Goal: Information Seeking & Learning: Learn about a topic

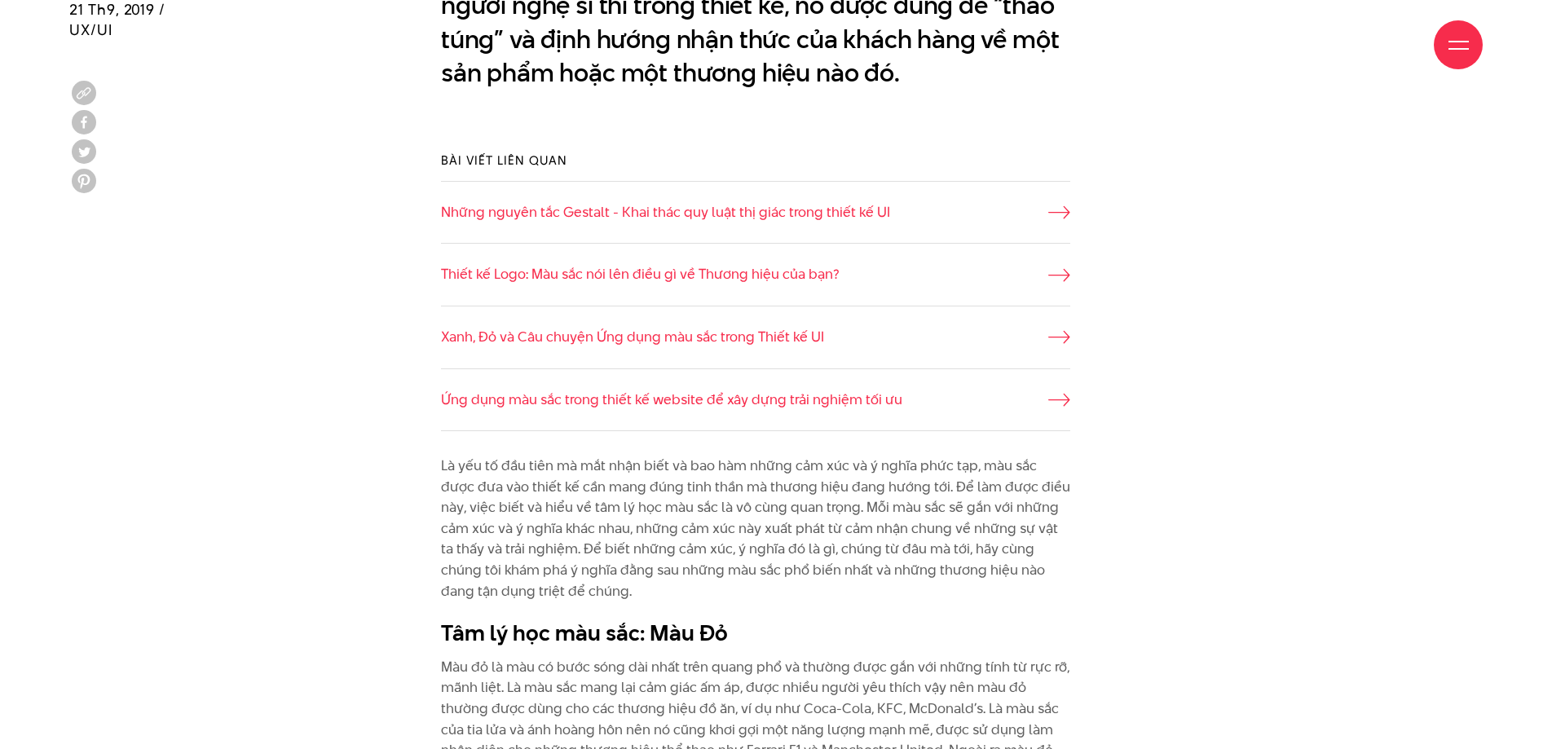
scroll to position [1569, 0]
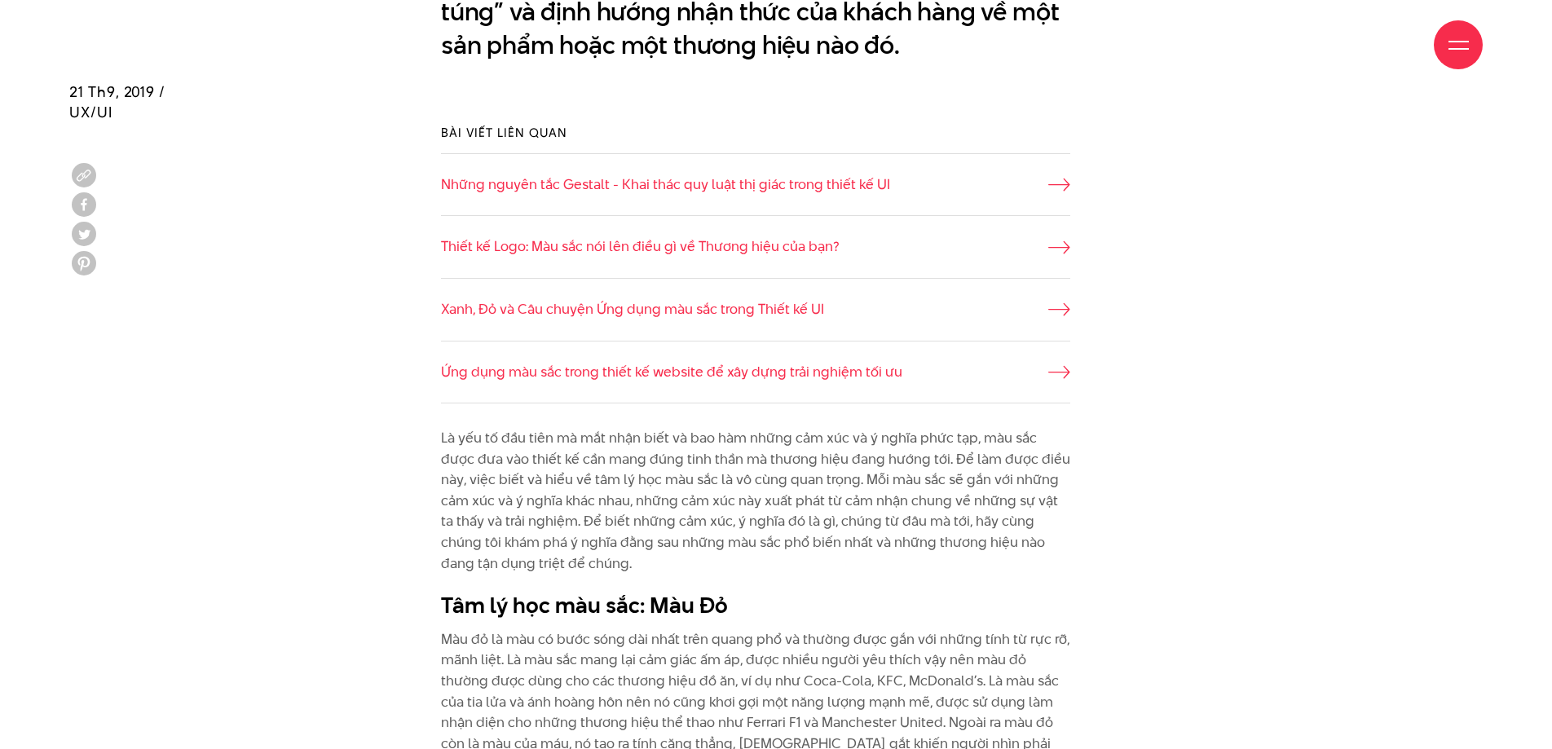
click at [744, 616] on h2 "Tâm lý học màu sắc: Màu Đỏ" at bounding box center [755, 605] width 629 height 31
drag, startPoint x: 744, startPoint y: 616, endPoint x: 420, endPoint y: 620, distance: 324.5
click at [420, 620] on div "Là yếu tố đầu tiên mà mắt nhận biết và bao hàm những cảm xúc và ý nghĩa phức tạ…" at bounding box center [776, 649] width 727 height 443
click at [1352, 317] on div "Bài viết liên quan Những nguyên tắc Gestalt - Khai thác quy luật thị giác trong…" at bounding box center [776, 263] width 1455 height 329
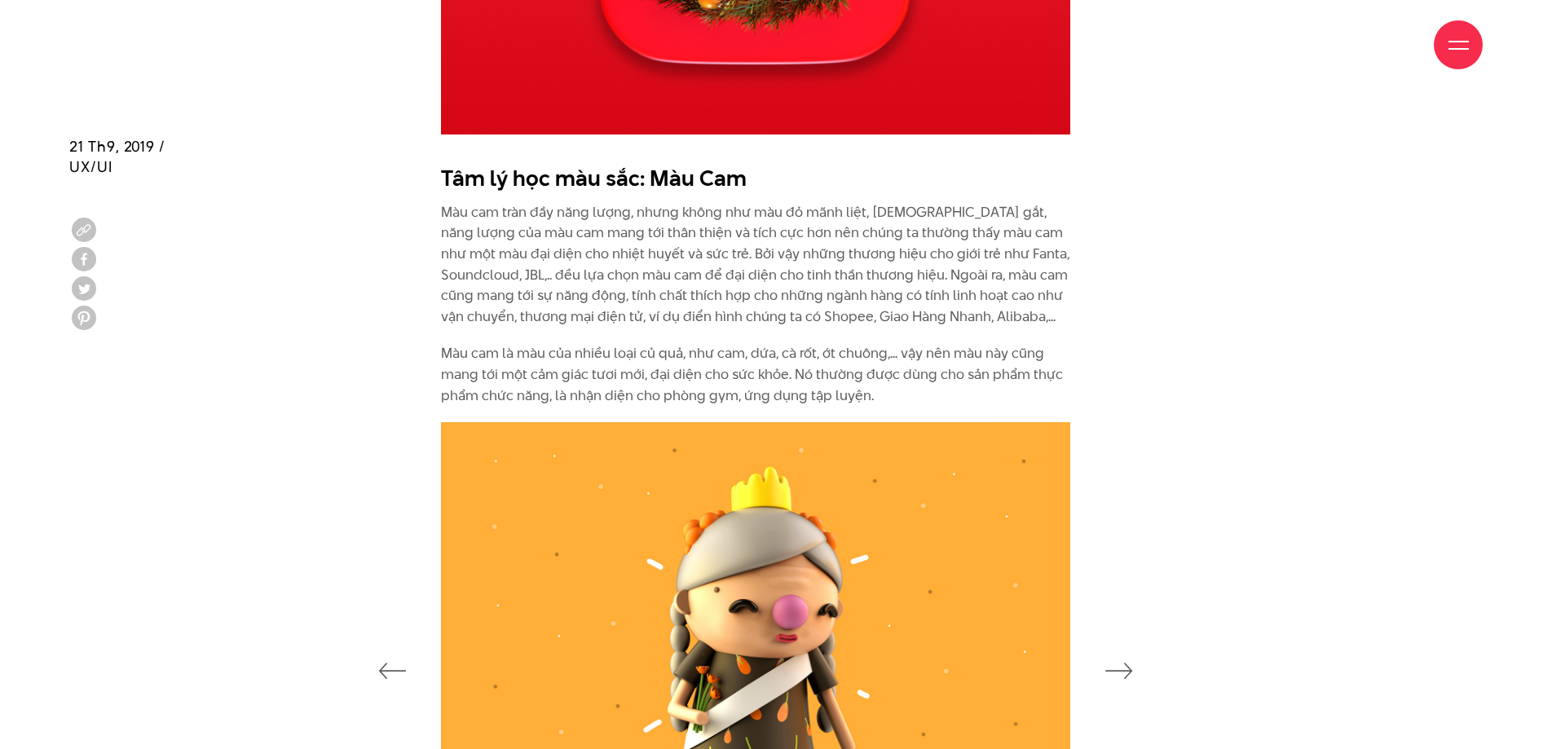
scroll to position [2832, 0]
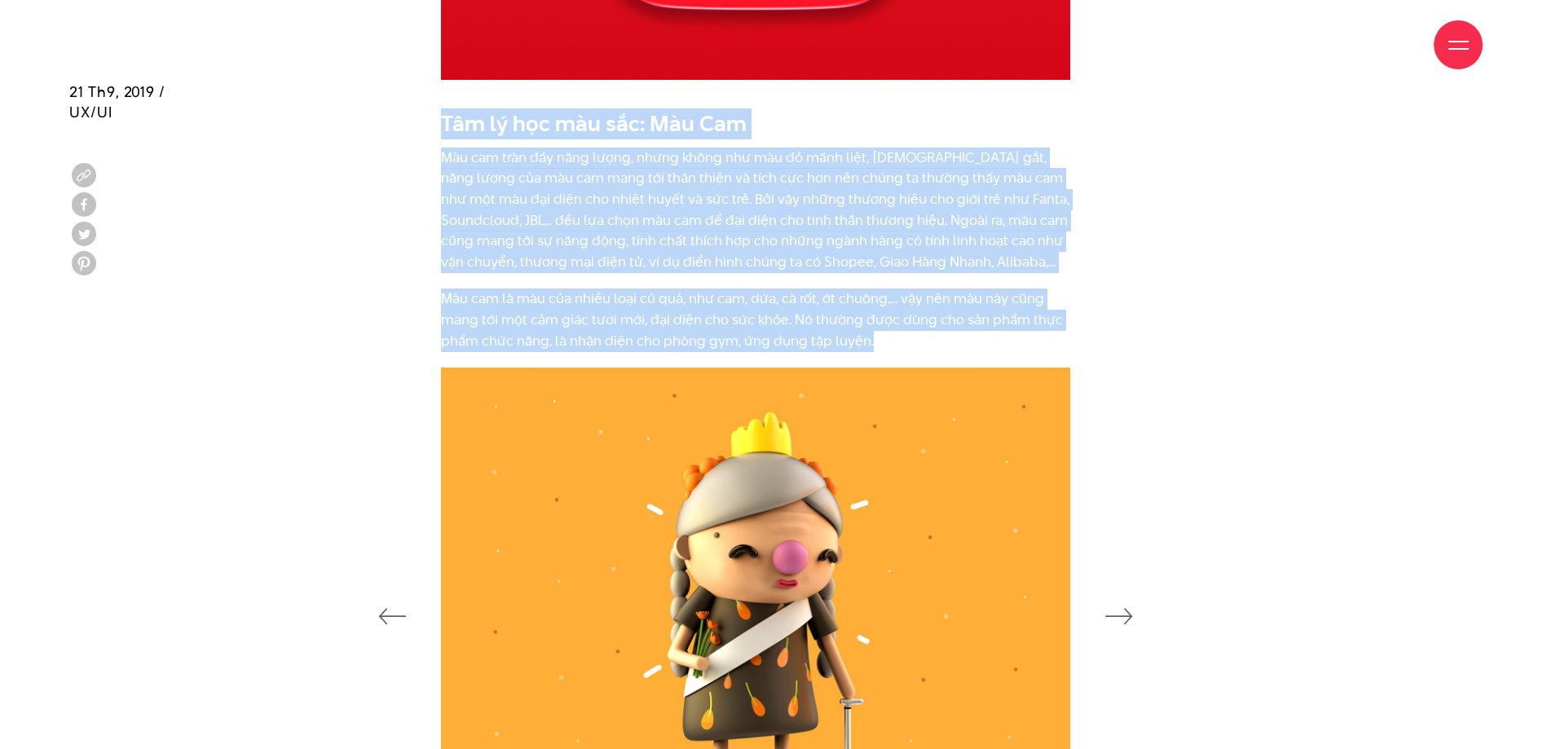
drag, startPoint x: 448, startPoint y: 152, endPoint x: 892, endPoint y: 338, distance: 481.4
click at [892, 338] on div "Tâm lý học màu sắc: Màu Cam Màu cam tràn đầy năng lượng, nhưng không như màu đỏ…" at bounding box center [776, 233] width 727 height 267
copy div "Tâm lý học màu sắc: Màu Cam Màu cam tràn đầy năng lượng, nhưng không như màu đỏ…"
click at [842, 224] on p "Màu cam tràn đầy năng lượng, nhưng không như màu đỏ mãnh liệt, [DEMOGRAPHIC_DAT…" at bounding box center [755, 211] width 629 height 126
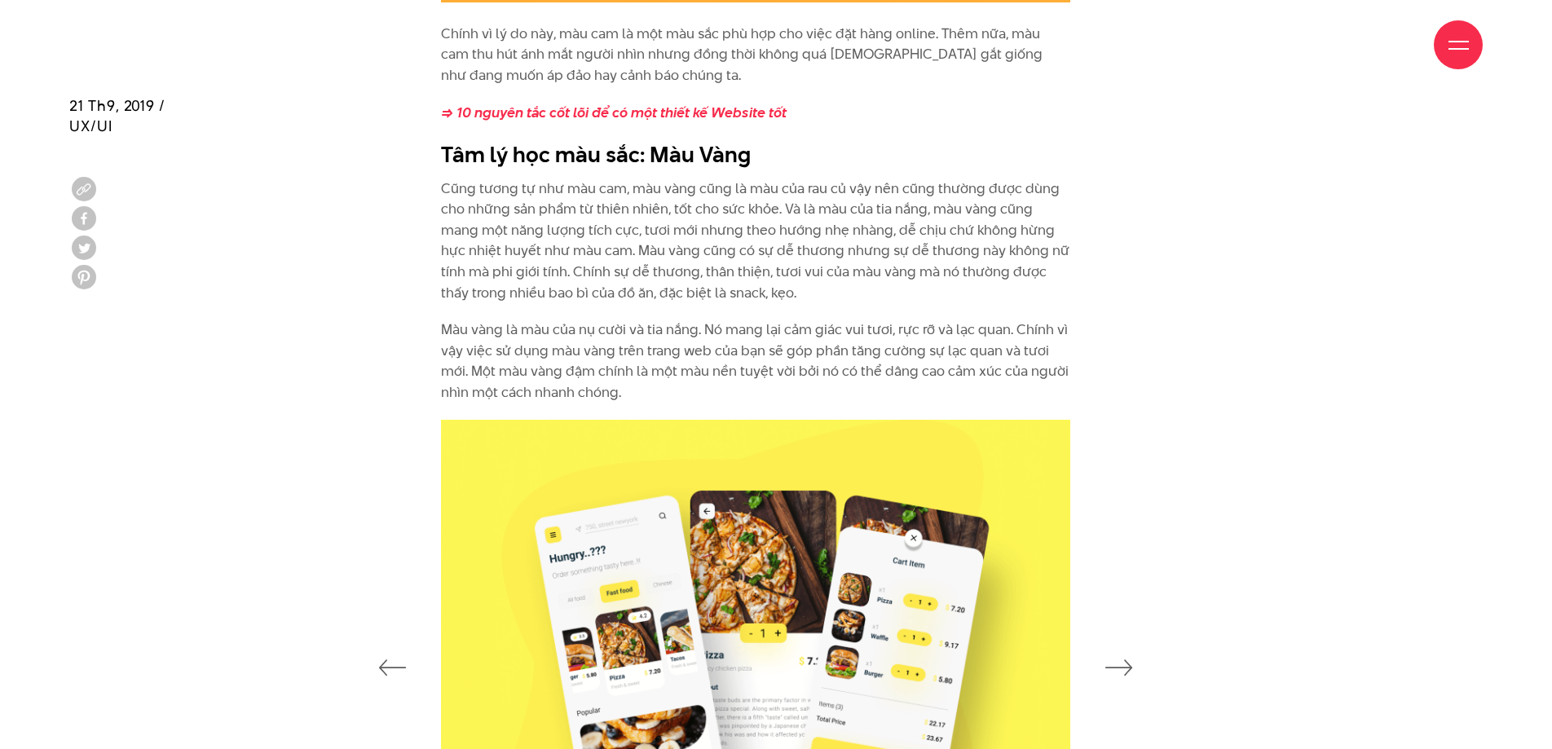
scroll to position [3683, 0]
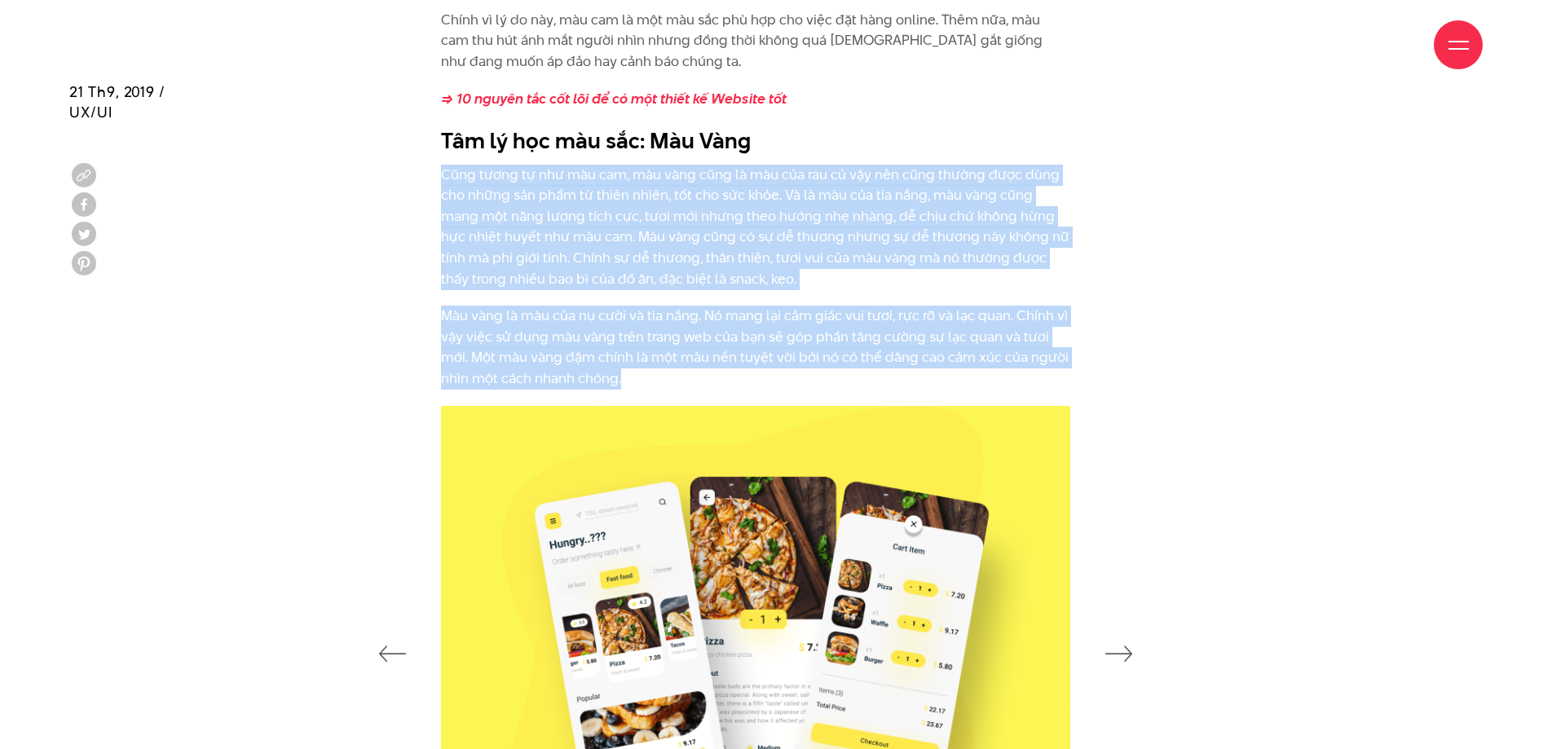
drag, startPoint x: 442, startPoint y: 170, endPoint x: 708, endPoint y: 381, distance: 339.5
click at [708, 381] on div "Chính vì lý do này, màu cam là một màu sắc phù hợp cho việc đặt hàng online. Th…" at bounding box center [755, 200] width 629 height 380
copy div "Cũng tương tự như màu cam, màu vàng cũng là màu của rau củ vậy nên cũng thường …"
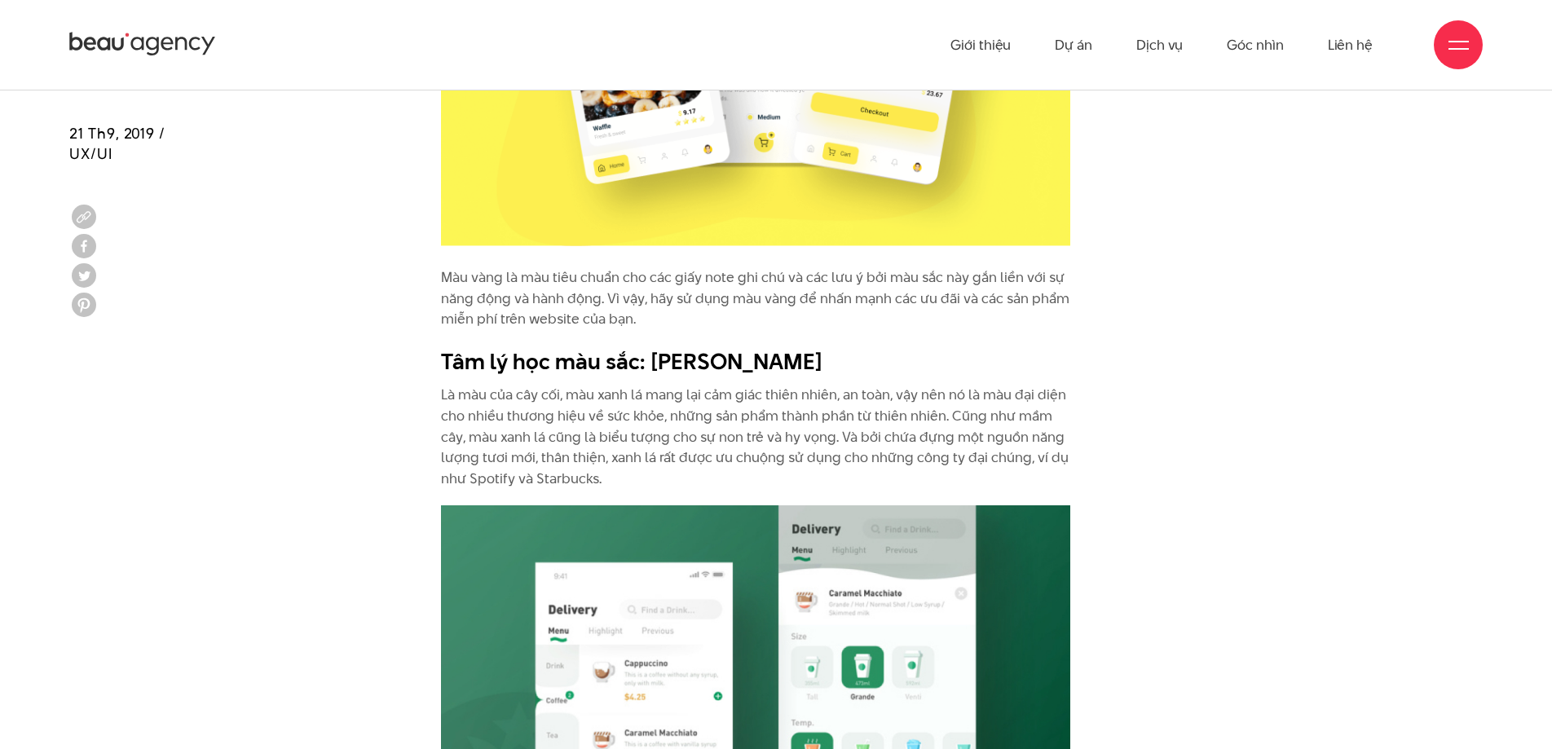
scroll to position [4273, 0]
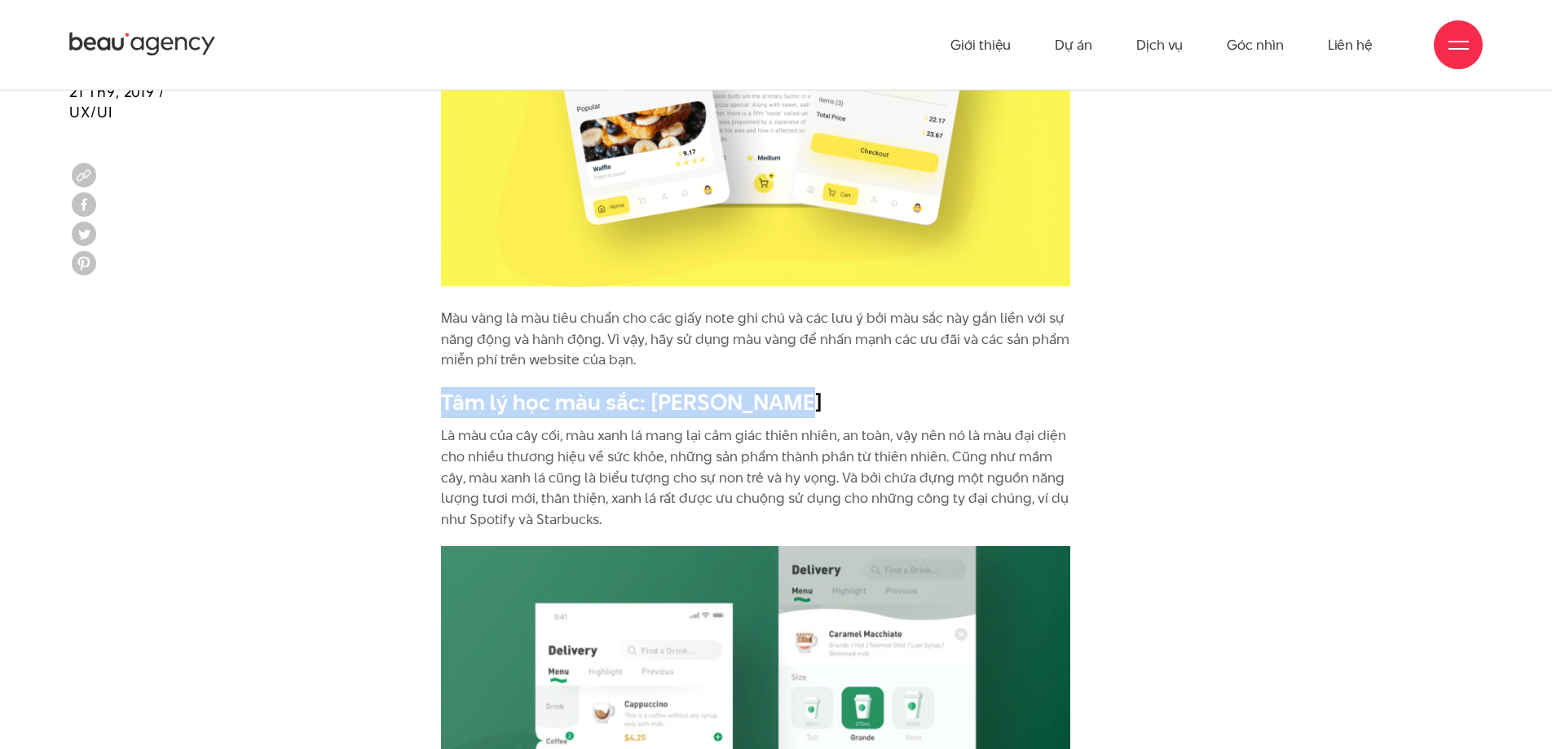
drag, startPoint x: 440, startPoint y: 395, endPoint x: 801, endPoint y: 386, distance: 361.3
copy b "Tâm lý học màu sắc: [PERSON_NAME]"
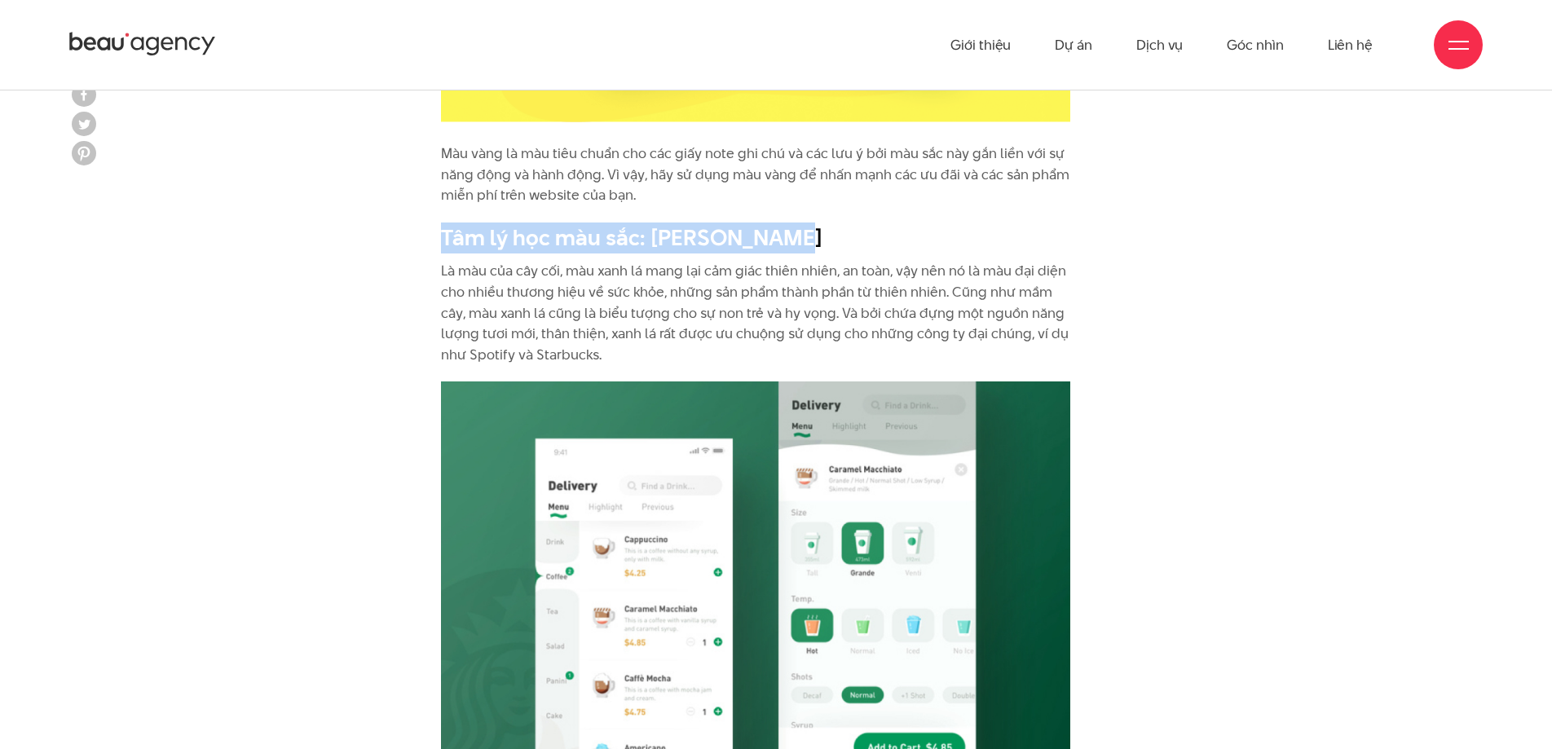
scroll to position [4328, 0]
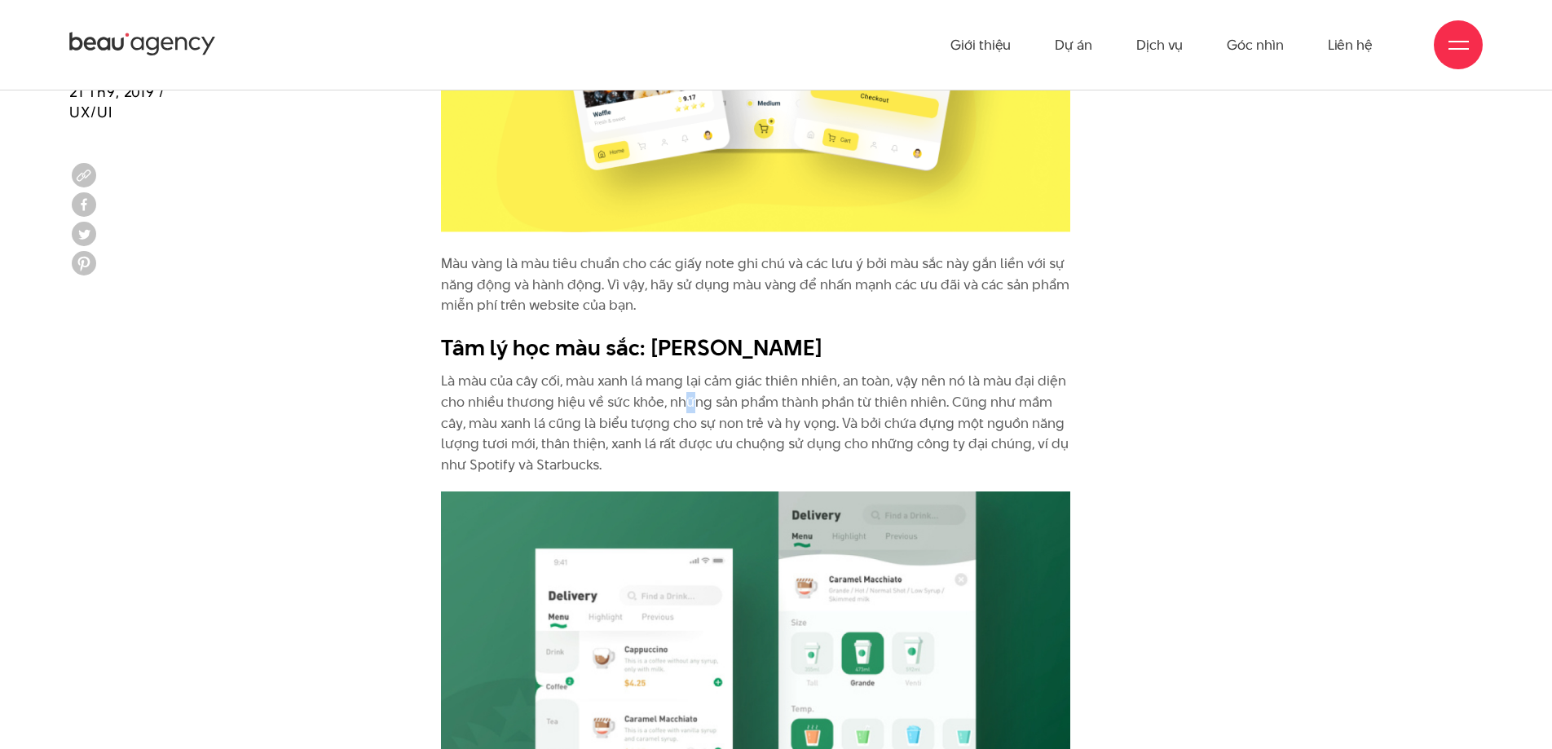
click at [683, 413] on p "Là màu của cây cối, màu xanh lá mang lại cảm giác thiên nhiên, an toàn, vậy nên…" at bounding box center [755, 423] width 629 height 104
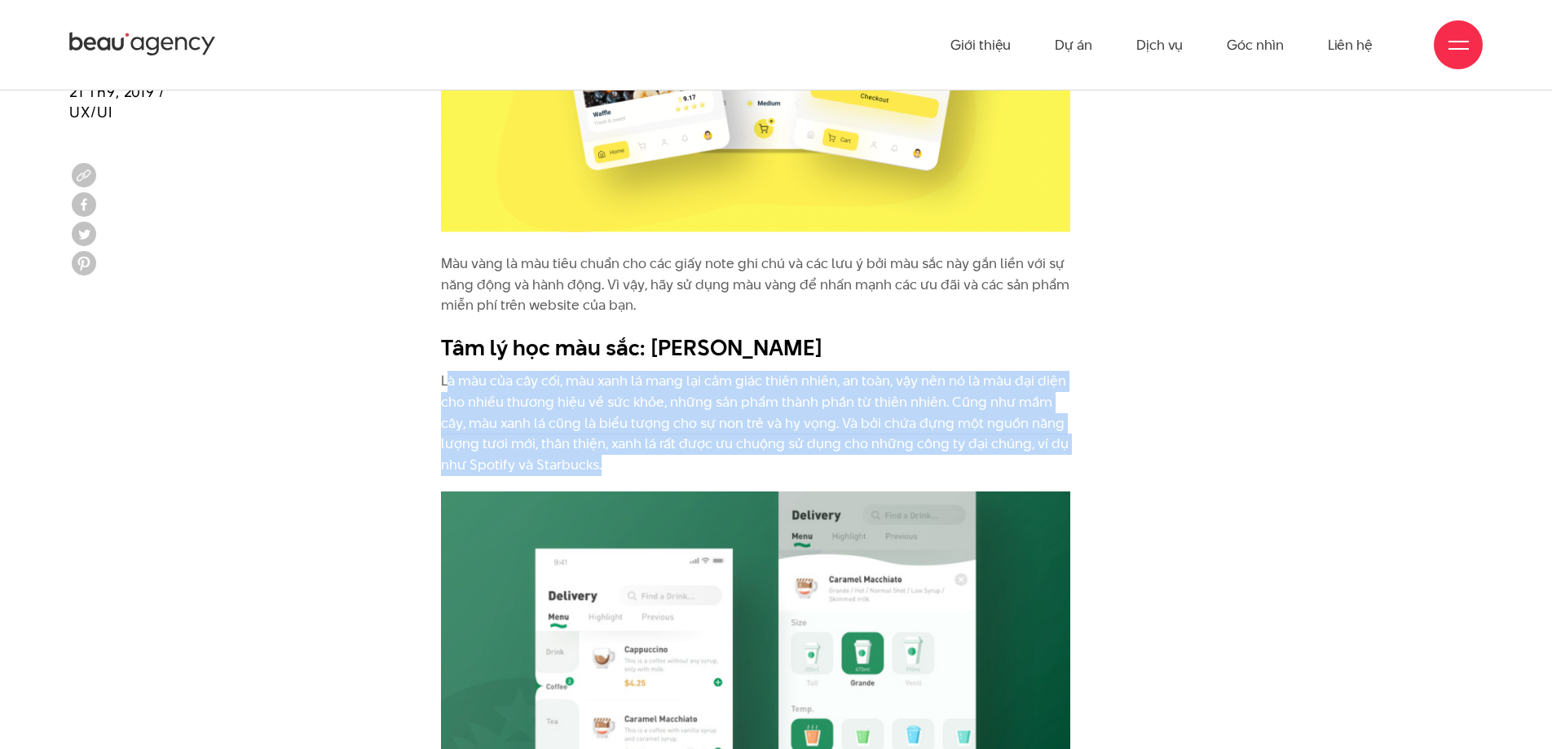
drag, startPoint x: 448, startPoint y: 382, endPoint x: 682, endPoint y: 457, distance: 245.5
click at [682, 457] on p "Là màu của cây cối, màu xanh lá mang lại cảm giác thiên nhiên, an toàn, vậy nên…" at bounding box center [755, 423] width 629 height 104
click at [683, 457] on p "Là màu của cây cối, màu xanh lá mang lại cảm giác thiên nhiên, an toàn, vậy nên…" at bounding box center [755, 423] width 629 height 104
drag, startPoint x: 435, startPoint y: 382, endPoint x: 666, endPoint y: 470, distance: 247.3
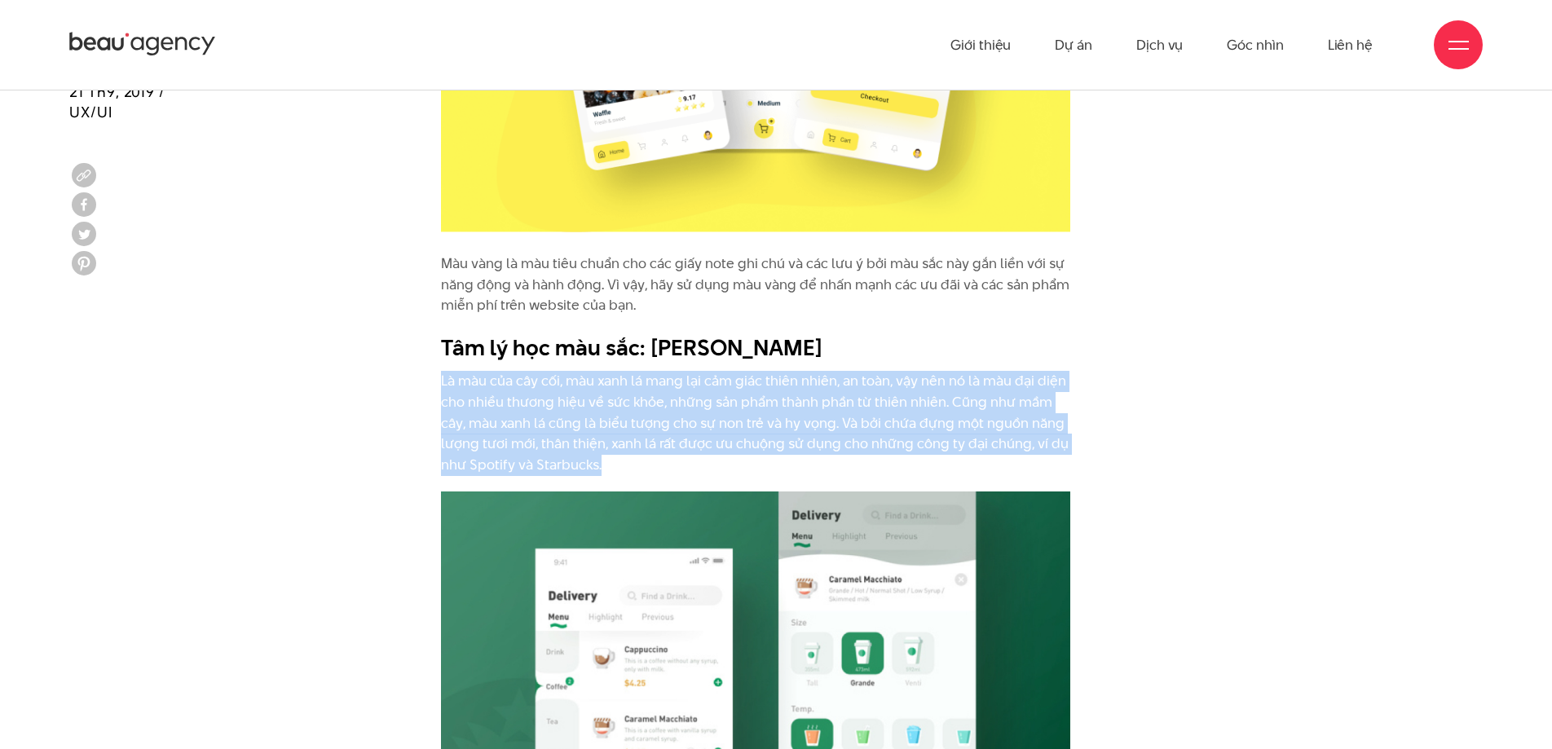
copy p "Là màu của cây cối, màu xanh lá mang lại cảm giác thiên nhiên, an toàn, vậy nên…"
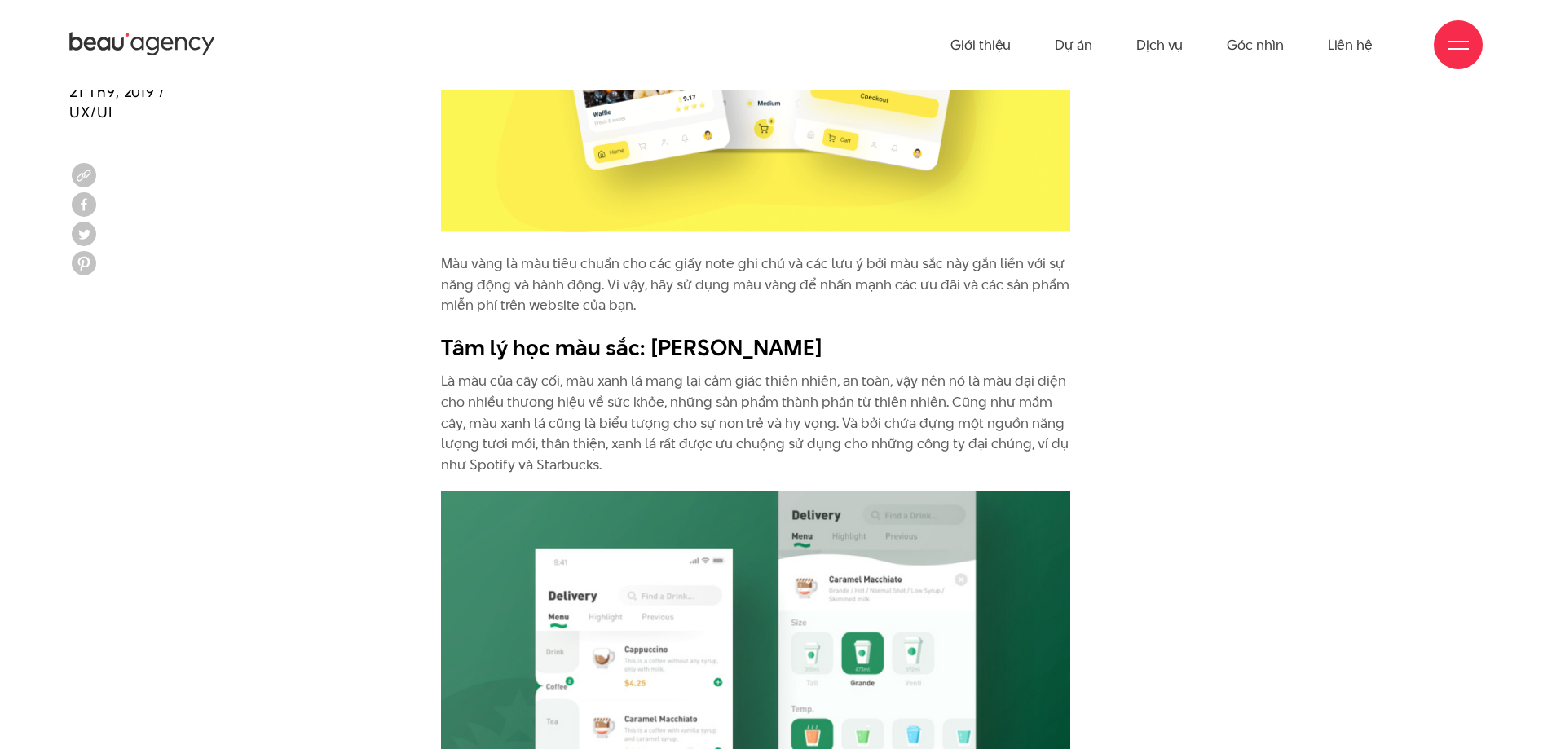
click at [1035, 341] on h2 "Tâm lý học màu sắc: [PERSON_NAME]" at bounding box center [755, 348] width 629 height 31
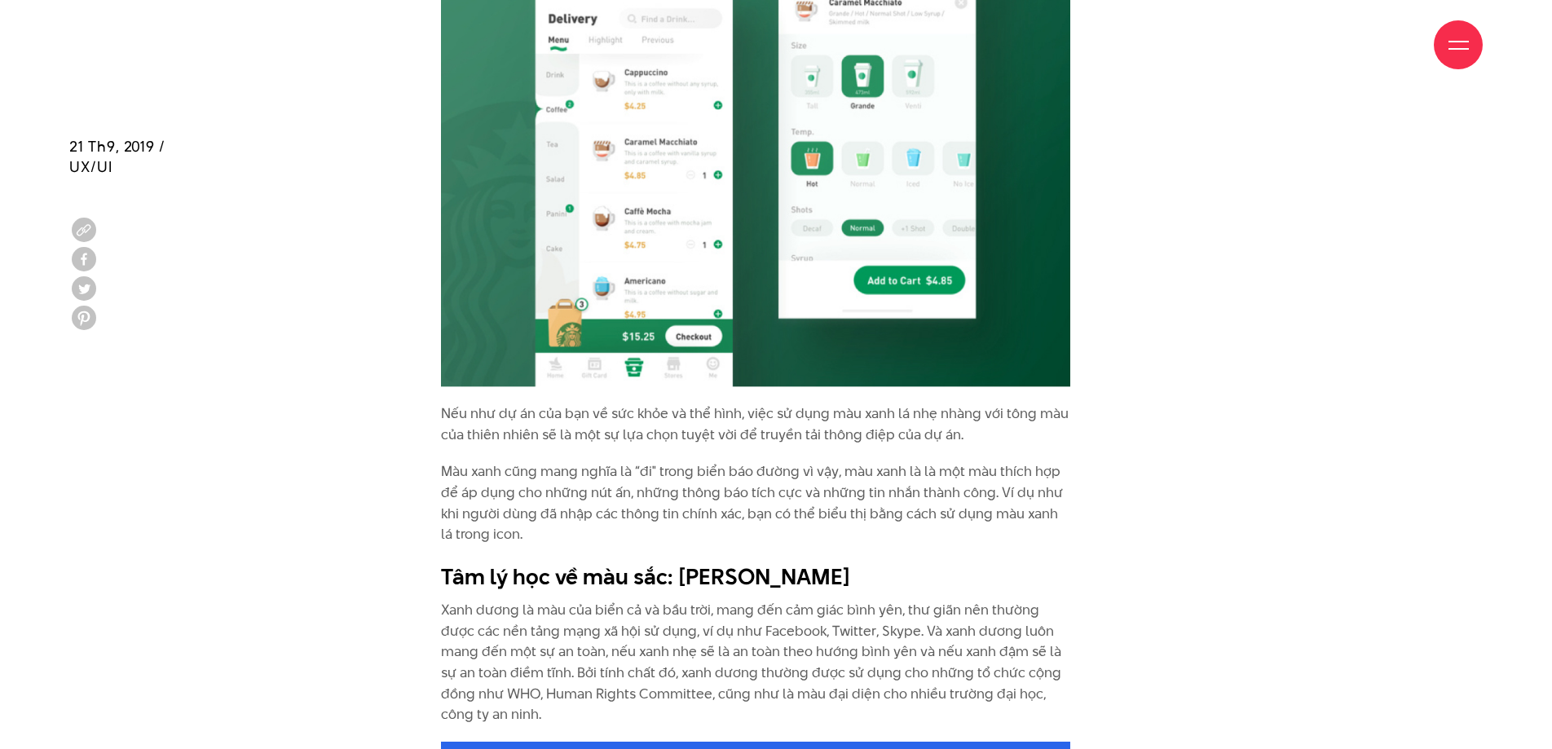
scroll to position [4960, 0]
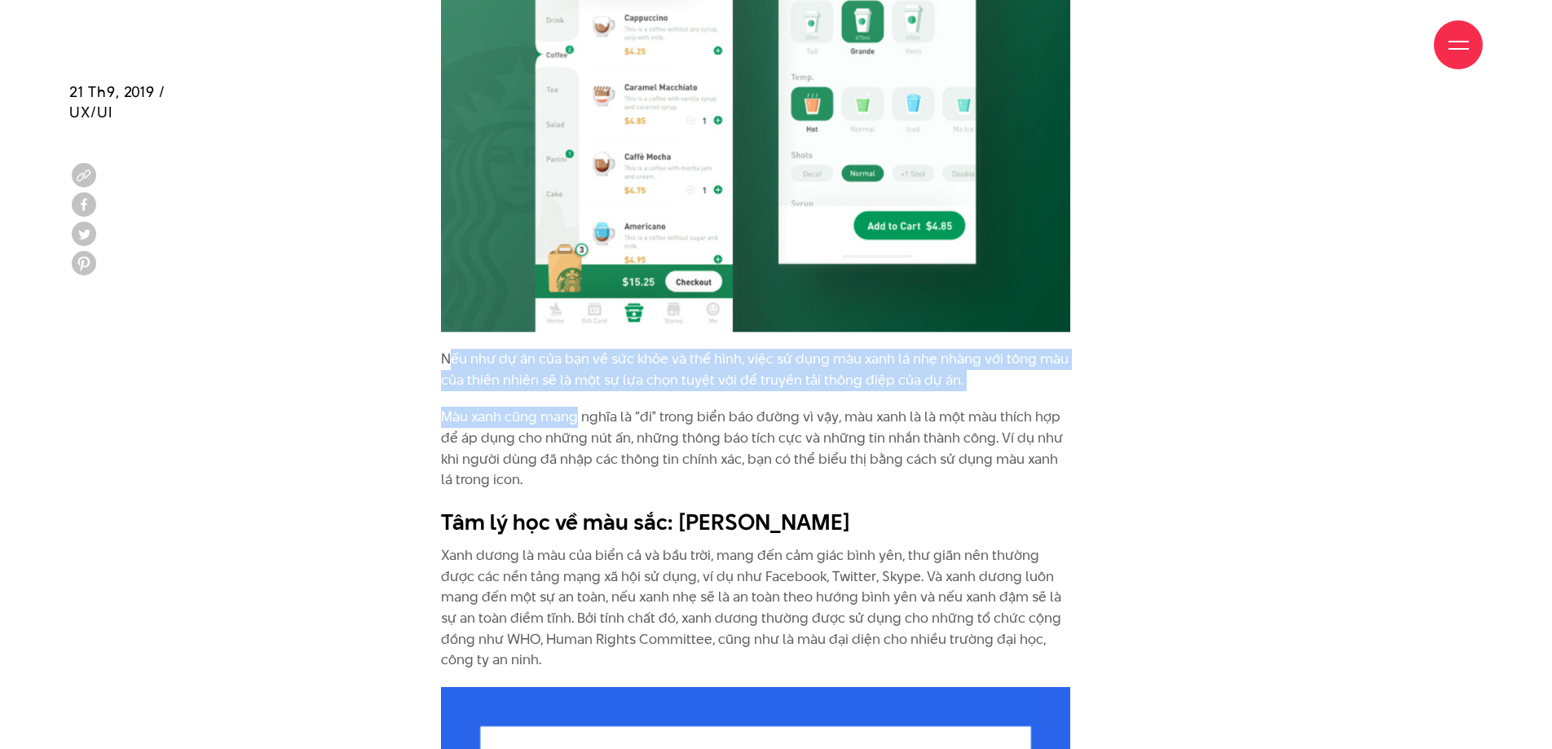
drag, startPoint x: 448, startPoint y: 360, endPoint x: 580, endPoint y: 401, distance: 138.5
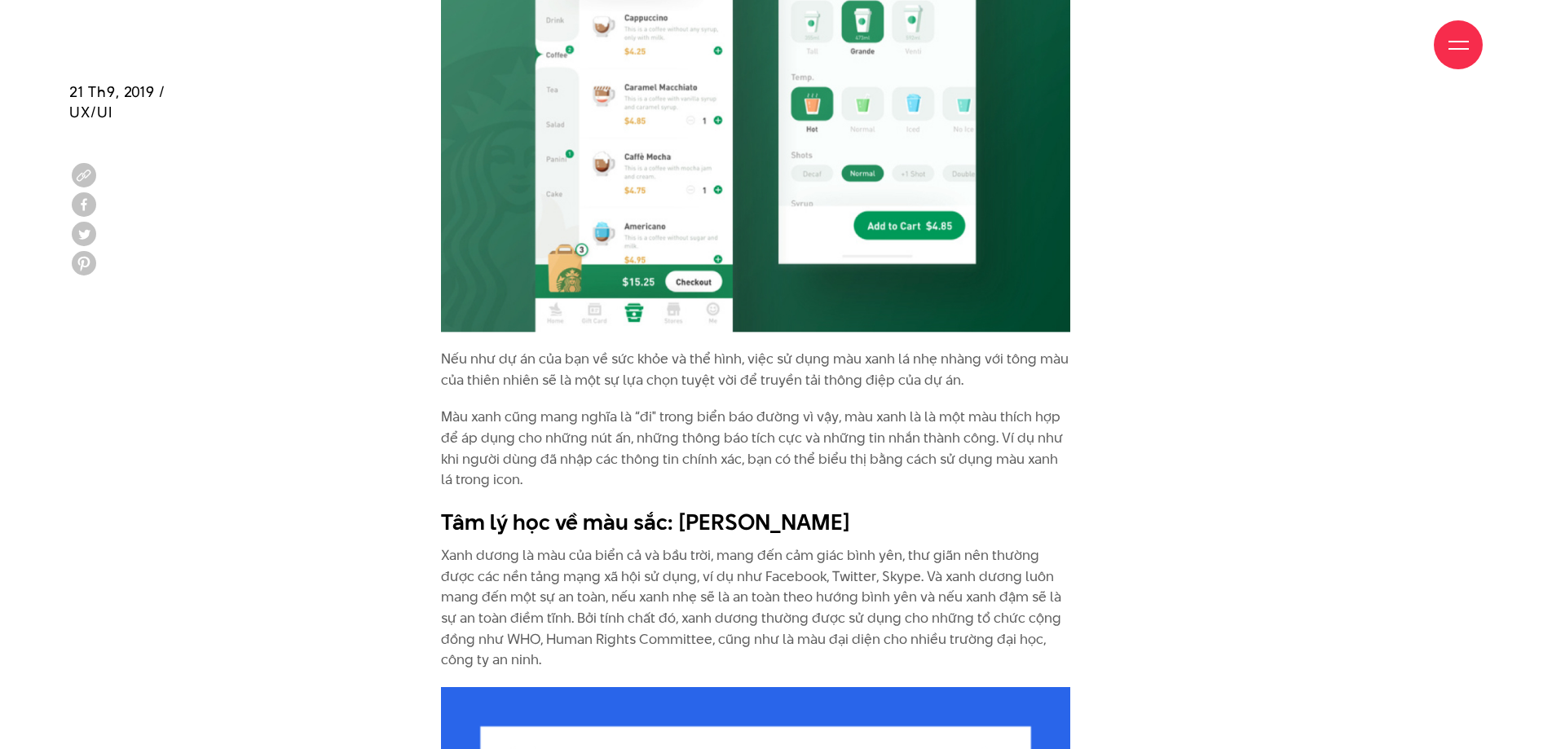
drag, startPoint x: 438, startPoint y: 362, endPoint x: 656, endPoint y: 482, distance: 248.5
copy div "Nếu như dự án của bạn về sức khỏe và thể hình, việc sử dụng màu xanh lá nhẹ nhà…"
click at [821, 442] on p "Màu xanh cũng mang nghĩa là “đi" trong biển báo đường vì vậy, màu xanh là là mộ…" at bounding box center [755, 448] width 629 height 83
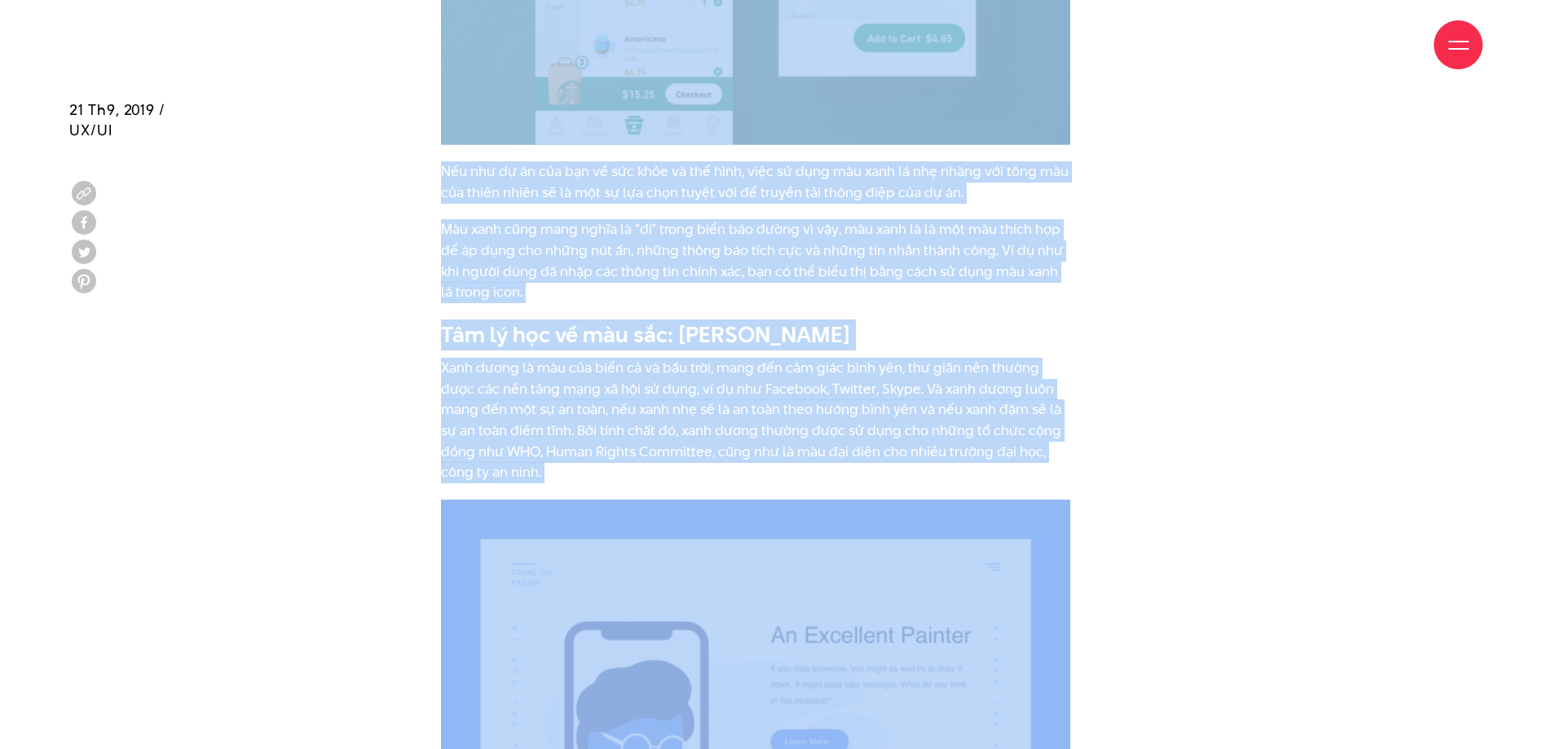
scroll to position [5167, 0]
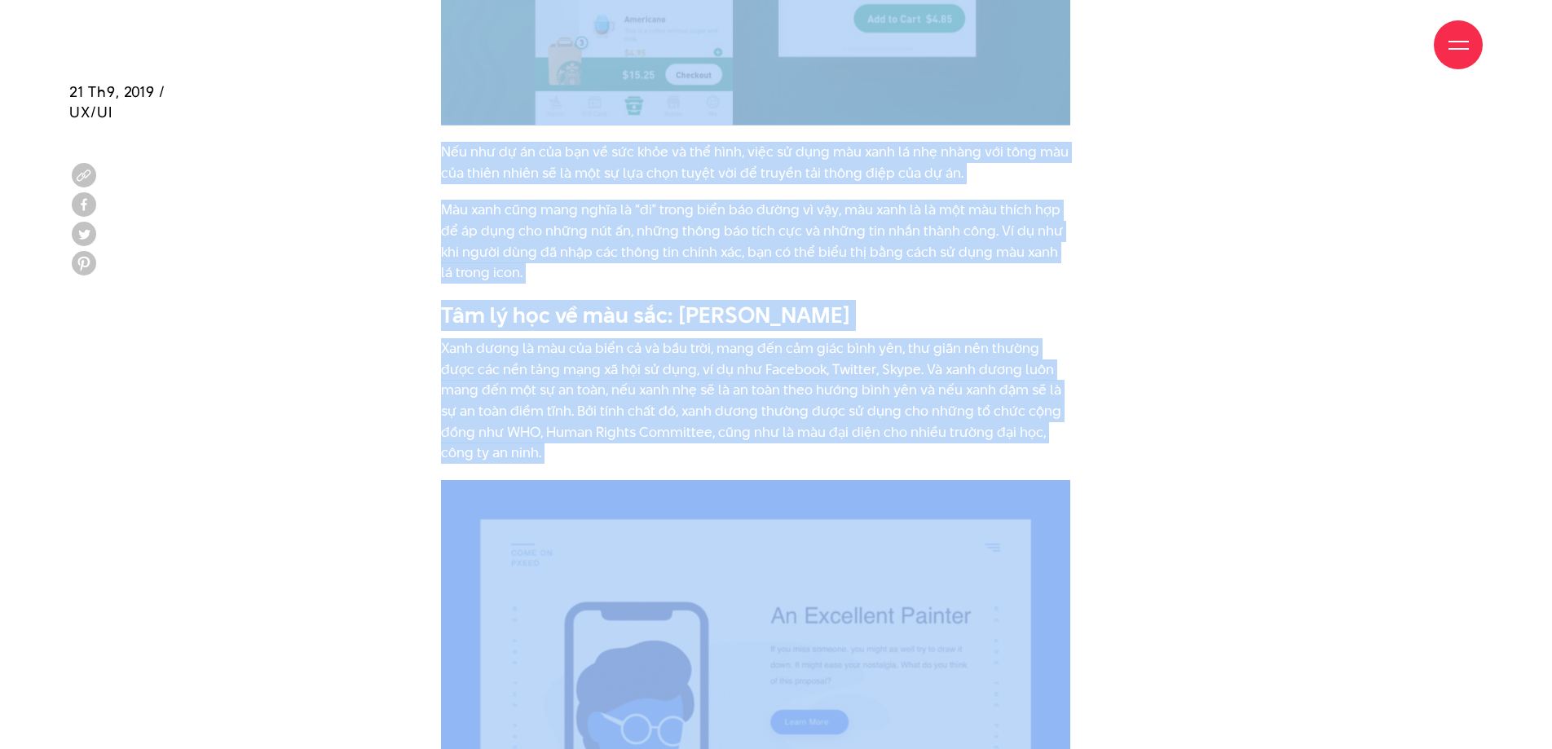
drag, startPoint x: 439, startPoint y: 523, endPoint x: 1021, endPoint y: 267, distance: 636.0
copy div "Là màu của cây cối, màu xanh lá mang lại cảm giác thiên nhiên, an toàn, vậy nên…"
click at [961, 274] on p "Màu xanh cũng mang nghĩa là “đi" trong biển báo đường vì vậy, màu xanh là là mộ…" at bounding box center [755, 241] width 629 height 83
drag, startPoint x: 871, startPoint y: 314, endPoint x: 439, endPoint y: 318, distance: 431.3
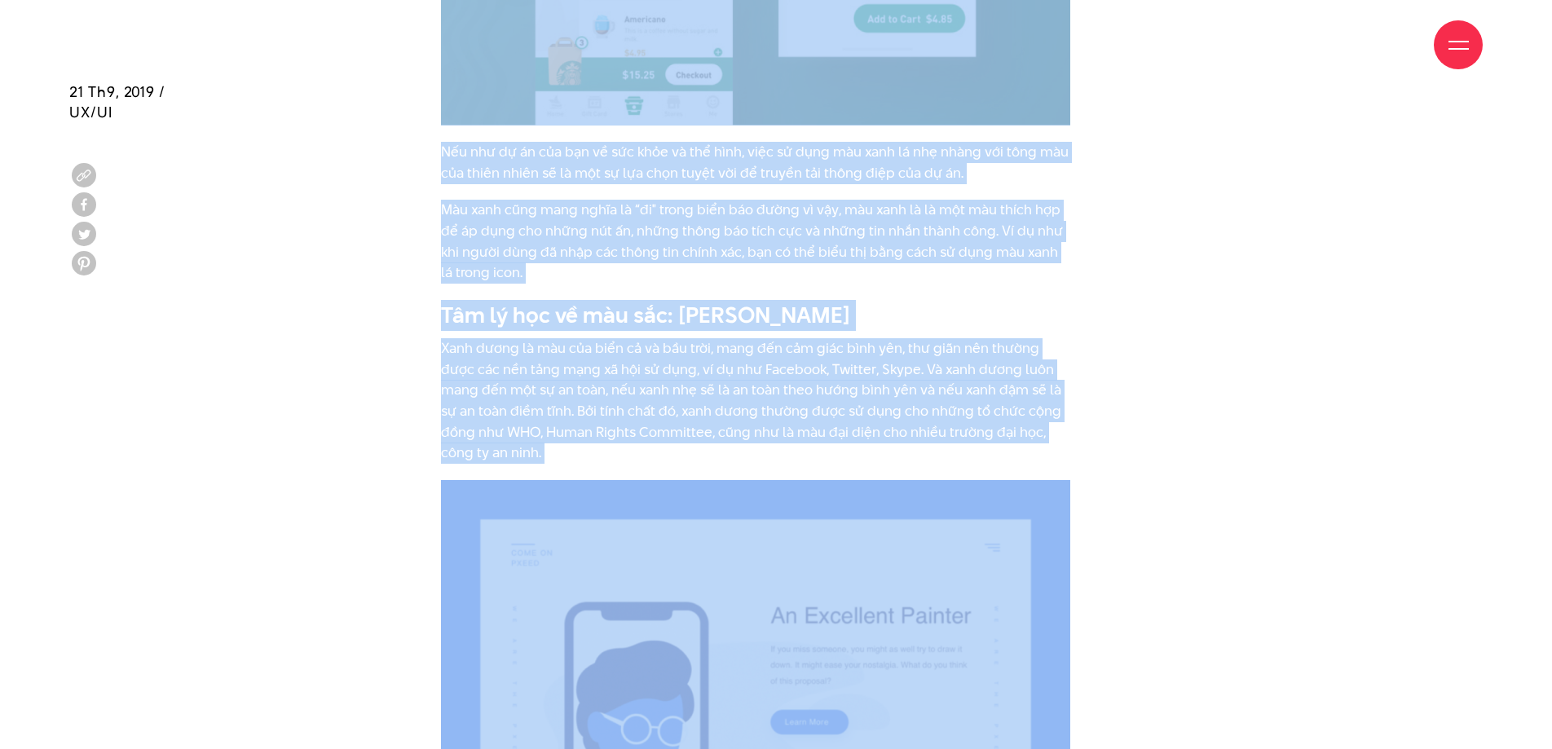
copy b "Tâm lý học về màu sắc: [PERSON_NAME]"
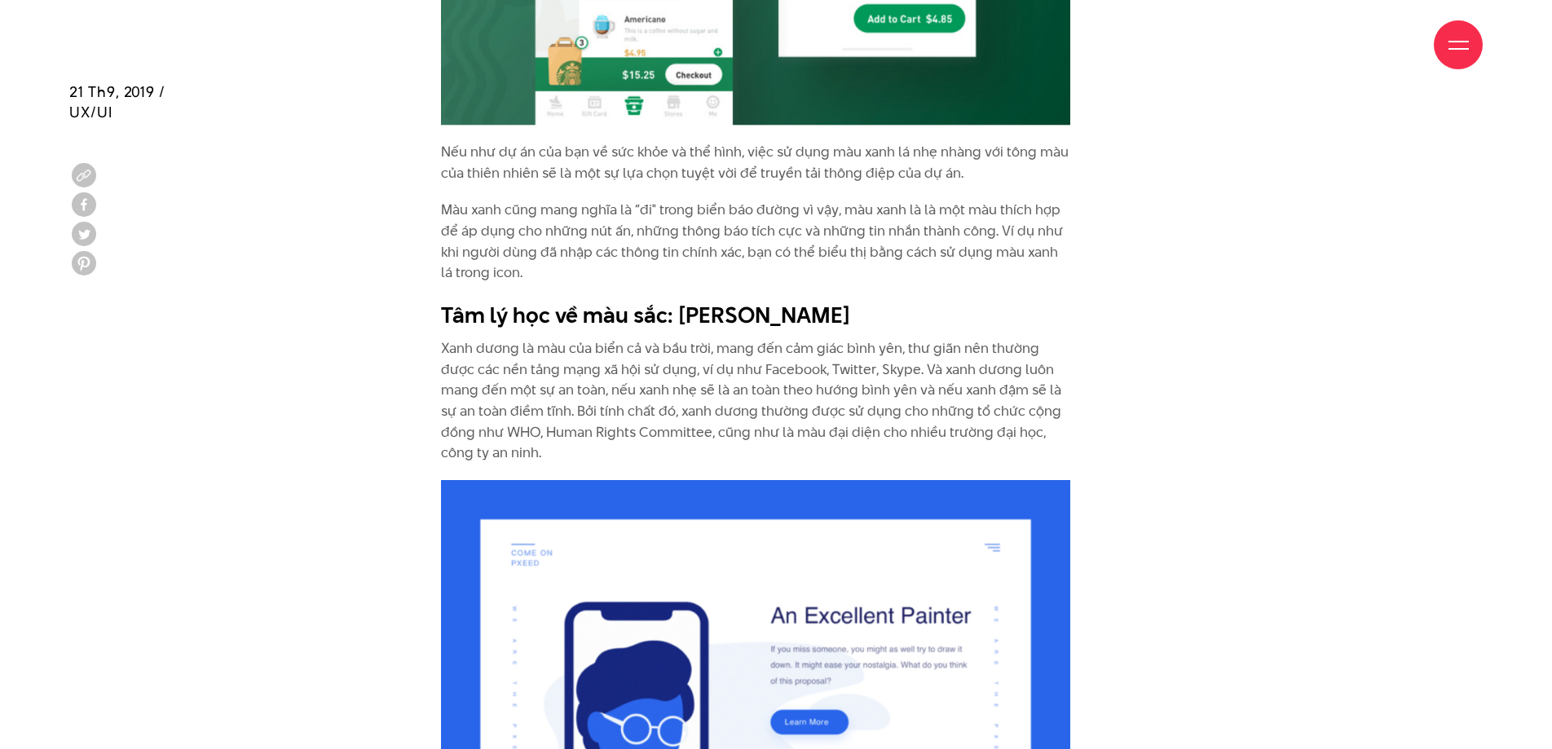
click at [472, 368] on p "Xanh dương là màu của biển cả và bầu trời, mang đến cảm giác bình yên, thư giãn…" at bounding box center [755, 401] width 629 height 126
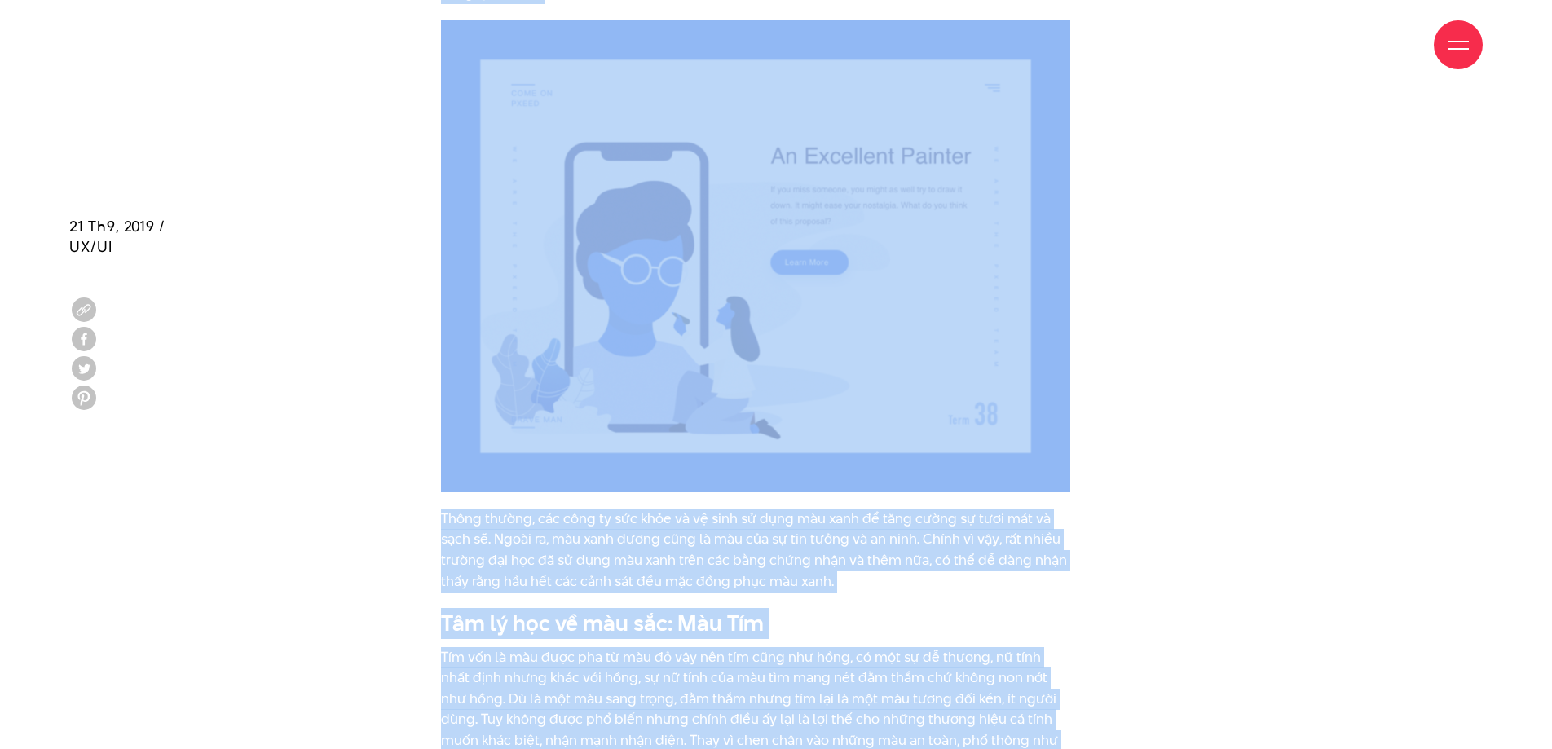
scroll to position [5761, 0]
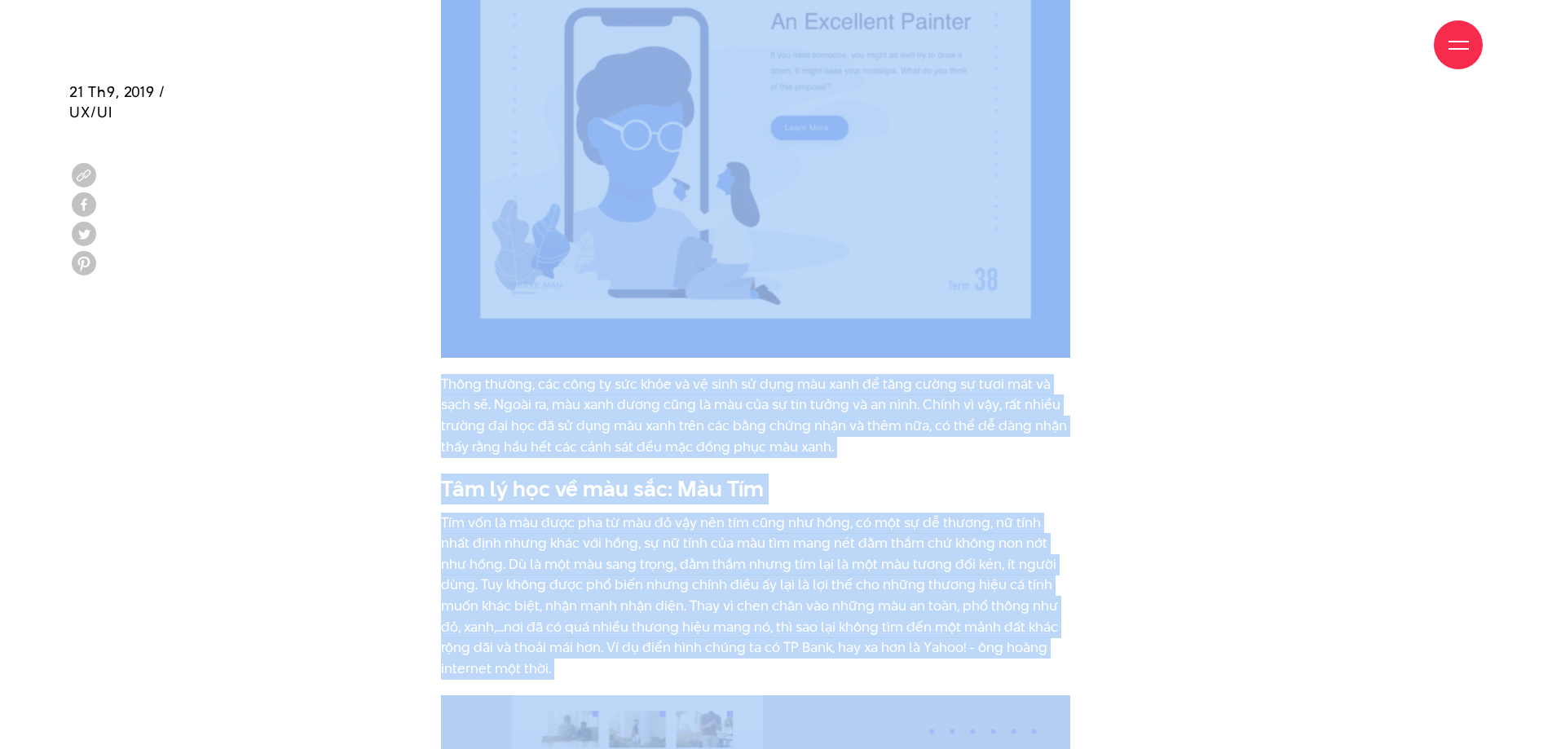
drag, startPoint x: 437, startPoint y: 348, endPoint x: 932, endPoint y: 451, distance: 505.5
copy div "Xanh dương là màu của biển cả và bầu trời, mang đến cảm giác bình yên, thư giãn…"
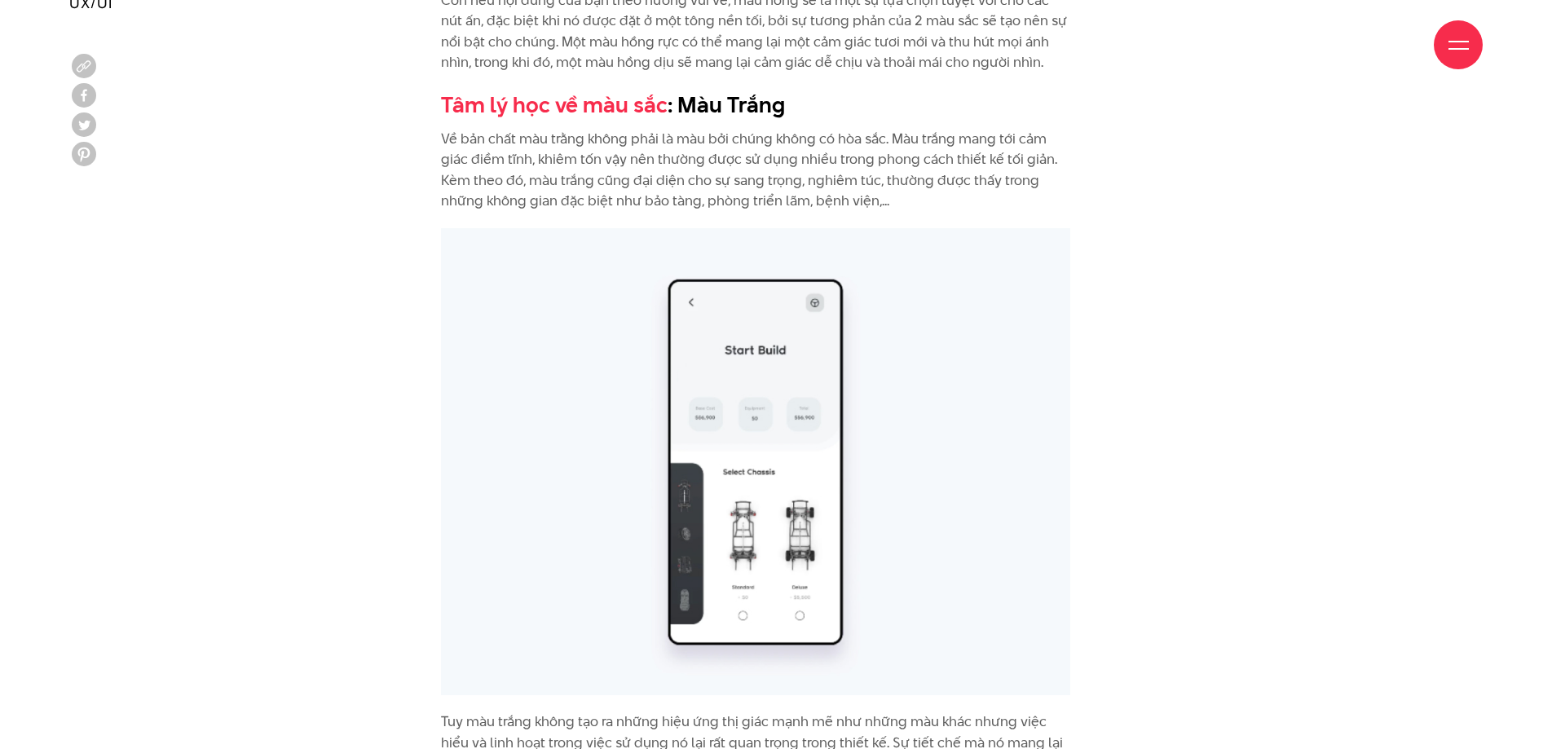
scroll to position [7889, 0]
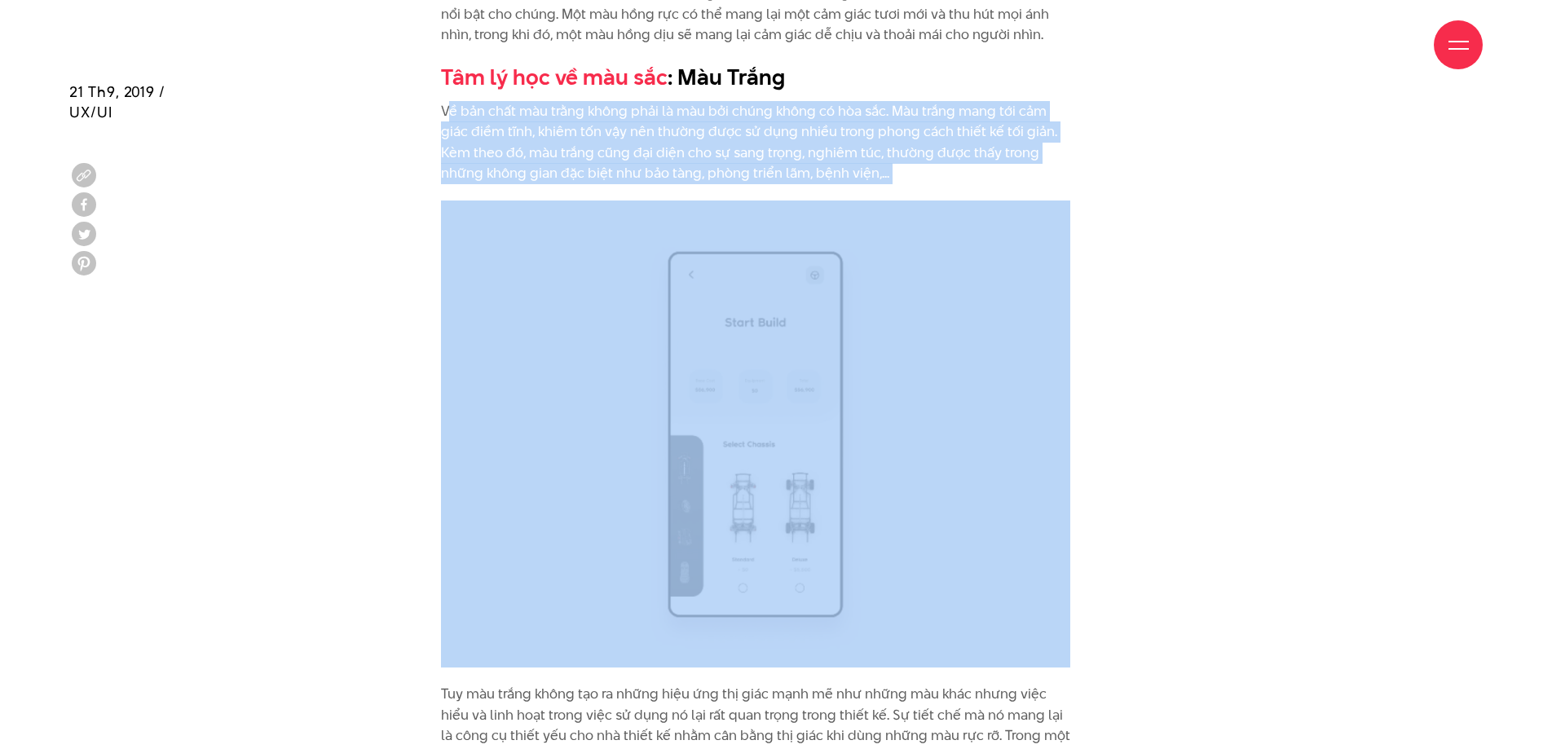
drag, startPoint x: 446, startPoint y: 111, endPoint x: 994, endPoint y: 603, distance: 736.2
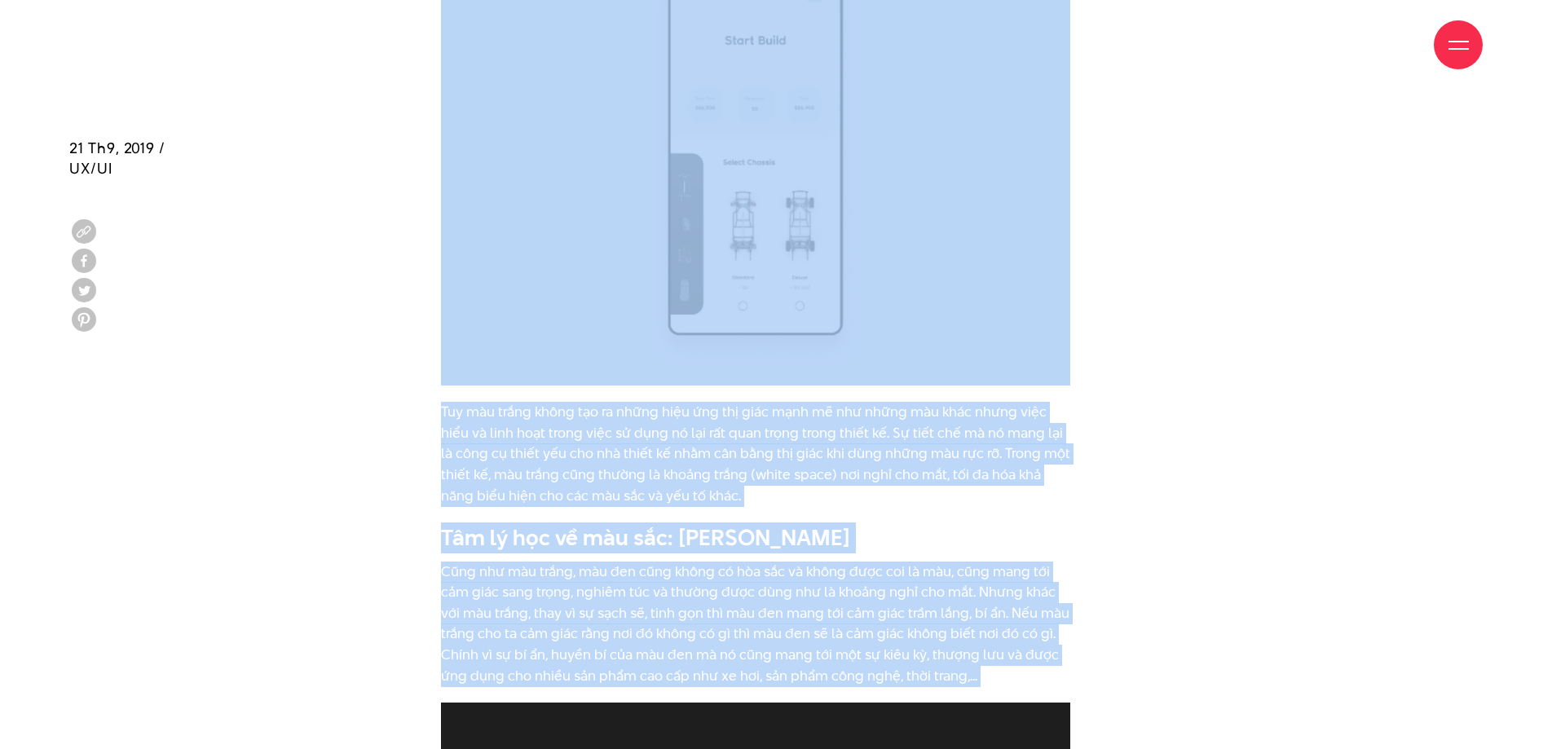
scroll to position [8261, 0]
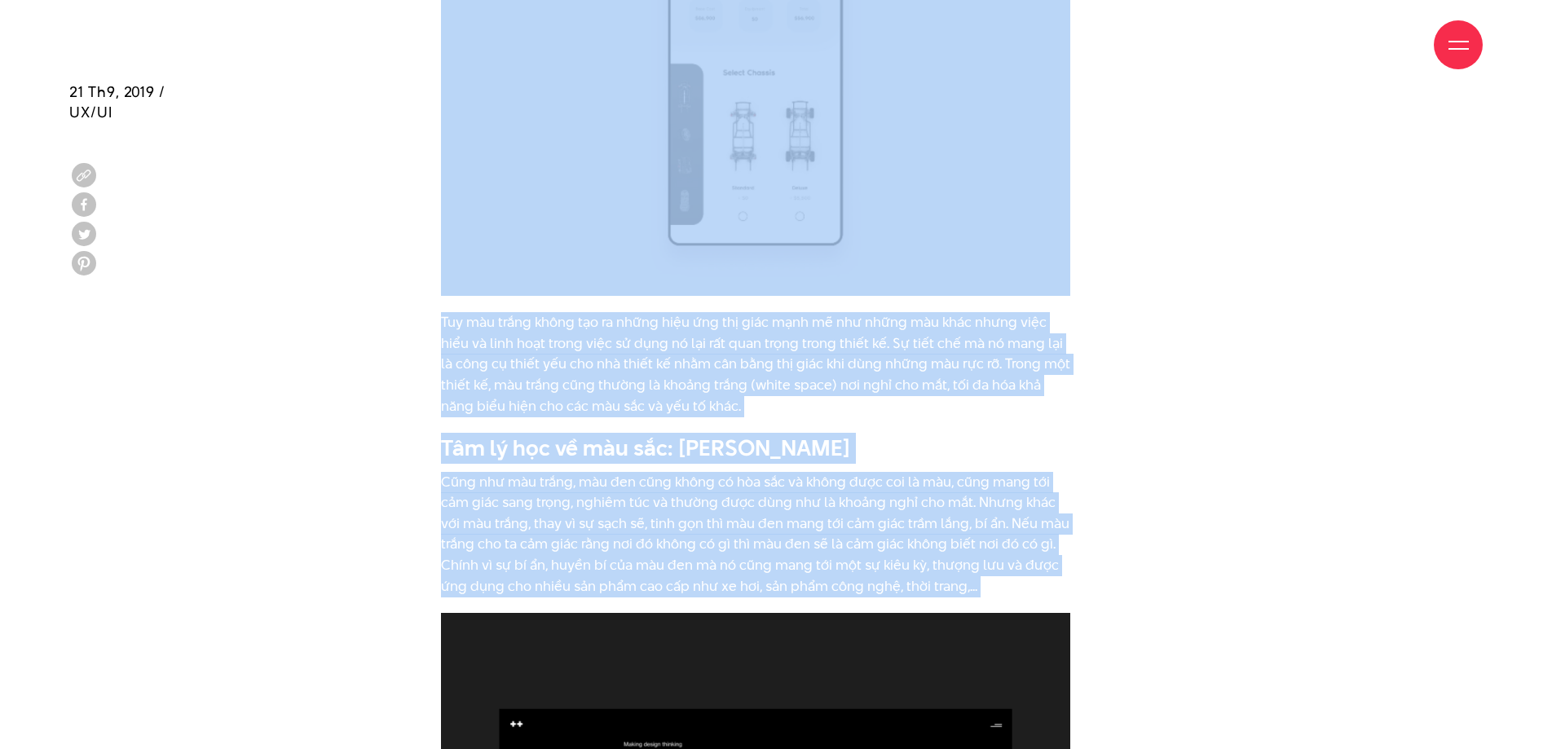
drag, startPoint x: 430, startPoint y: 100, endPoint x: 1022, endPoint y: 405, distance: 665.9
copy div "Về bản chất màu trằng không phải là màu bởi chúng không có hòa sắc. Màu trắng m…"
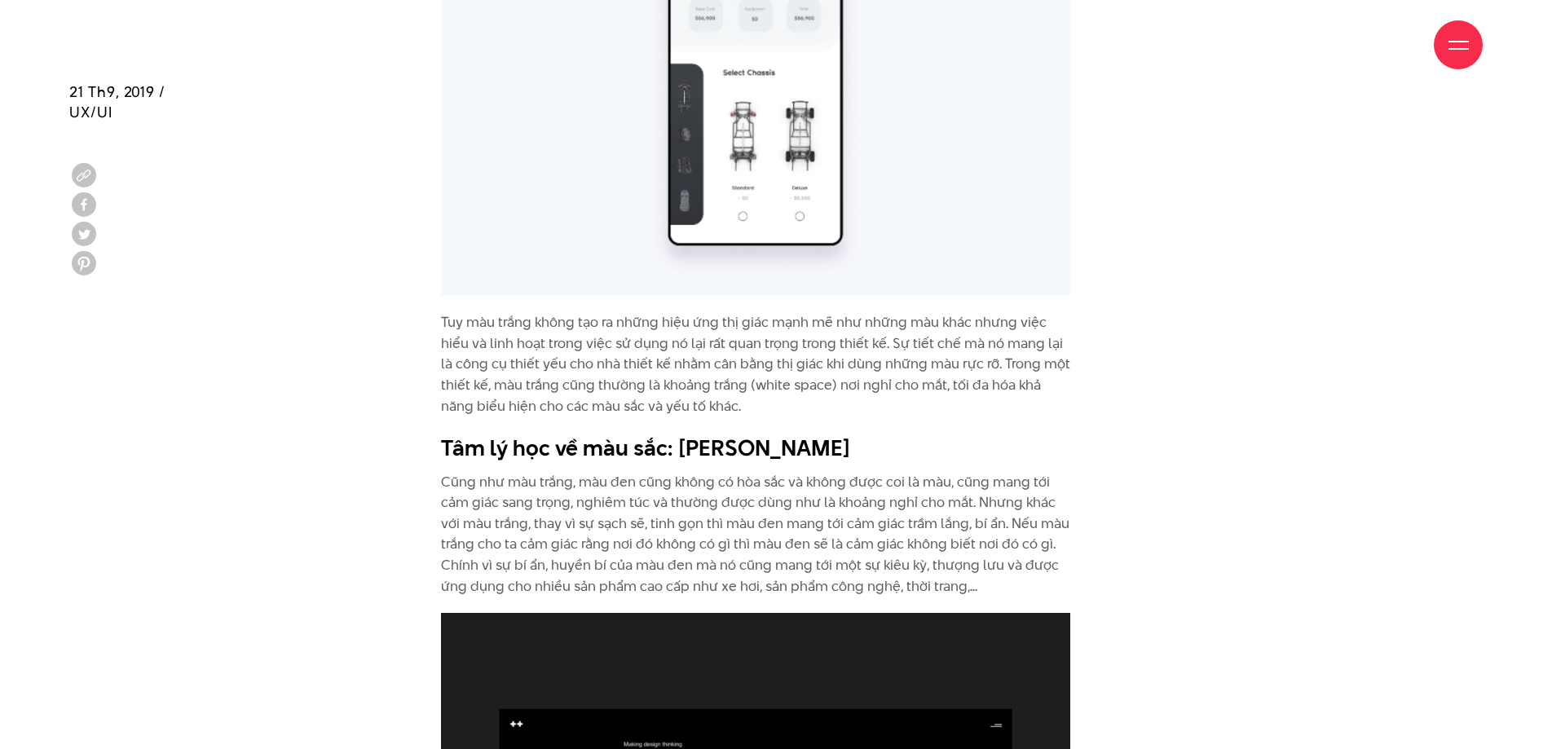
click at [815, 461] on h2 "Tâm lý học về màu sắc: [PERSON_NAME]" at bounding box center [755, 448] width 629 height 31
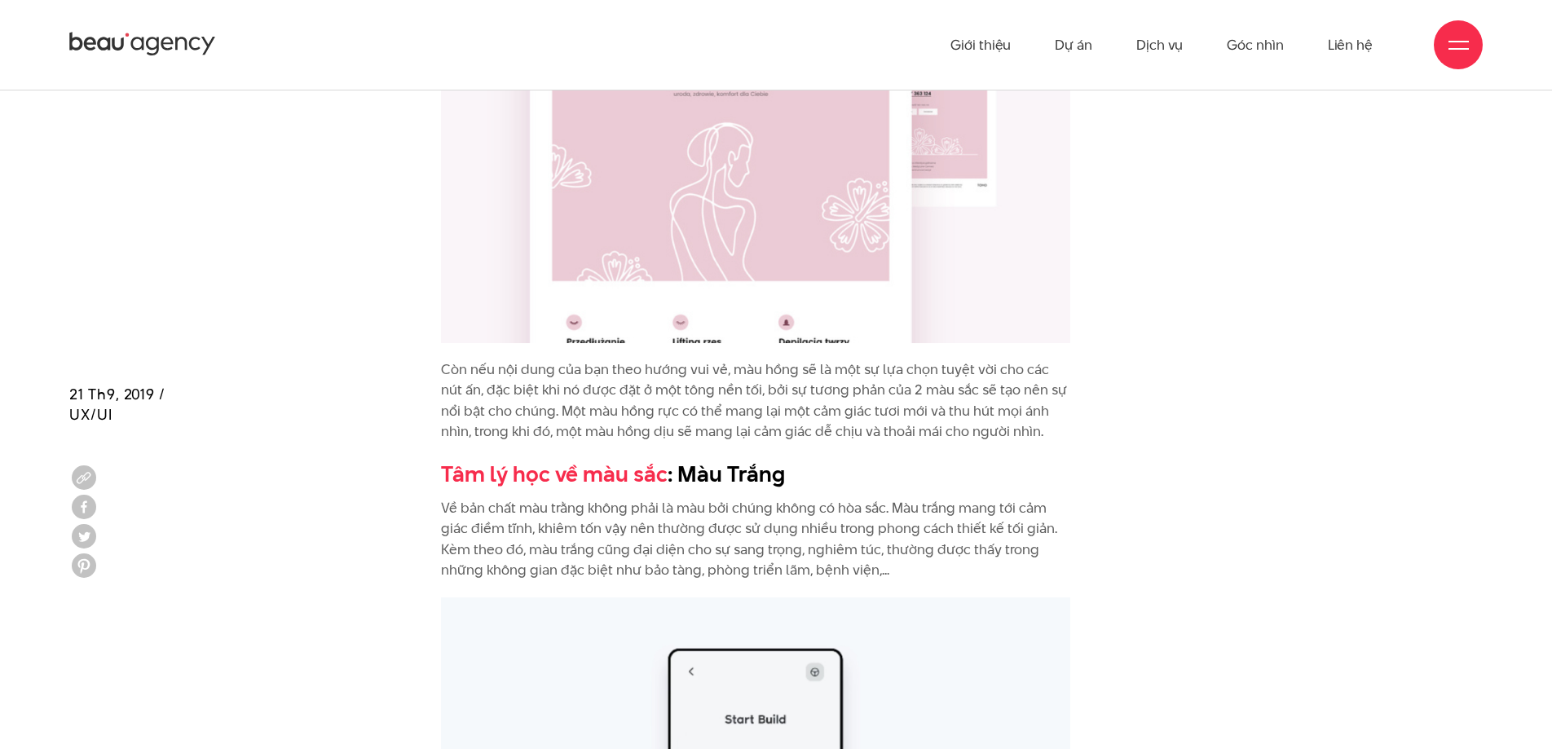
scroll to position [7382, 0]
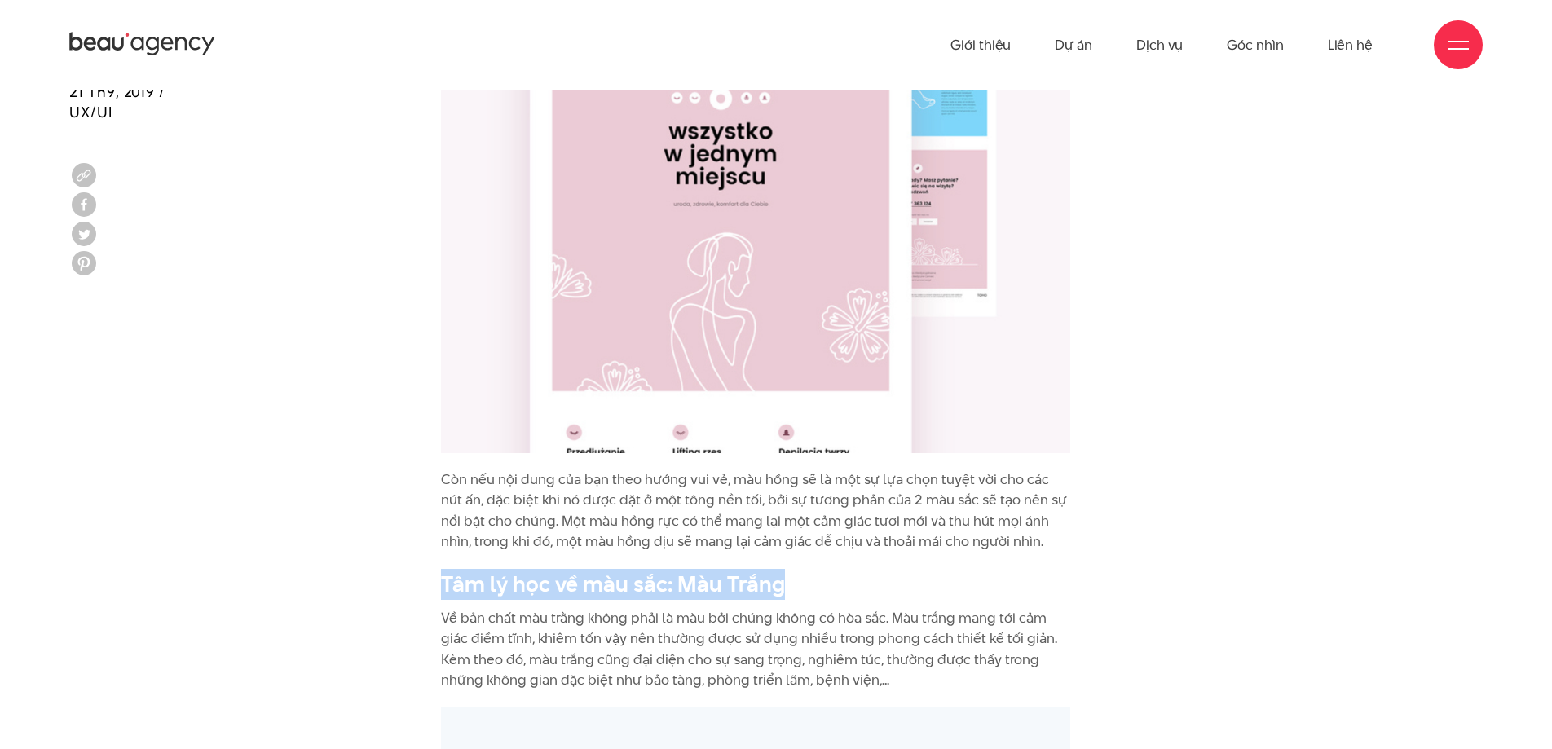
drag, startPoint x: 801, startPoint y: 594, endPoint x: 408, endPoint y: 569, distance: 393.8
copy b "Tâm lý học về màu sắc : Màu Trắng"
click at [742, 586] on b "Tâm lý học về màu sắc : Màu Trắng" at bounding box center [613, 584] width 344 height 30
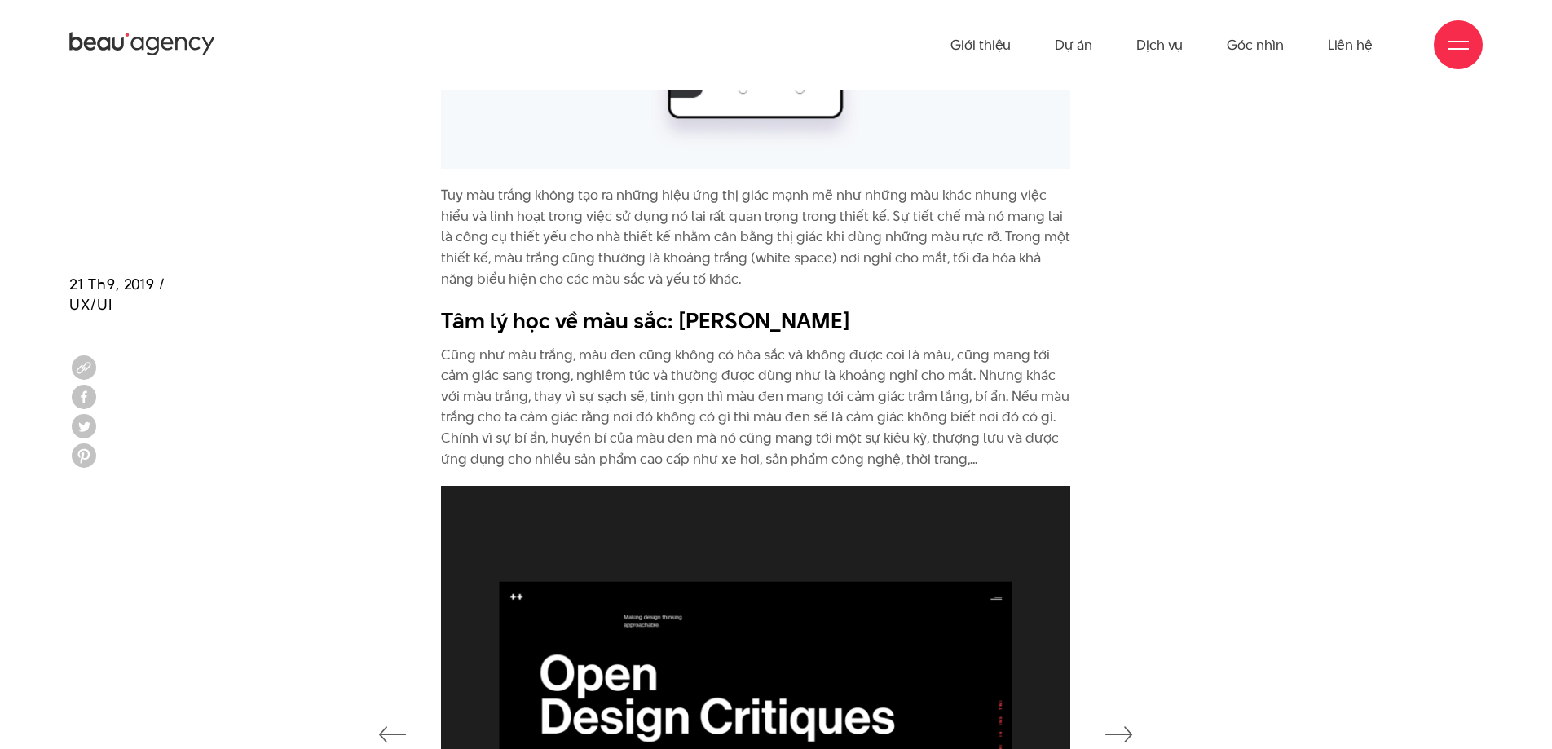
scroll to position [8334, 0]
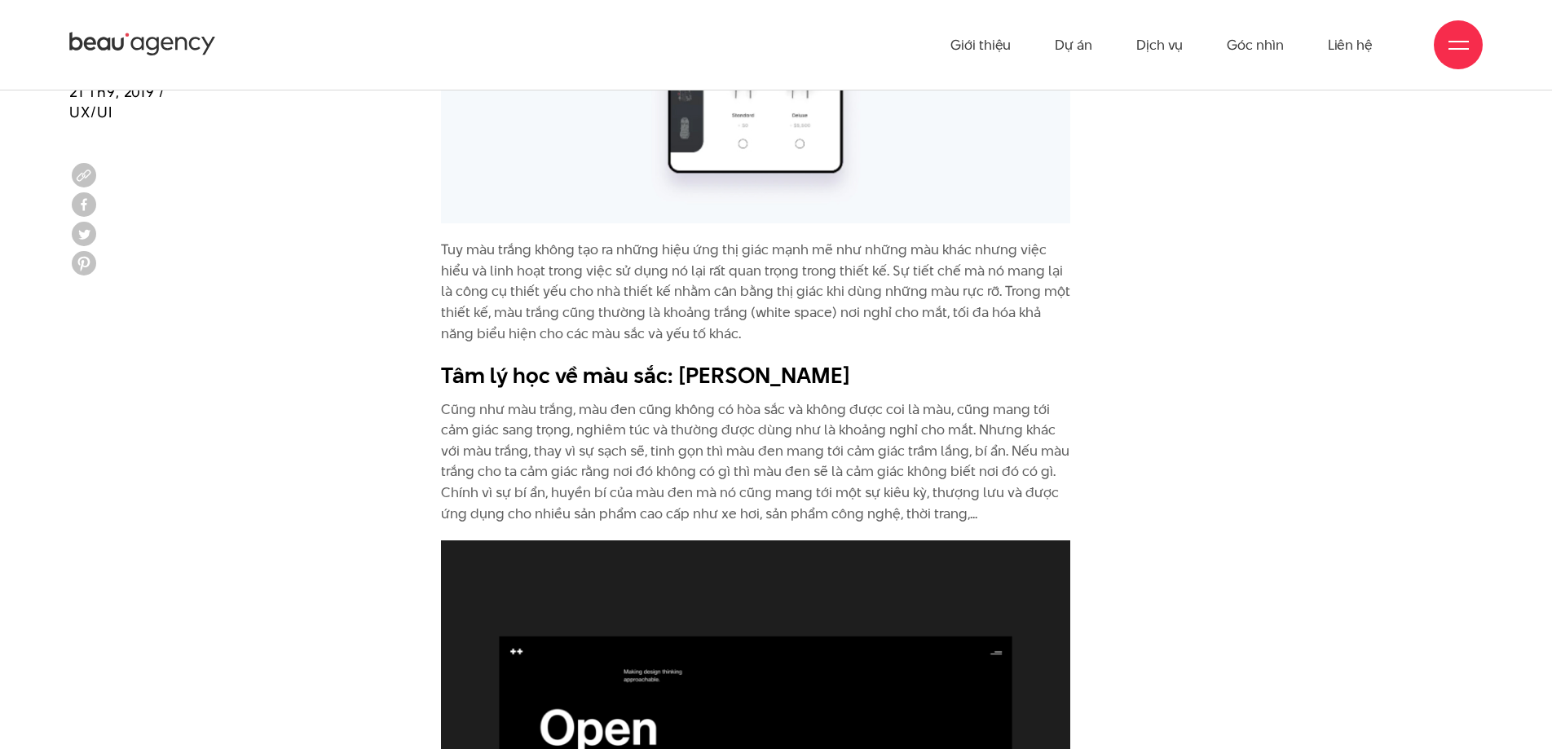
click at [448, 407] on p "Cũng như màu trắng, màu đen cũng không có hòa sắc và không được coi là màu, cũn…" at bounding box center [755, 463] width 629 height 126
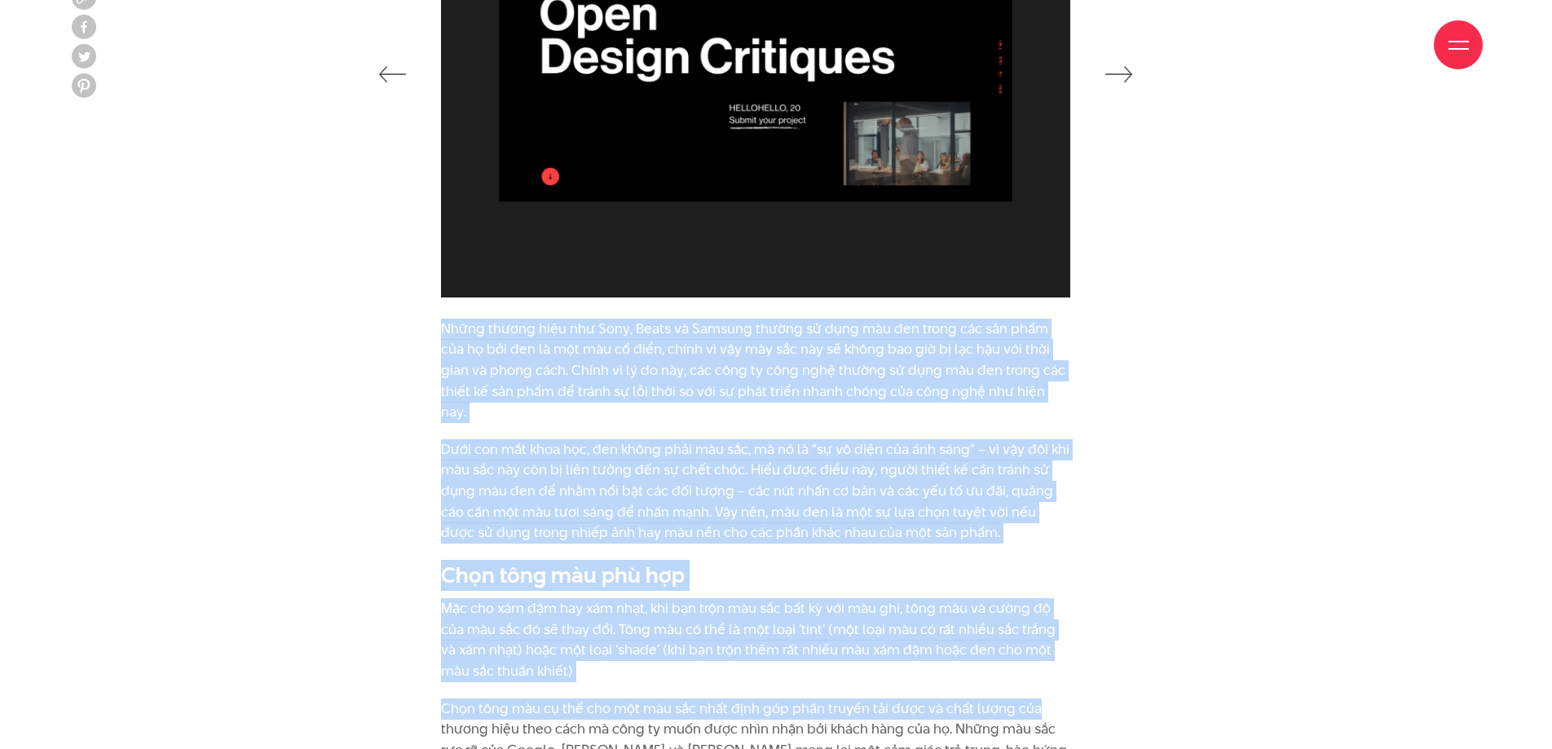
scroll to position [9070, 0]
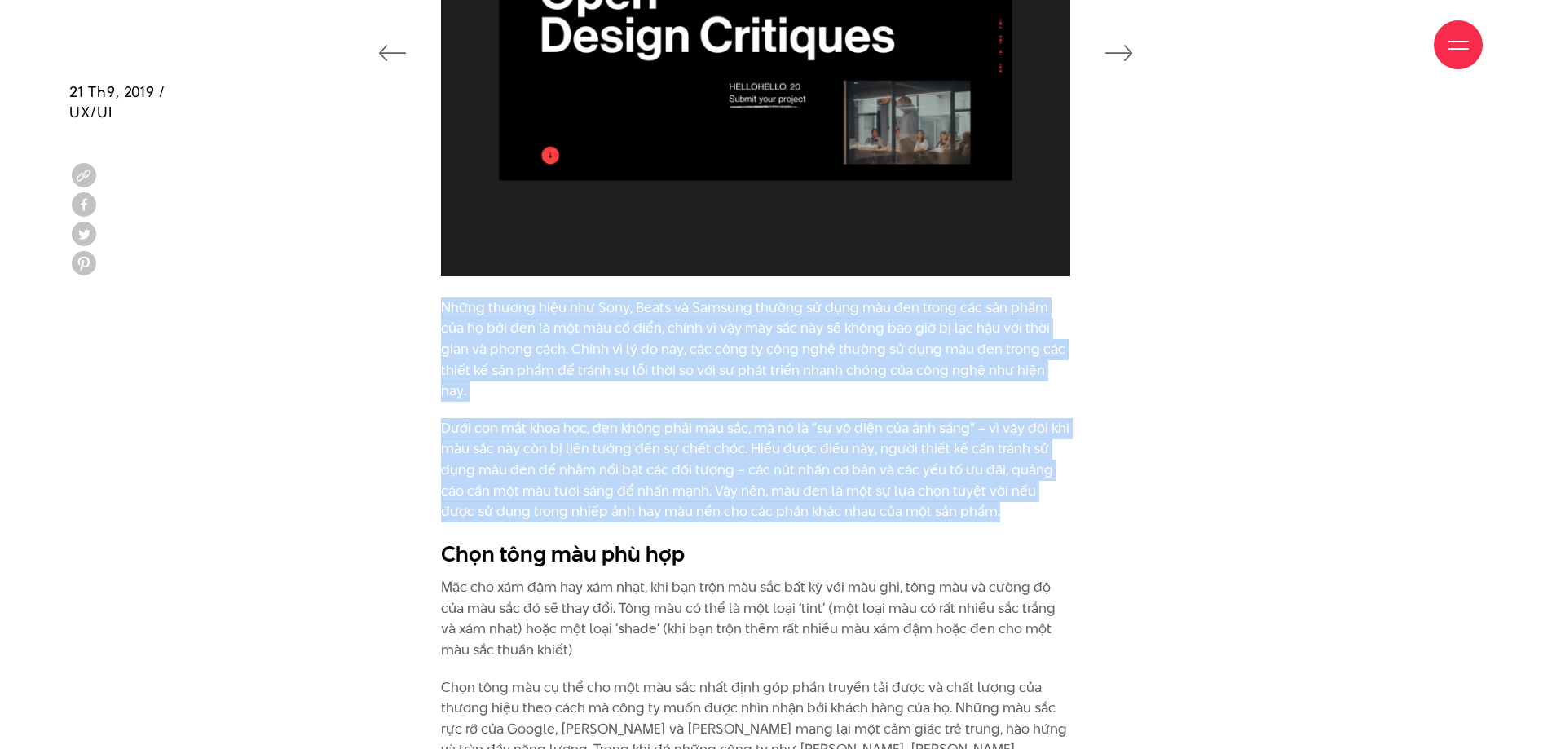
drag, startPoint x: 434, startPoint y: 407, endPoint x: 1041, endPoint y: 485, distance: 612.5
drag, startPoint x: 1108, startPoint y: 247, endPoint x: 1115, endPoint y: 229, distance: 19.4
click at [1109, 248] on div at bounding box center [776, 50] width 727 height 493
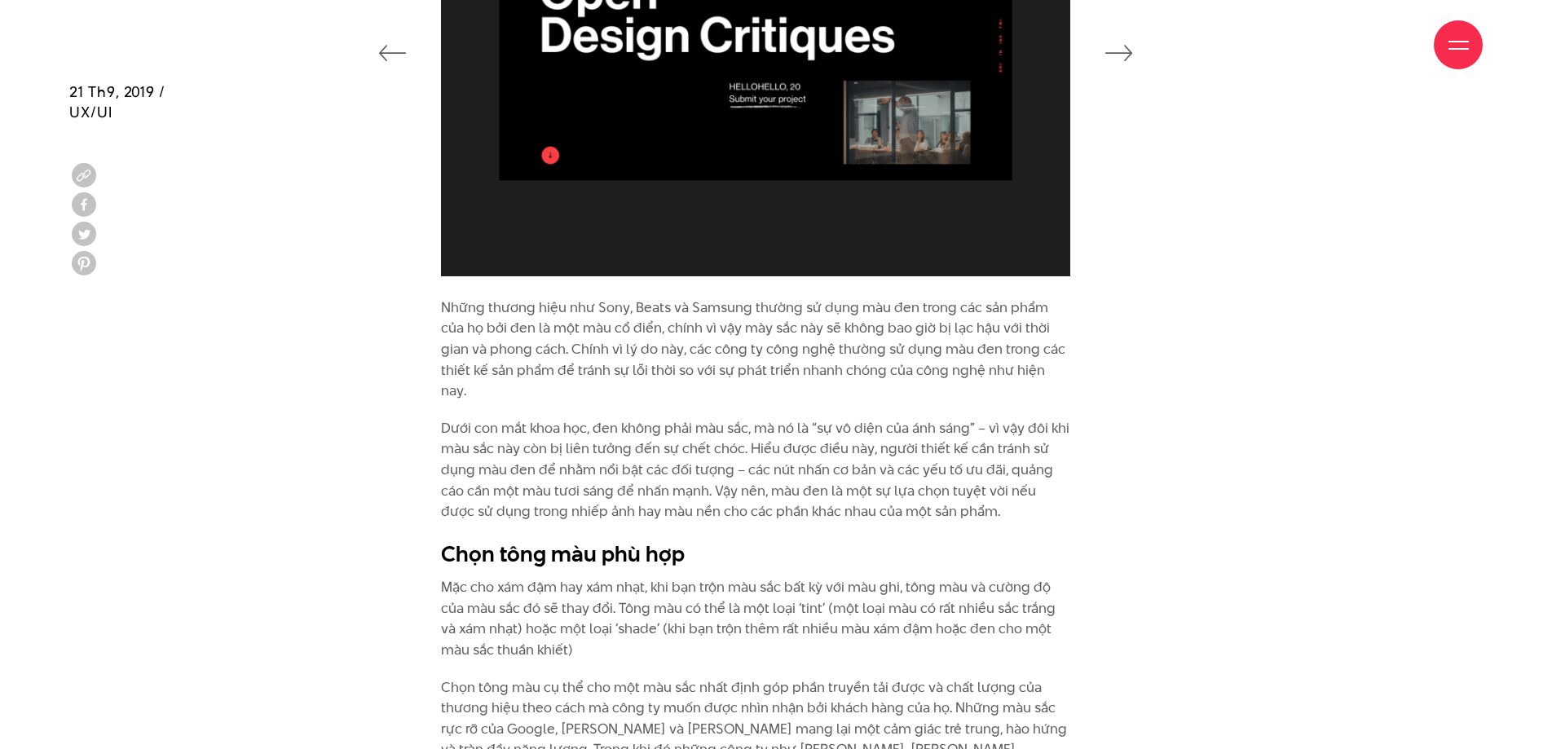
click at [1114, 51] on div "Giới thiệu Dự án Dịch vụ Góc nhìn Liên hệ" at bounding box center [776, 45] width 1414 height 90
click at [1115, 53] on div "Giới thiệu Dự án Dịch vụ Góc nhìn Liên hệ" at bounding box center [776, 45] width 1414 height 90
click at [1119, 55] on div "Giới thiệu Dự án Dịch vụ Góc nhìn Liên hệ" at bounding box center [776, 45] width 1414 height 90
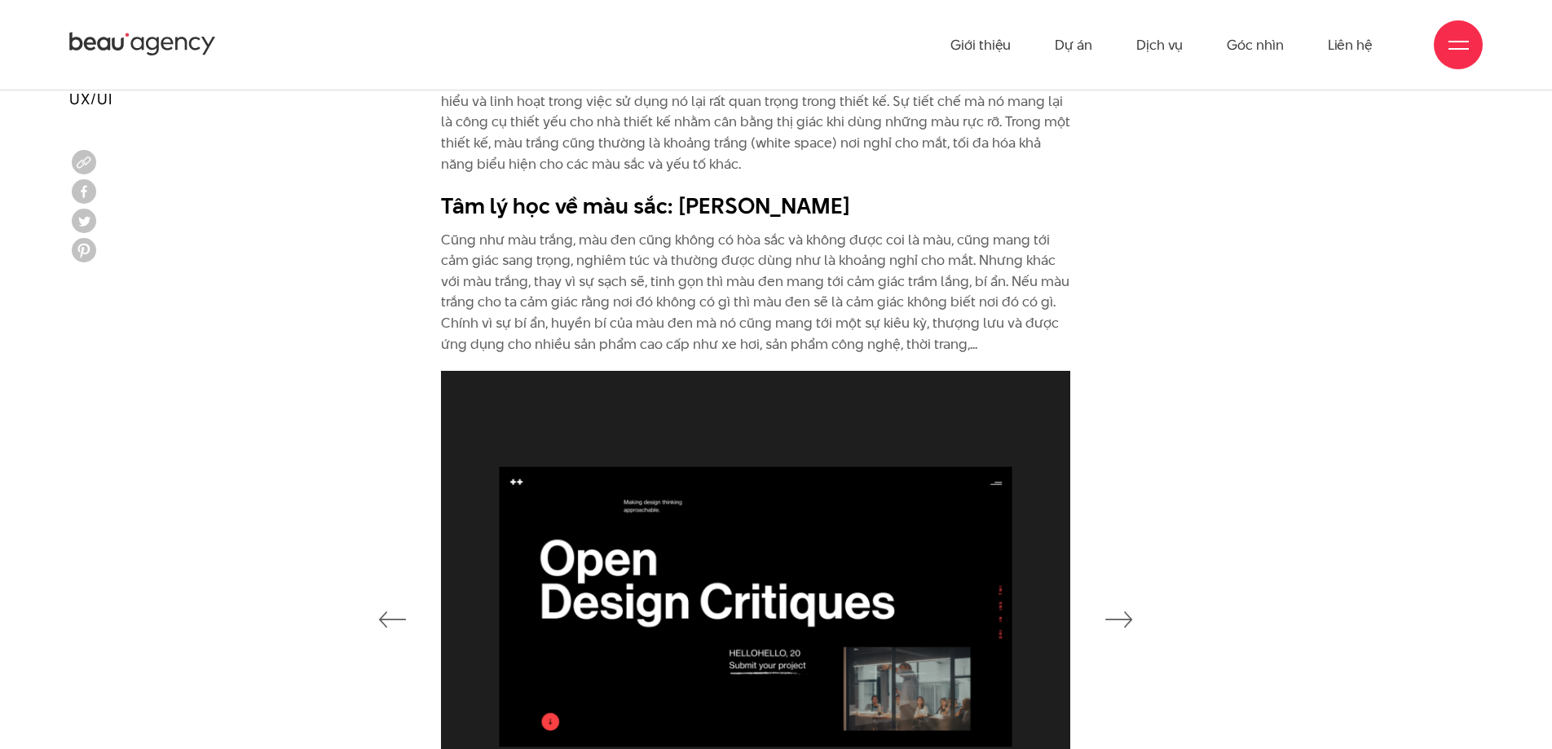
scroll to position [8490, 0]
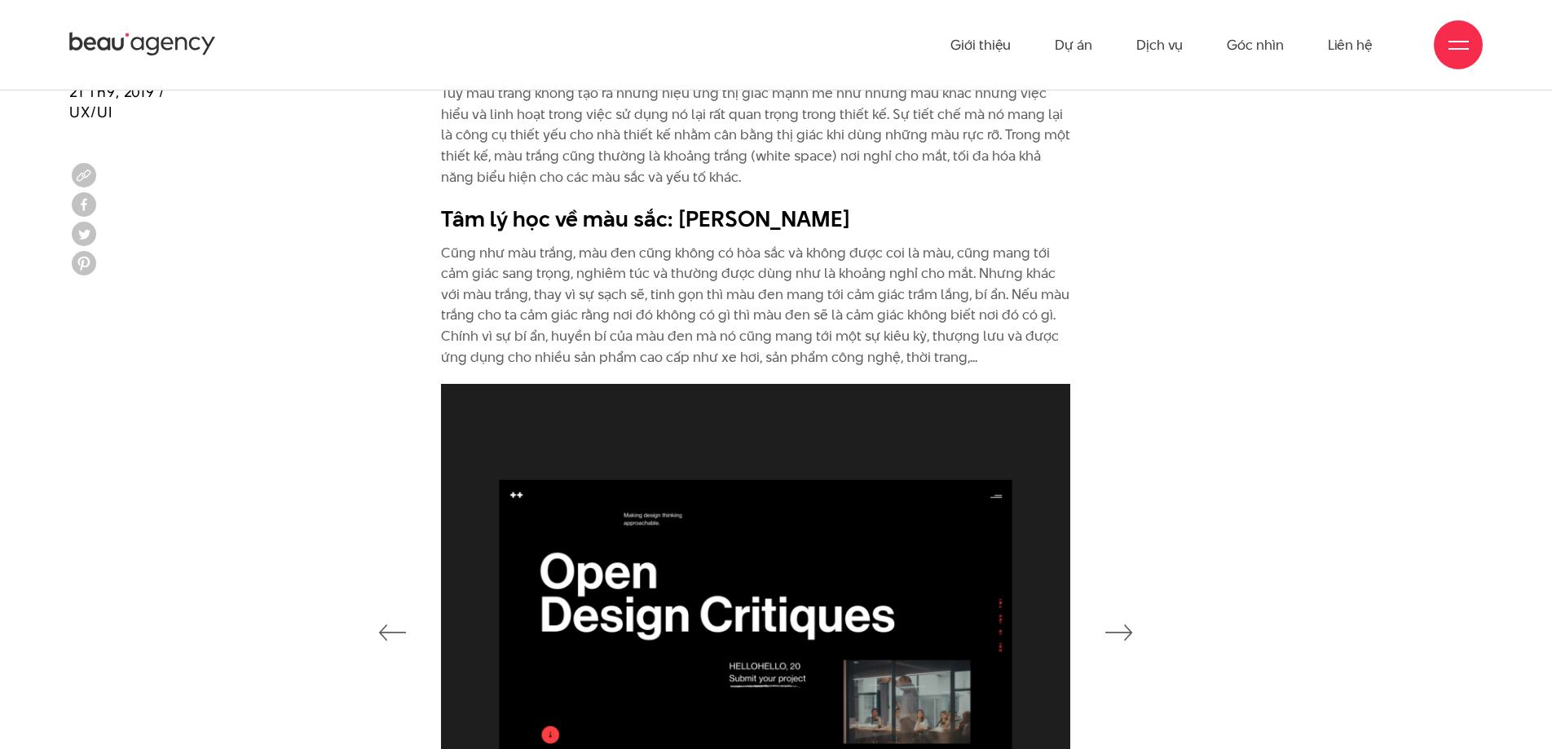
click at [1101, 642] on div at bounding box center [776, 630] width 727 height 493
click at [1140, 618] on div at bounding box center [776, 630] width 1455 height 493
click at [1124, 630] on icon "button" at bounding box center [1120, 633] width 28 height 16
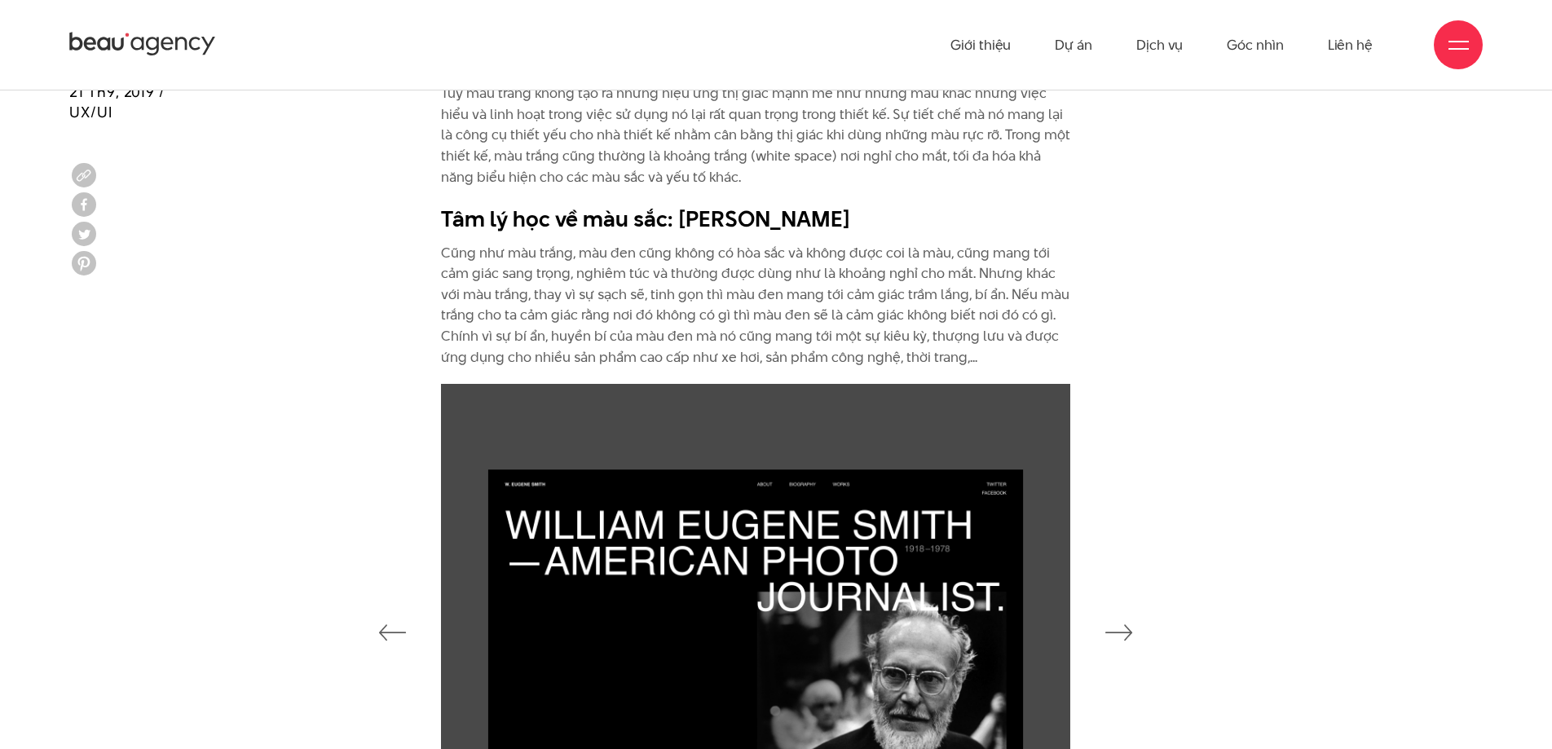
click at [1124, 630] on icon "button" at bounding box center [1120, 633] width 28 height 16
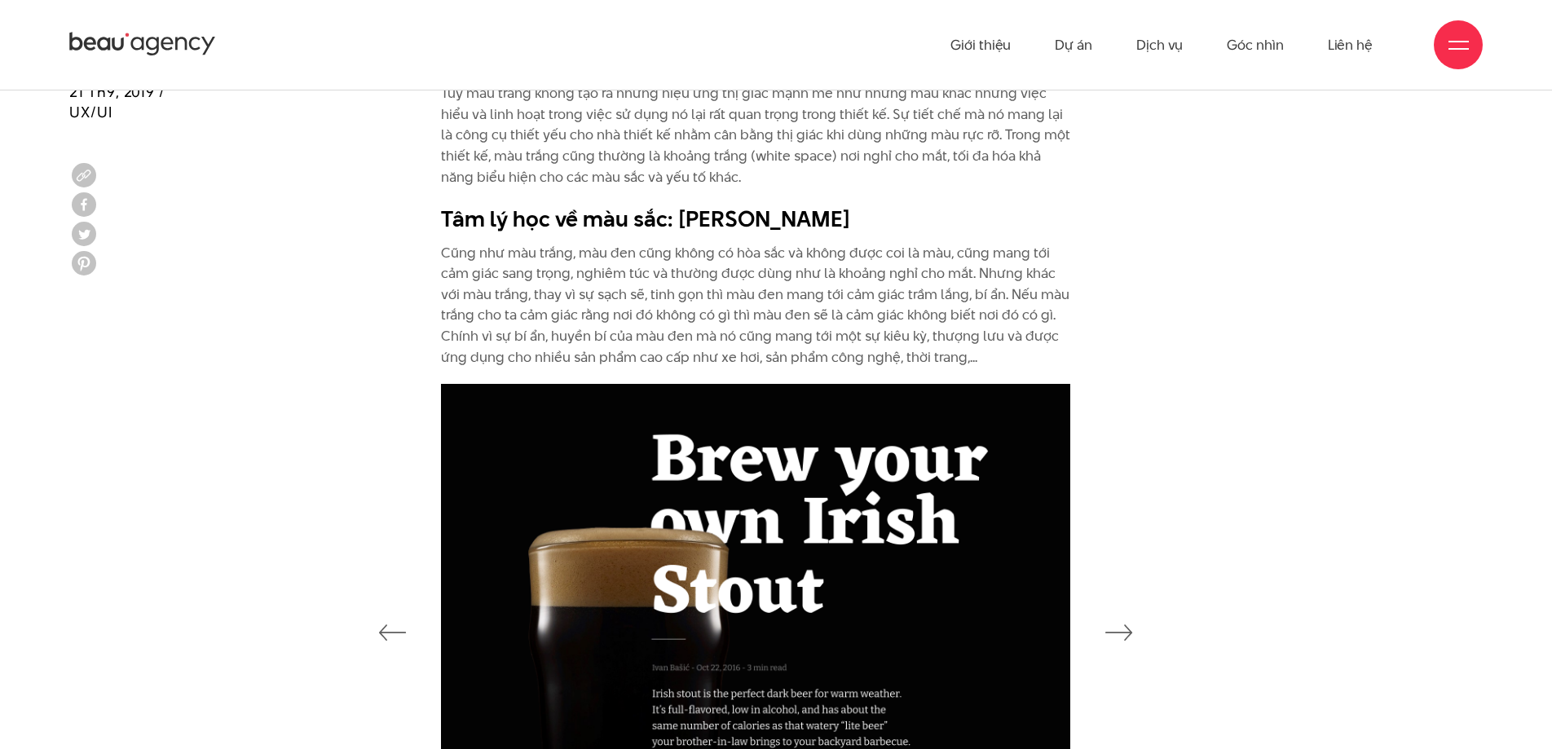
click at [1124, 630] on icon "button" at bounding box center [1120, 633] width 28 height 16
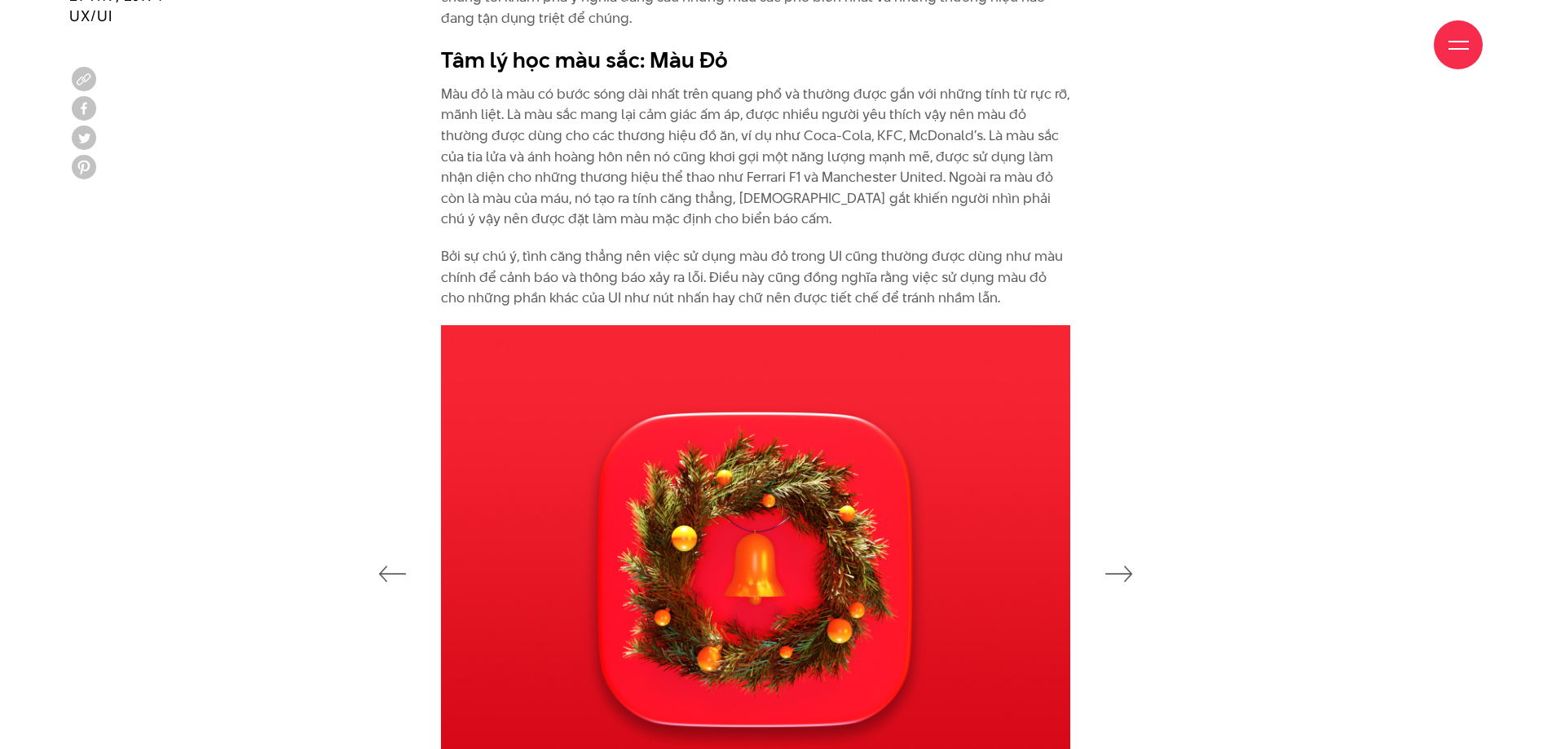
scroll to position [2142, 0]
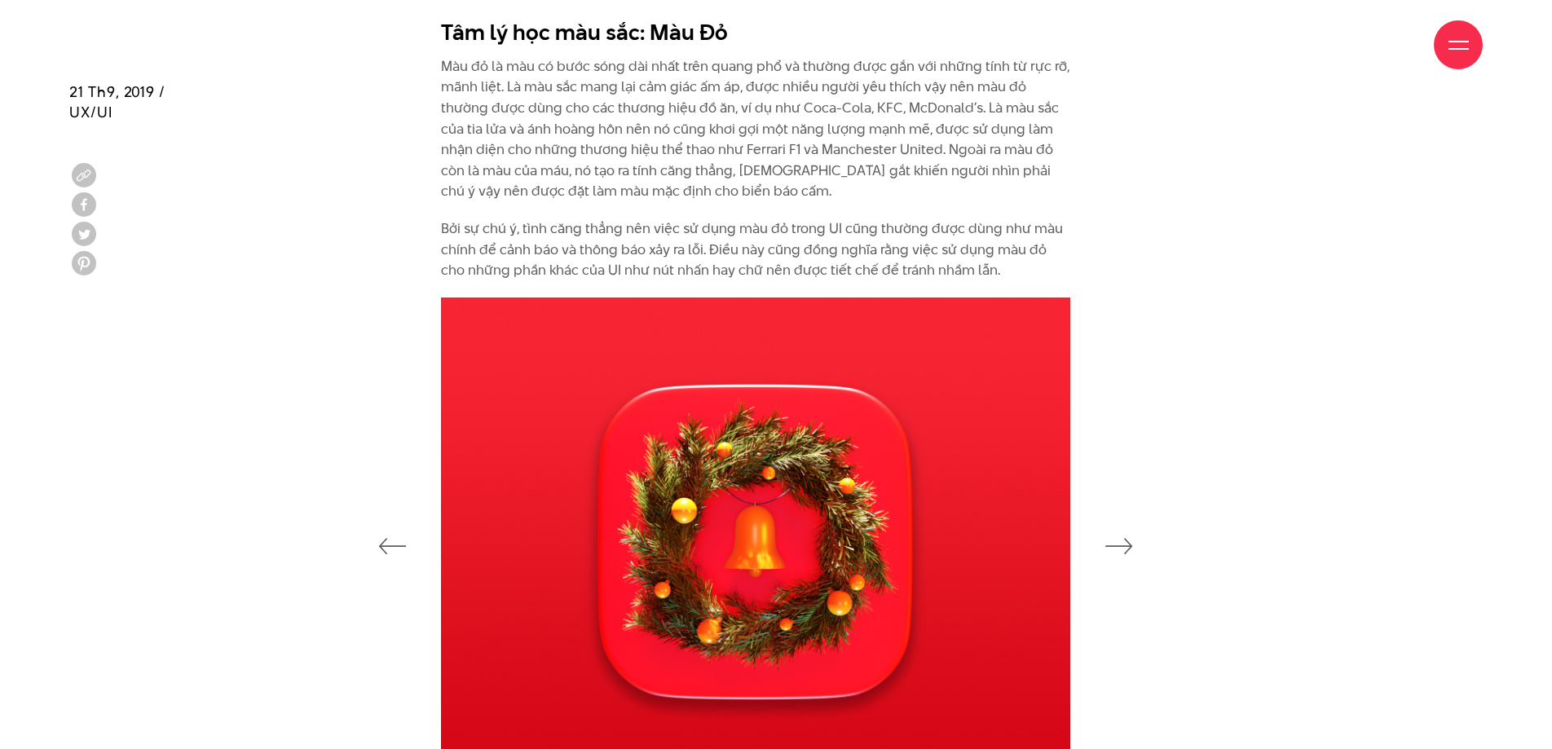
click at [1165, 536] on div at bounding box center [776, 544] width 1455 height 493
click at [1147, 541] on div at bounding box center [776, 544] width 1455 height 493
click at [1106, 554] on icon "button" at bounding box center [1120, 546] width 28 height 16
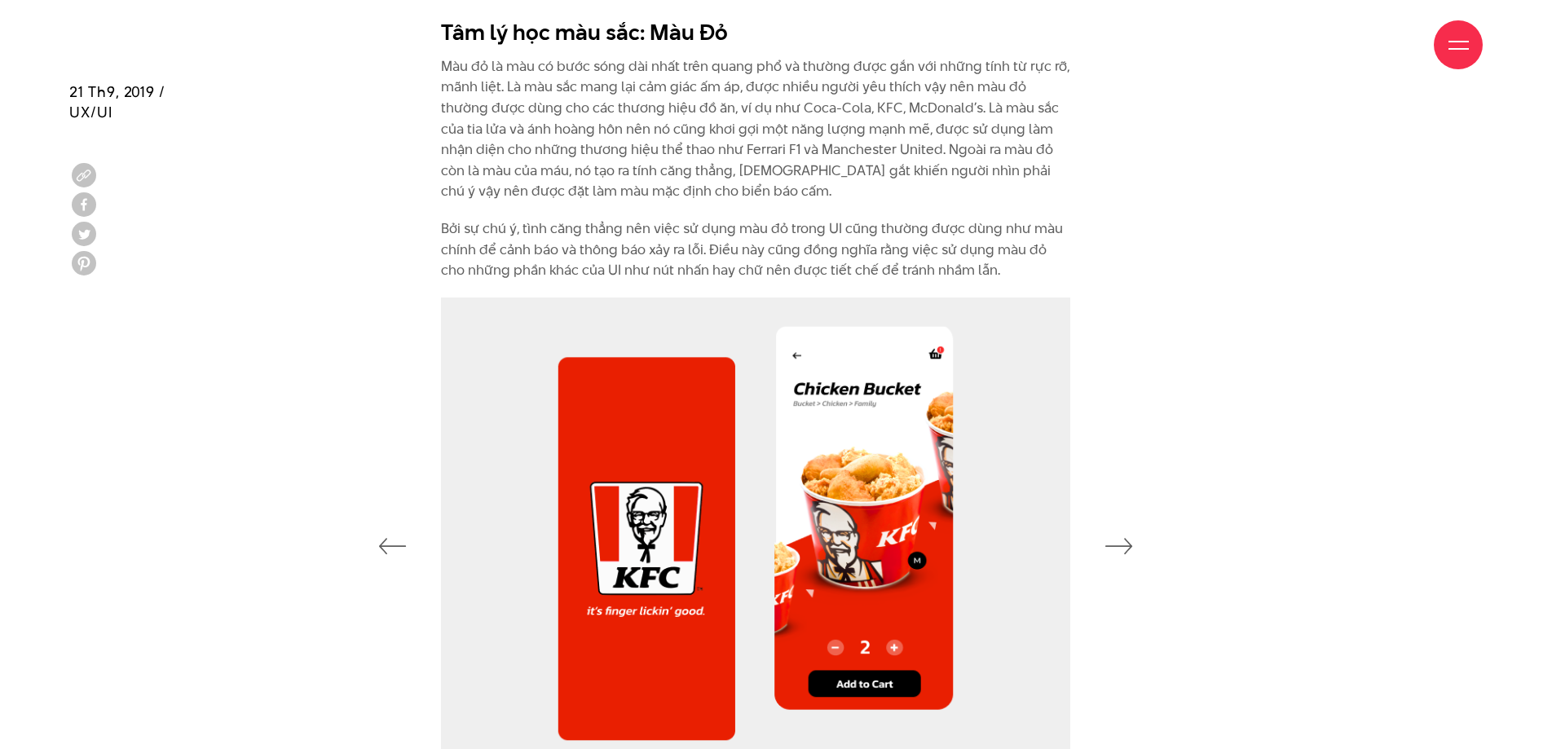
click at [1106, 554] on icon "button" at bounding box center [1120, 546] width 28 height 16
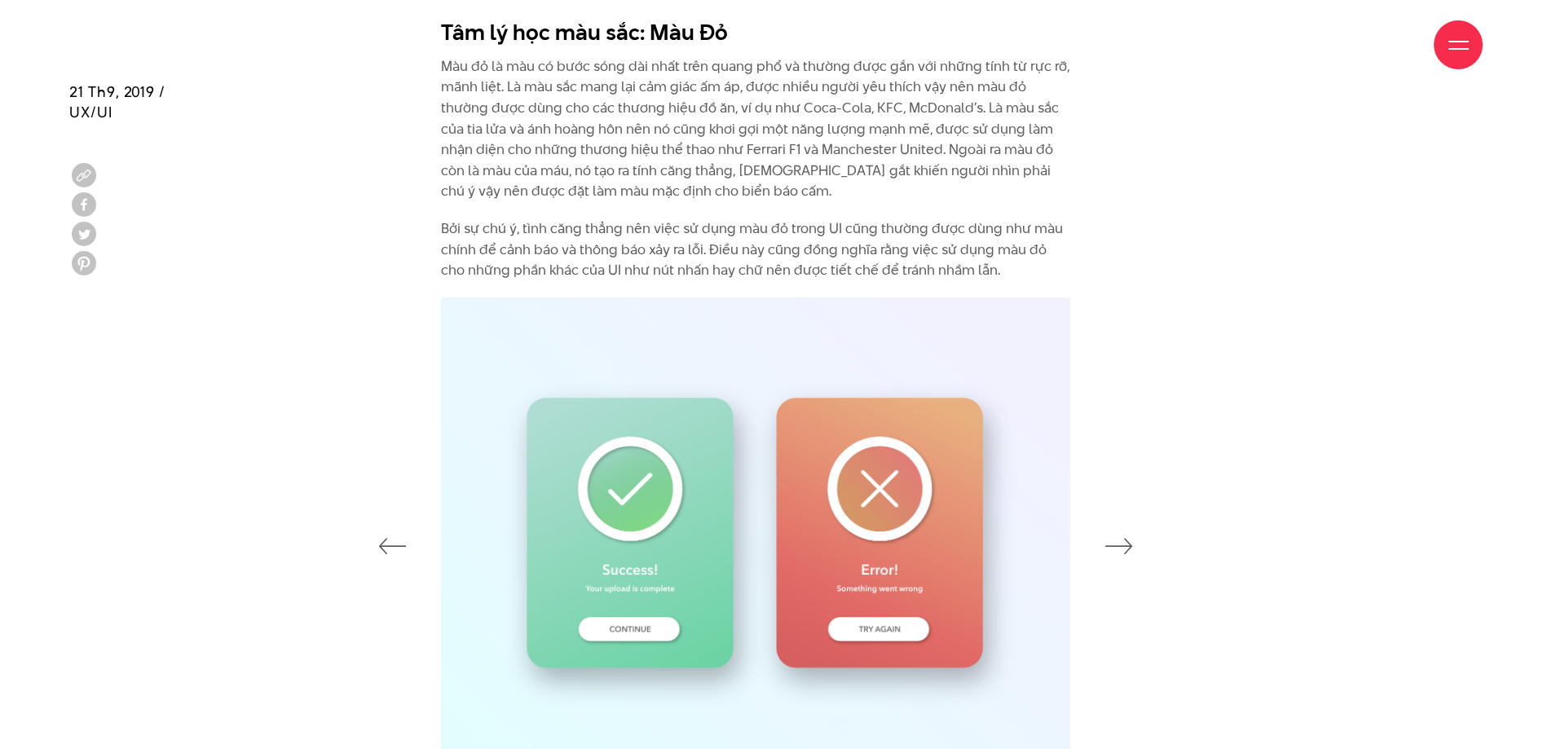
click at [1106, 554] on icon "button" at bounding box center [1120, 546] width 28 height 16
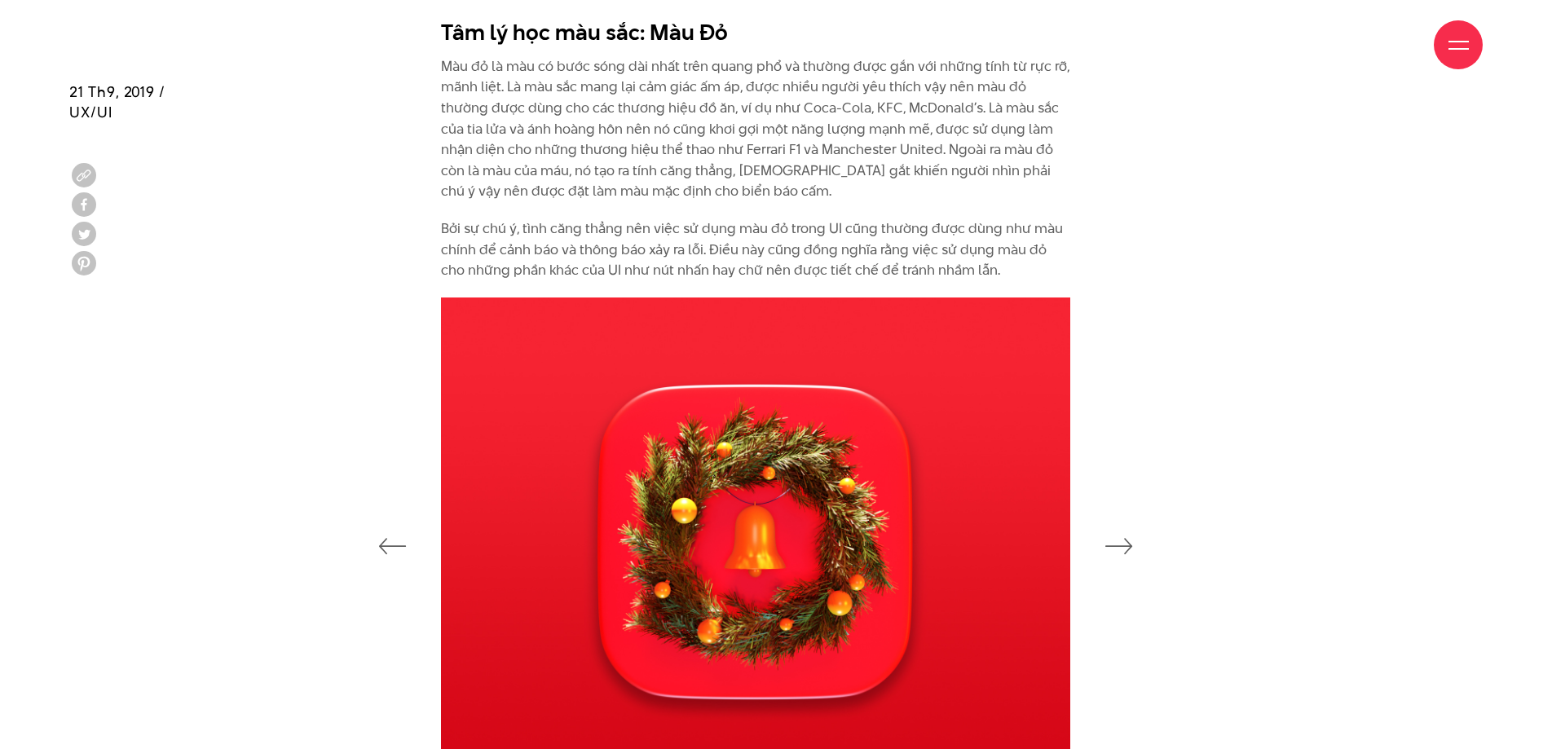
click at [1106, 554] on icon "button" at bounding box center [1120, 546] width 28 height 16
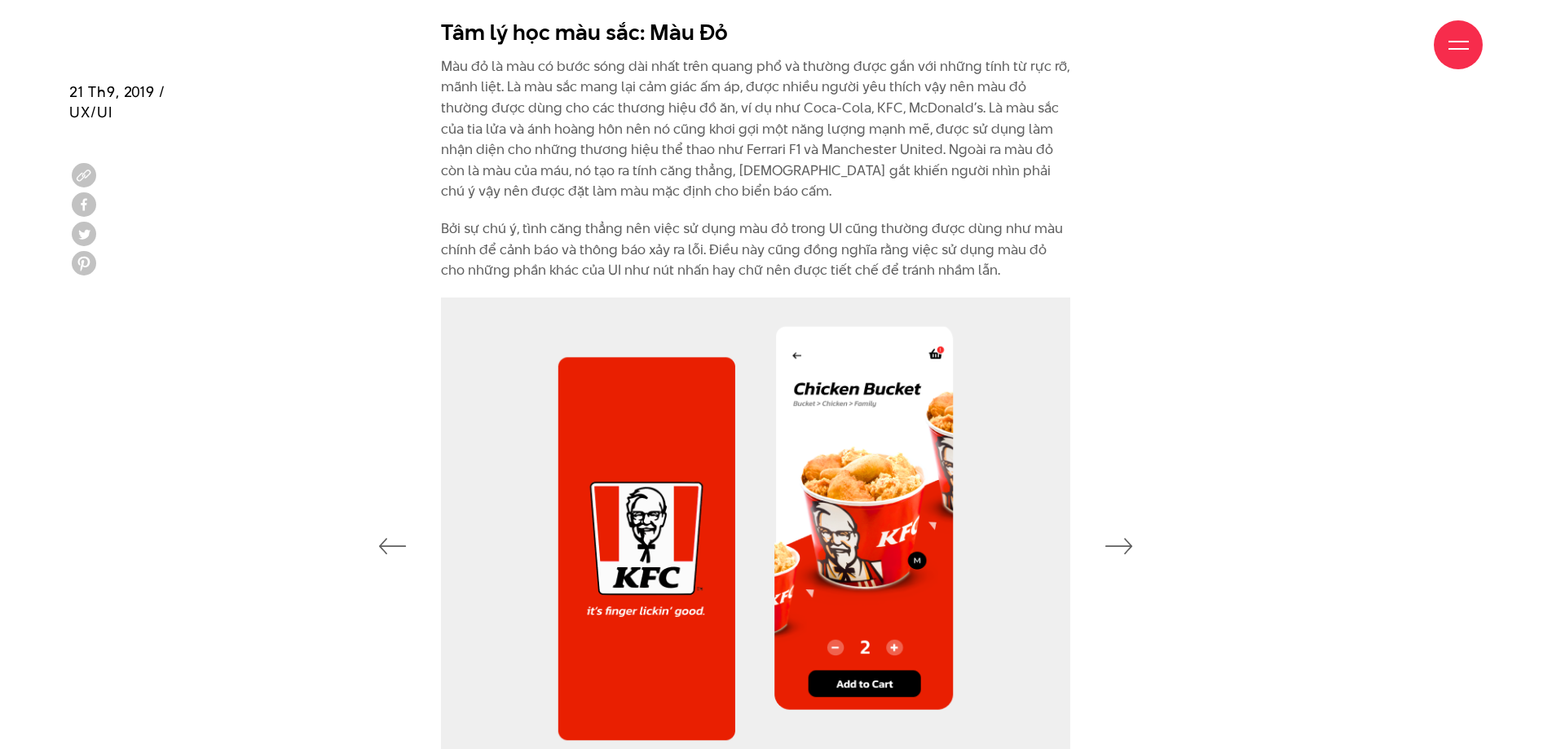
click at [1106, 554] on icon "button" at bounding box center [1120, 546] width 28 height 16
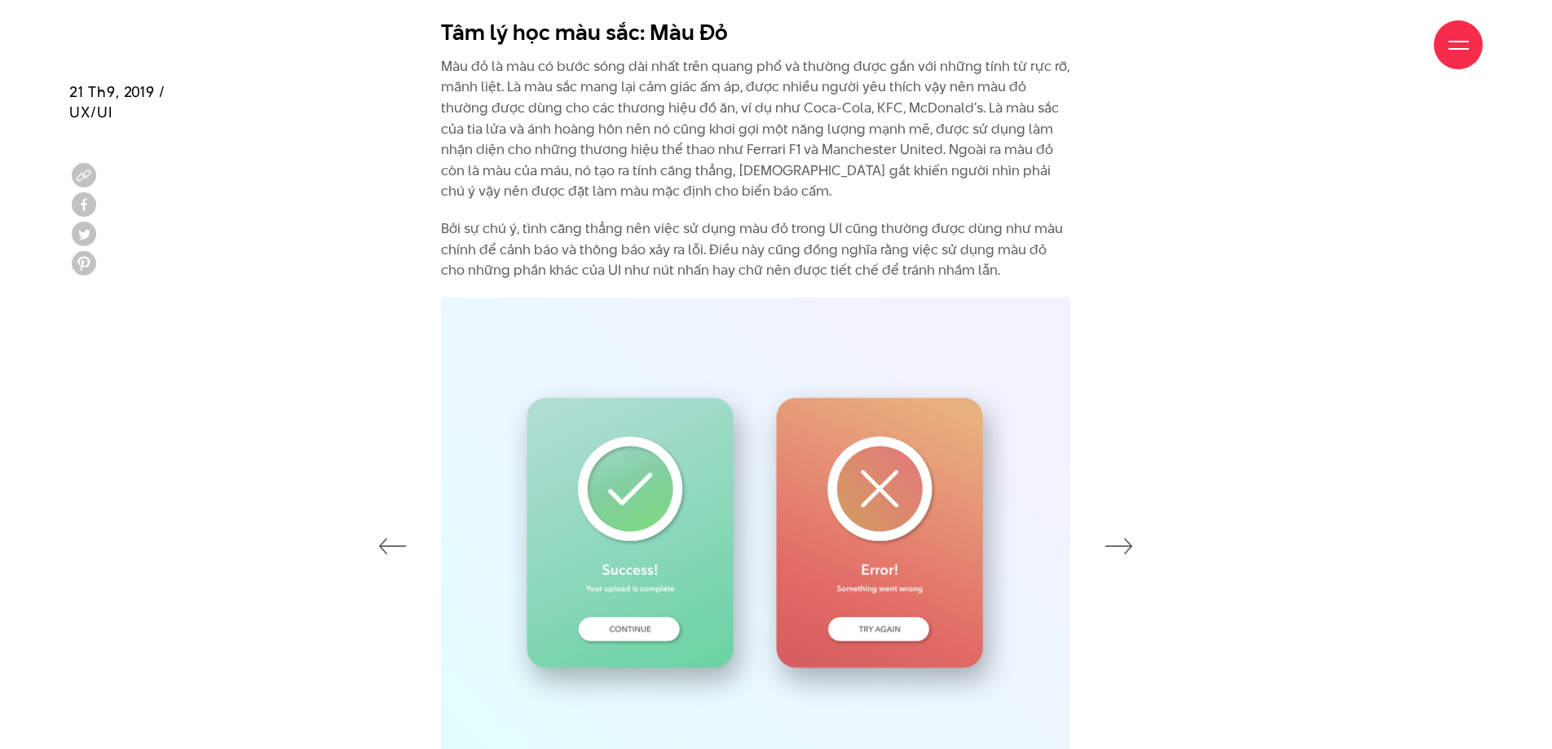
click at [1106, 552] on icon "button" at bounding box center [1120, 546] width 28 height 16
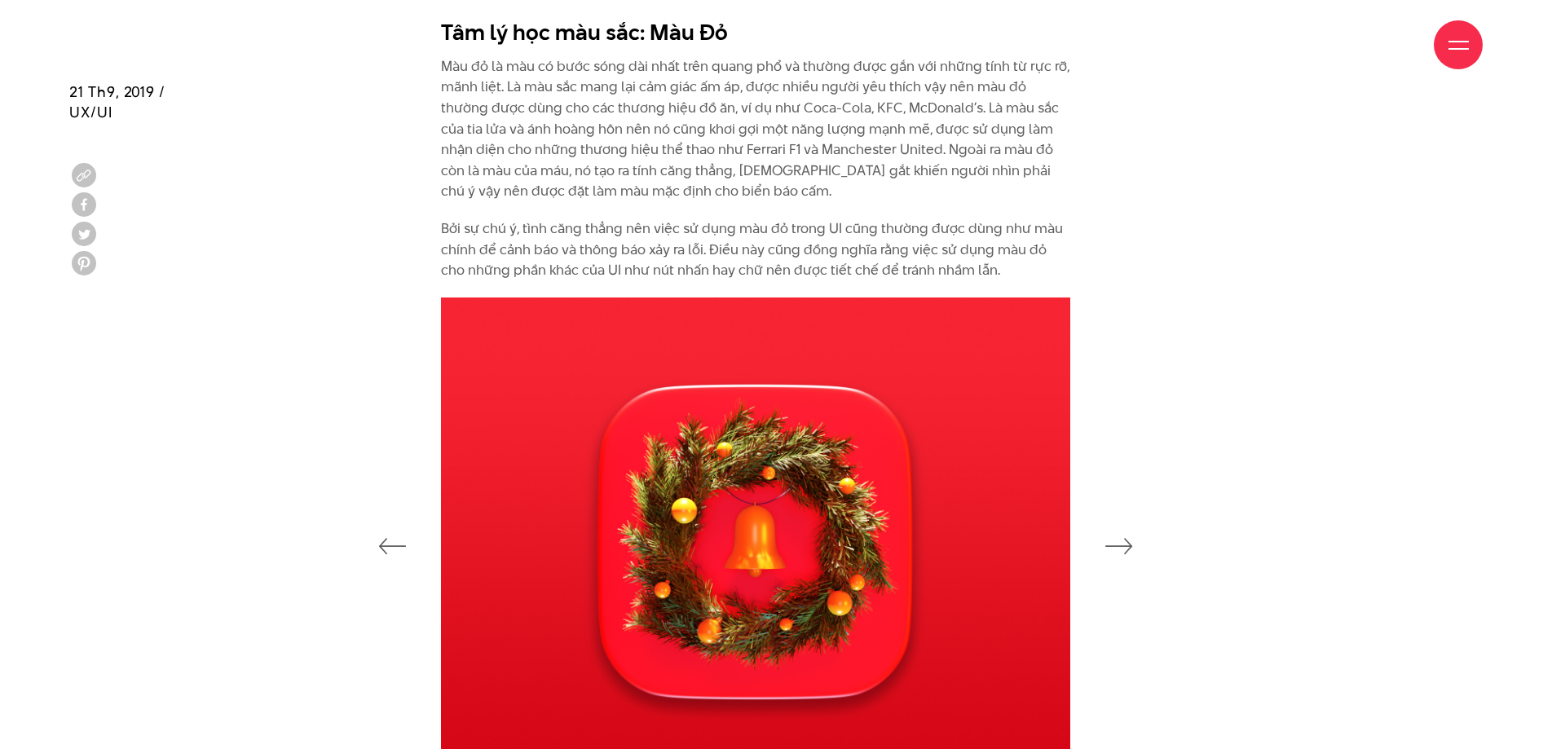
click at [1106, 552] on icon "button" at bounding box center [1120, 546] width 28 height 16
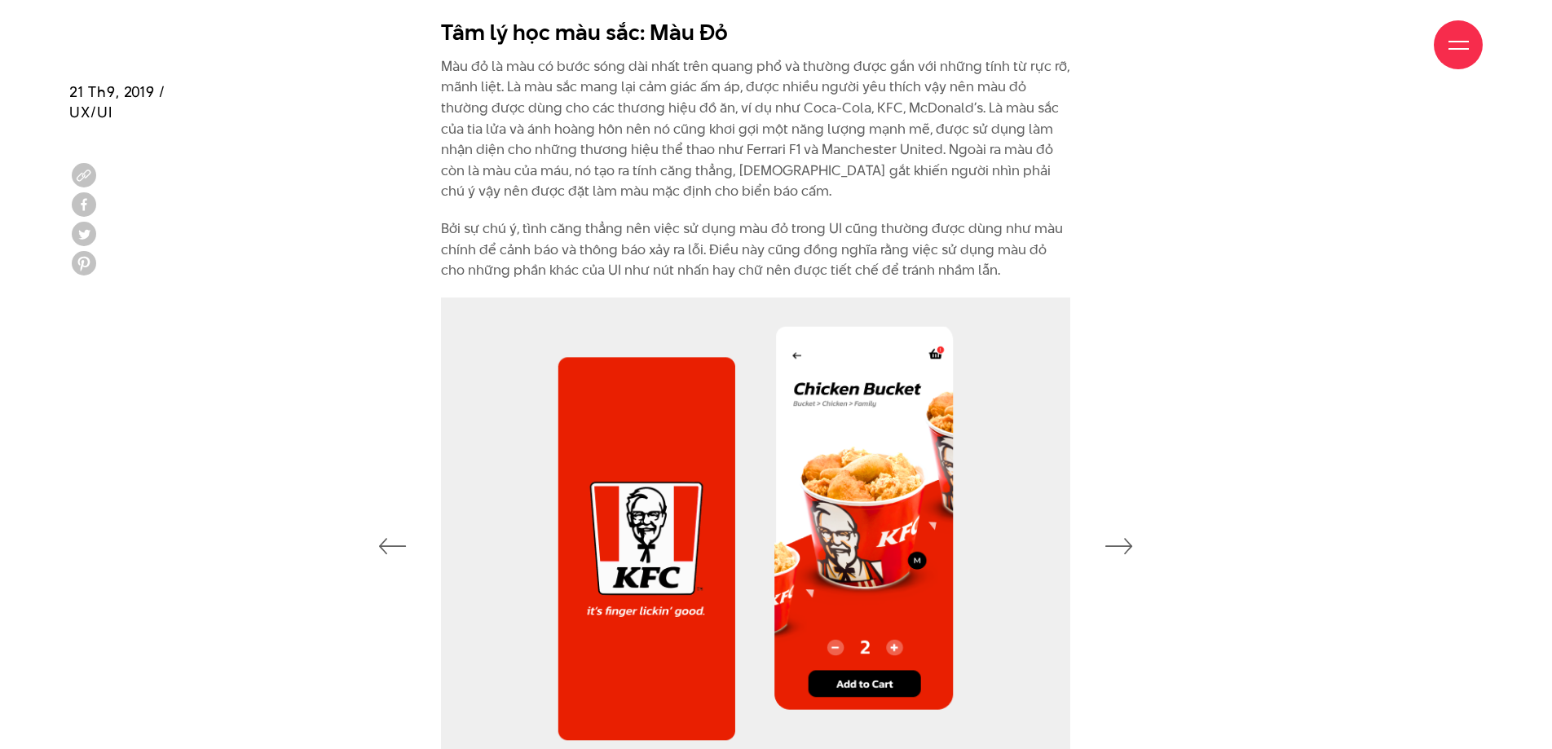
click at [1106, 552] on icon "button" at bounding box center [1120, 546] width 28 height 16
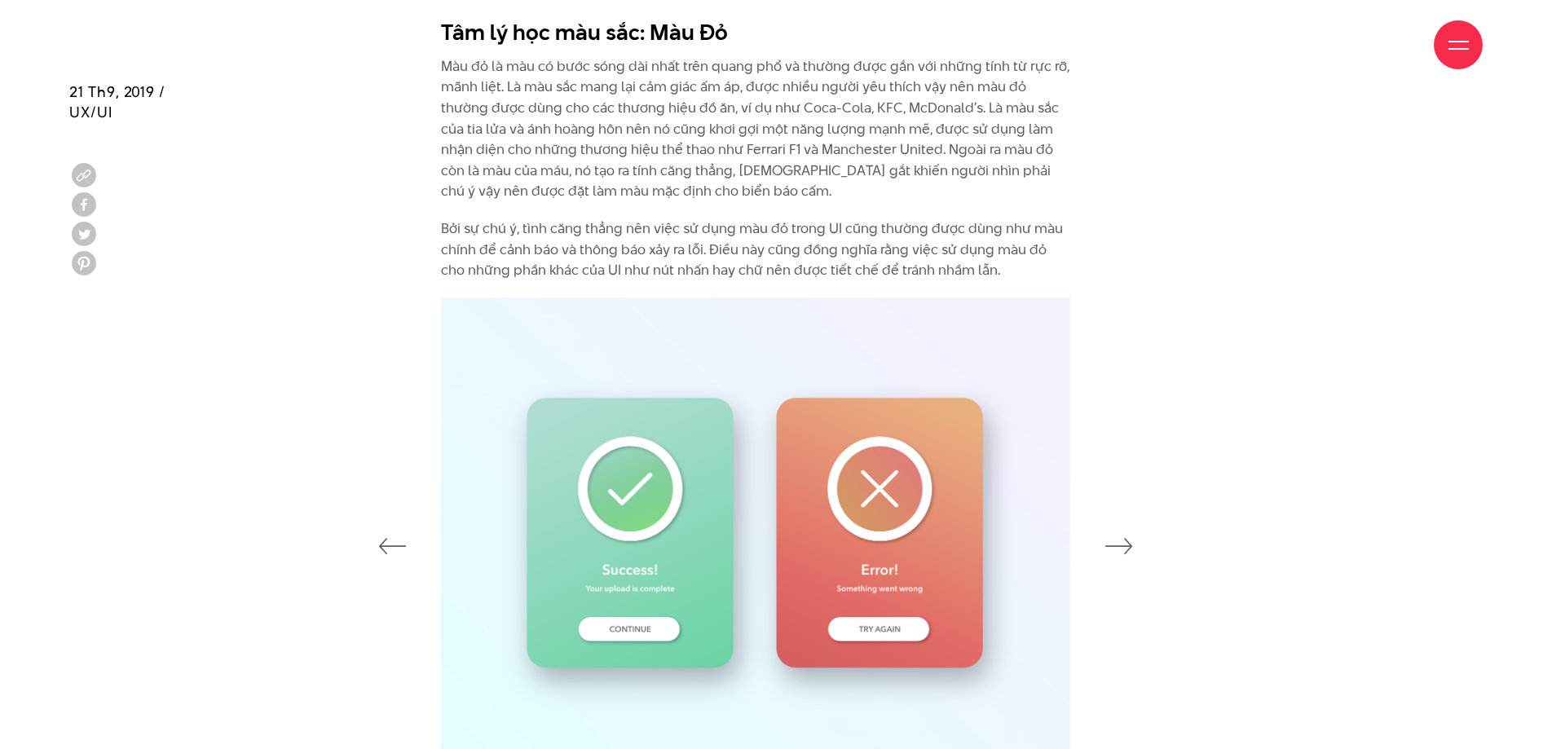
click at [1106, 552] on icon "button" at bounding box center [1120, 546] width 28 height 16
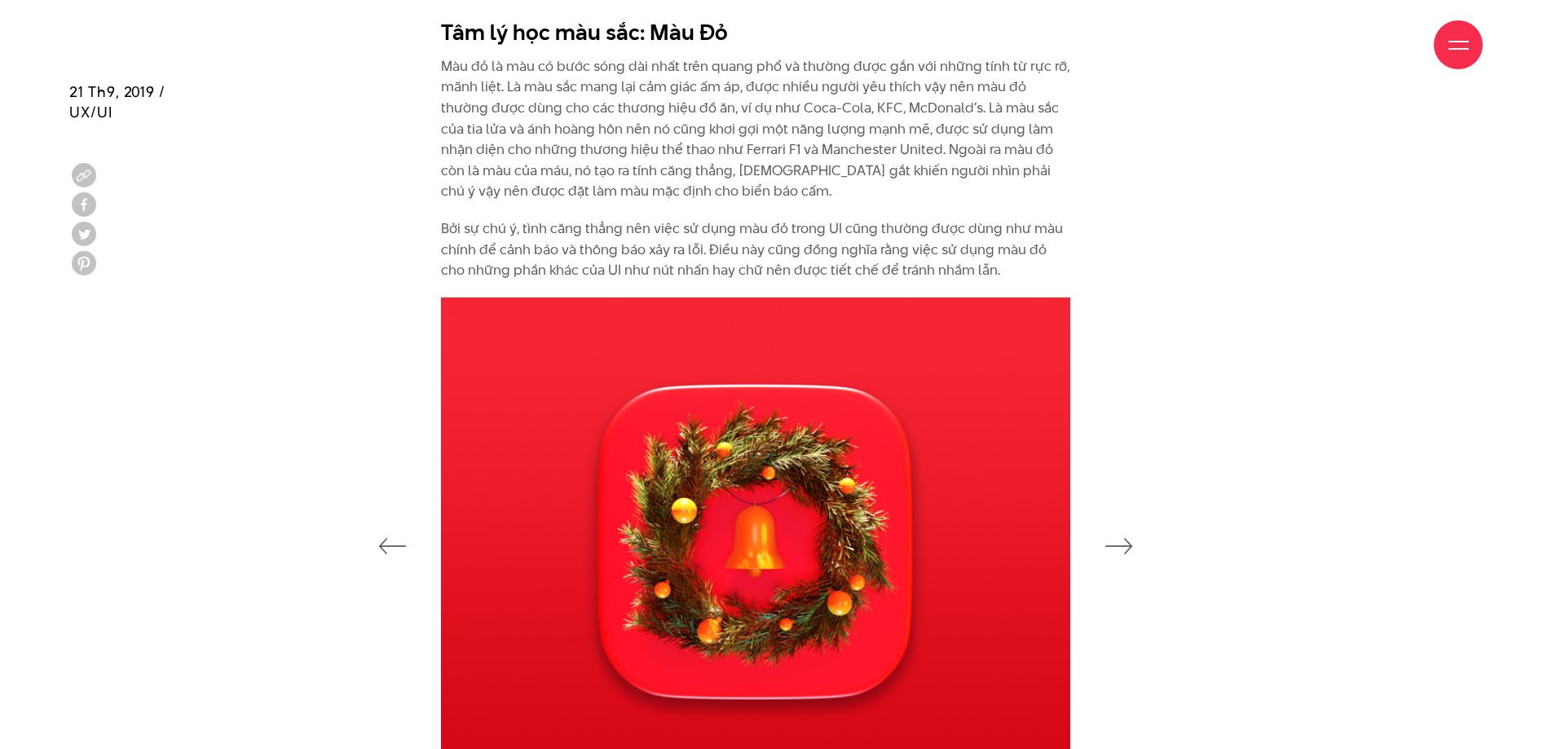
click at [1106, 552] on icon "button" at bounding box center [1120, 546] width 28 height 16
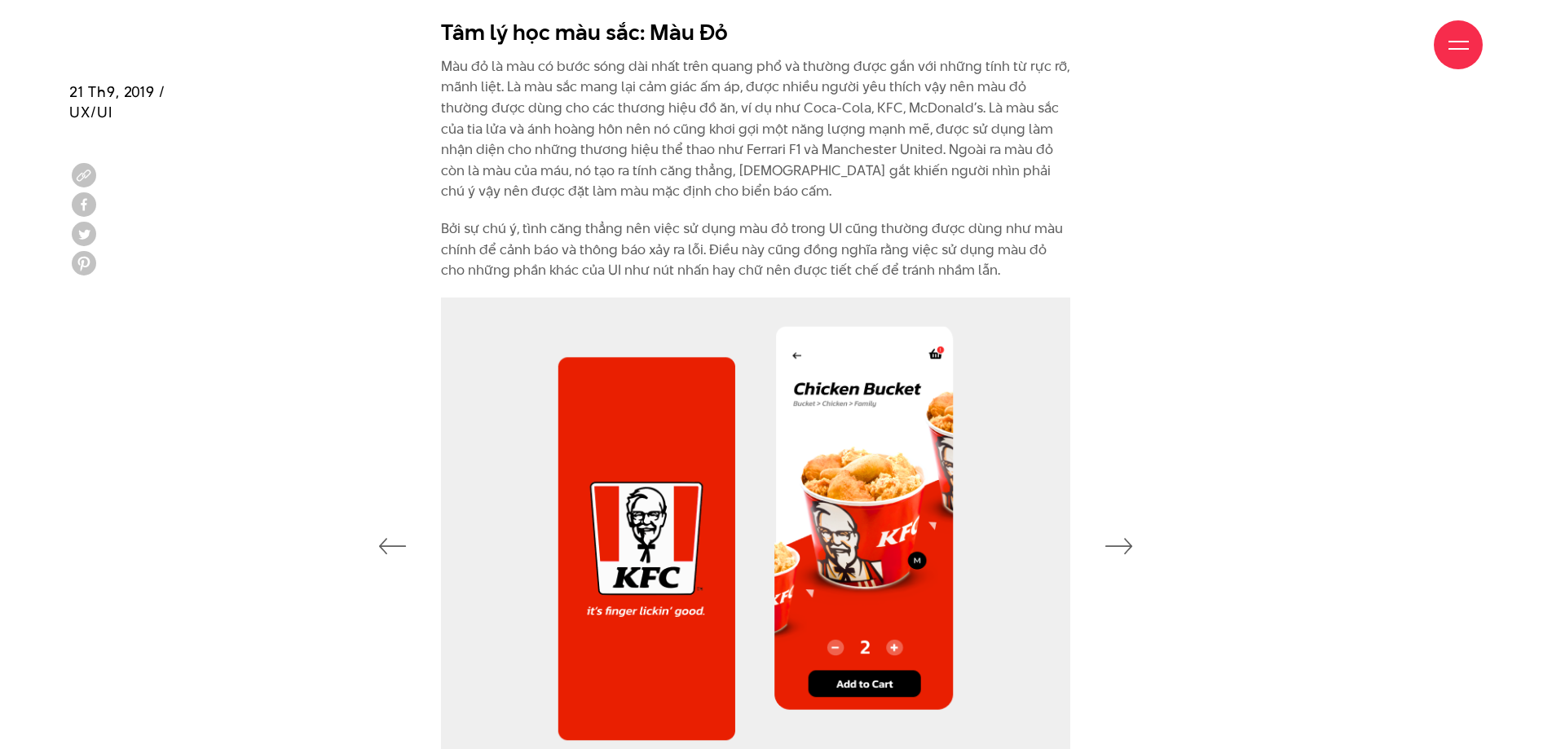
click at [1106, 552] on icon "button" at bounding box center [1120, 546] width 28 height 16
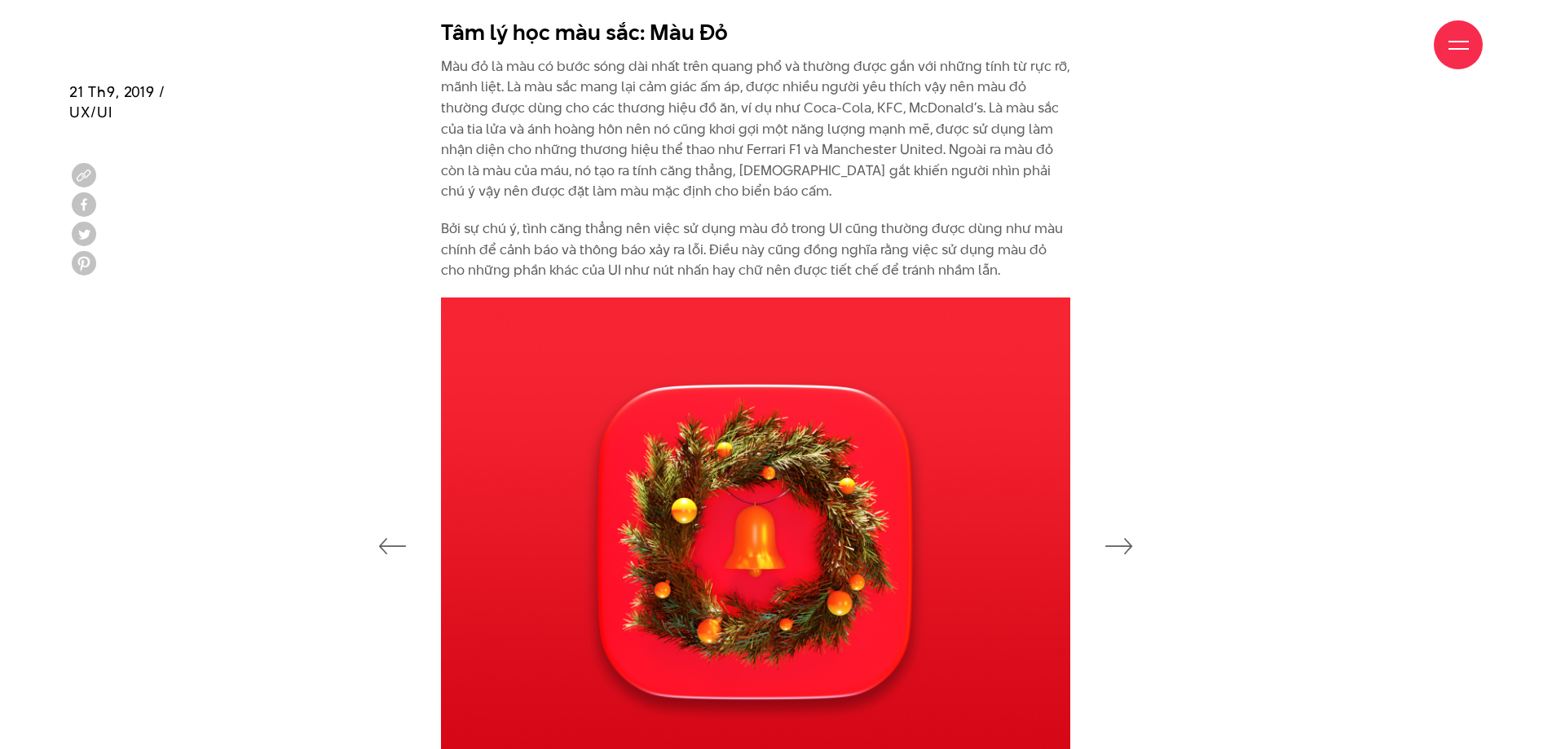
click at [1106, 552] on icon "button" at bounding box center [1120, 546] width 28 height 16
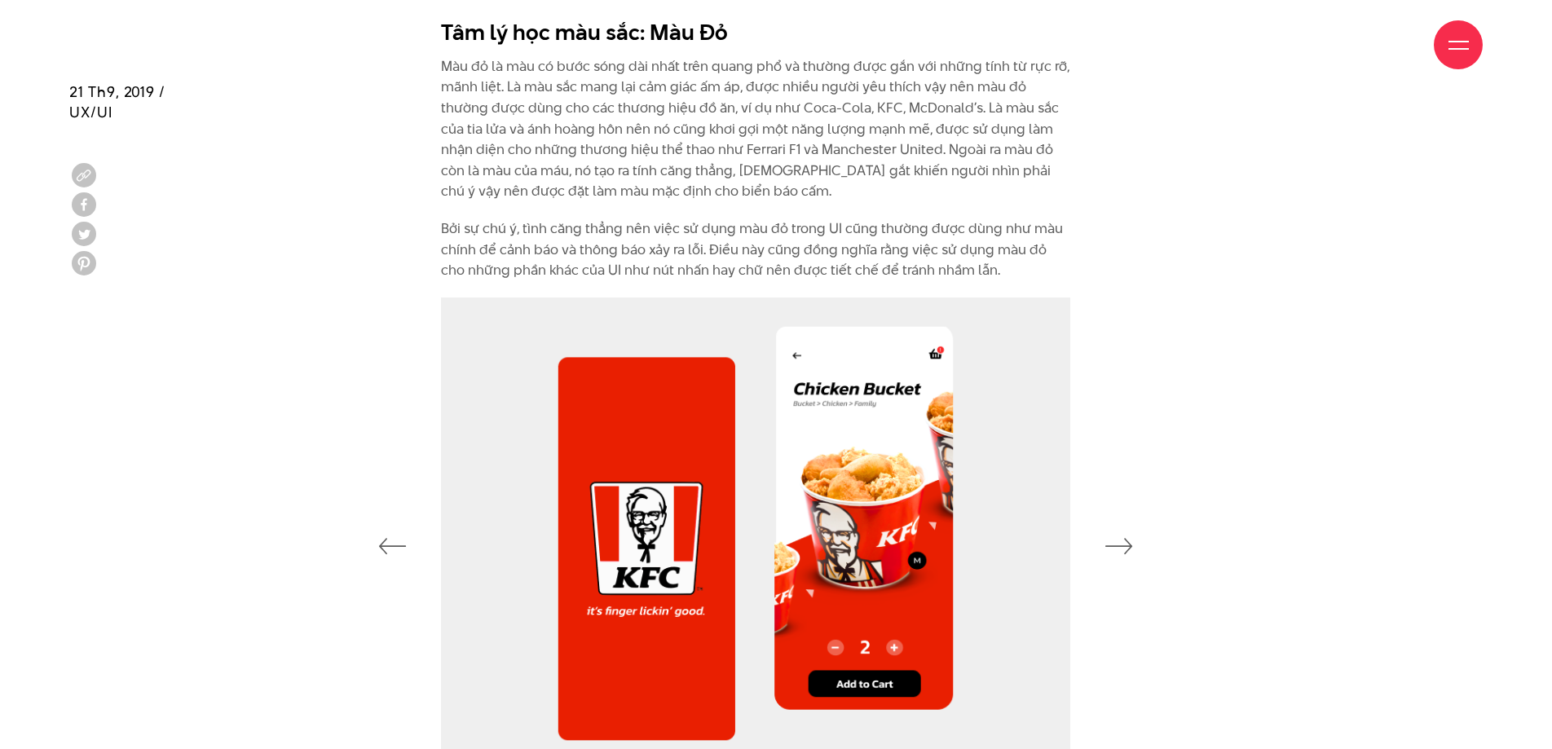
click at [1106, 552] on icon "button" at bounding box center [1120, 546] width 28 height 16
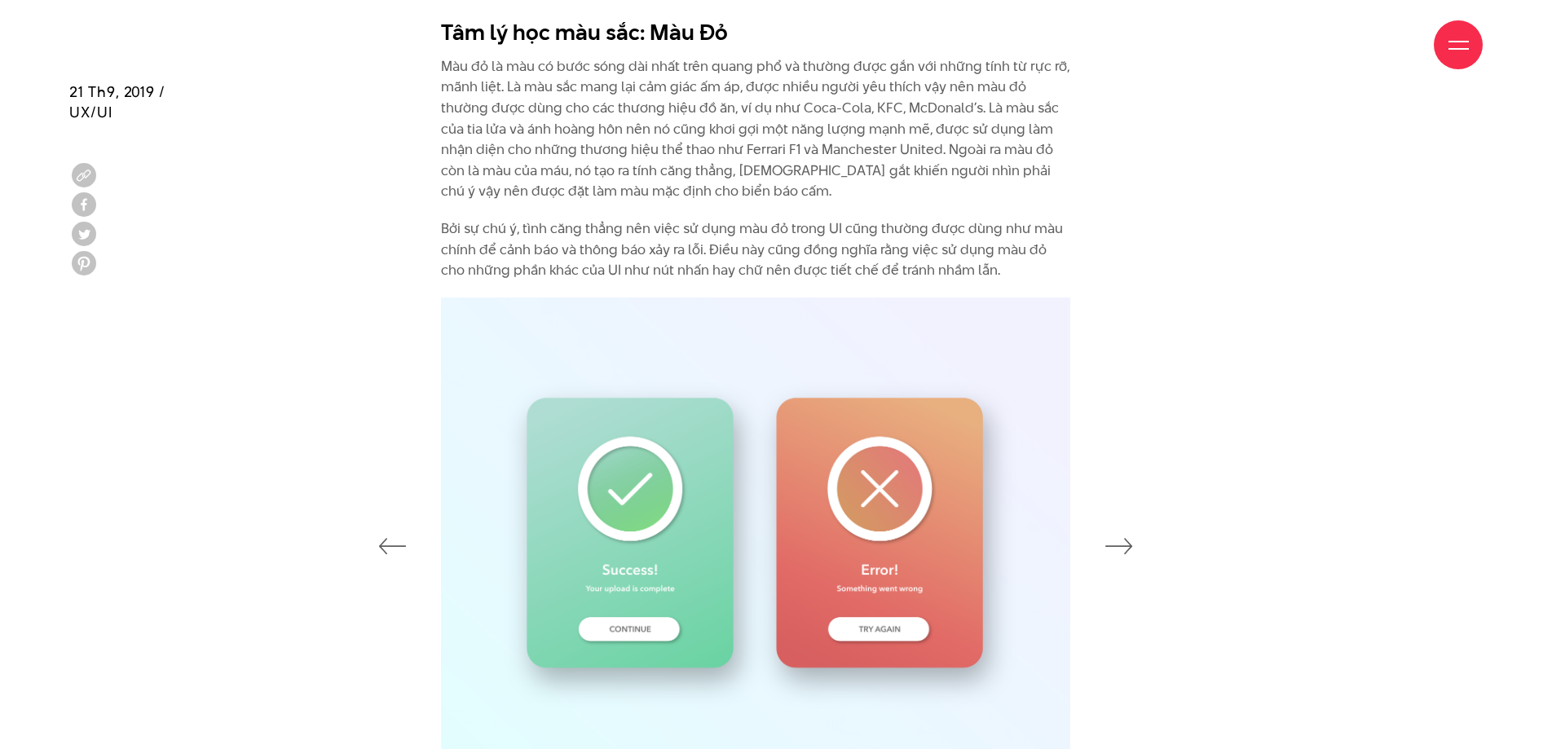
click at [1106, 552] on icon "button" at bounding box center [1120, 546] width 28 height 16
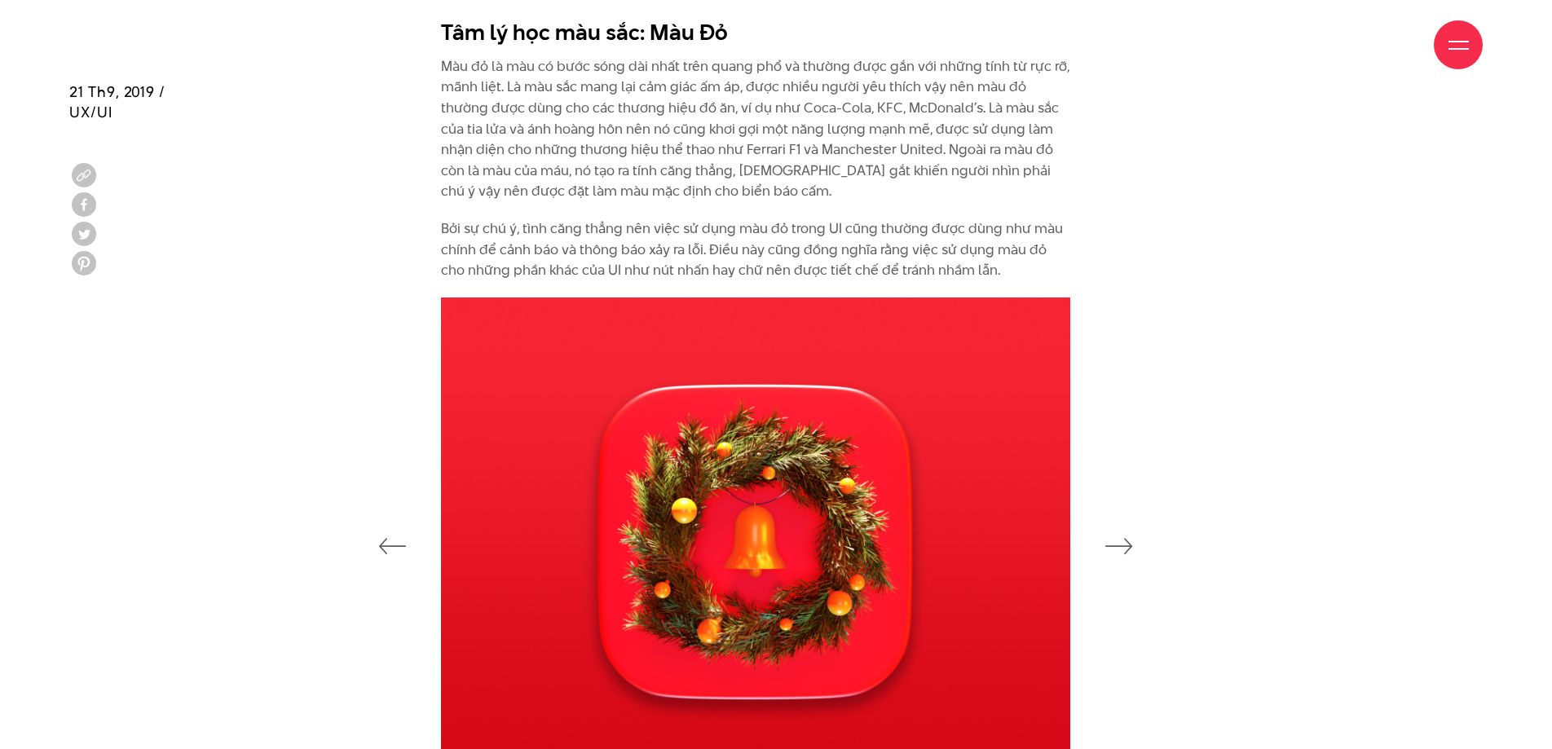
click at [1106, 552] on icon "button" at bounding box center [1120, 546] width 28 height 16
click at [1106, 551] on icon "button" at bounding box center [1120, 546] width 28 height 16
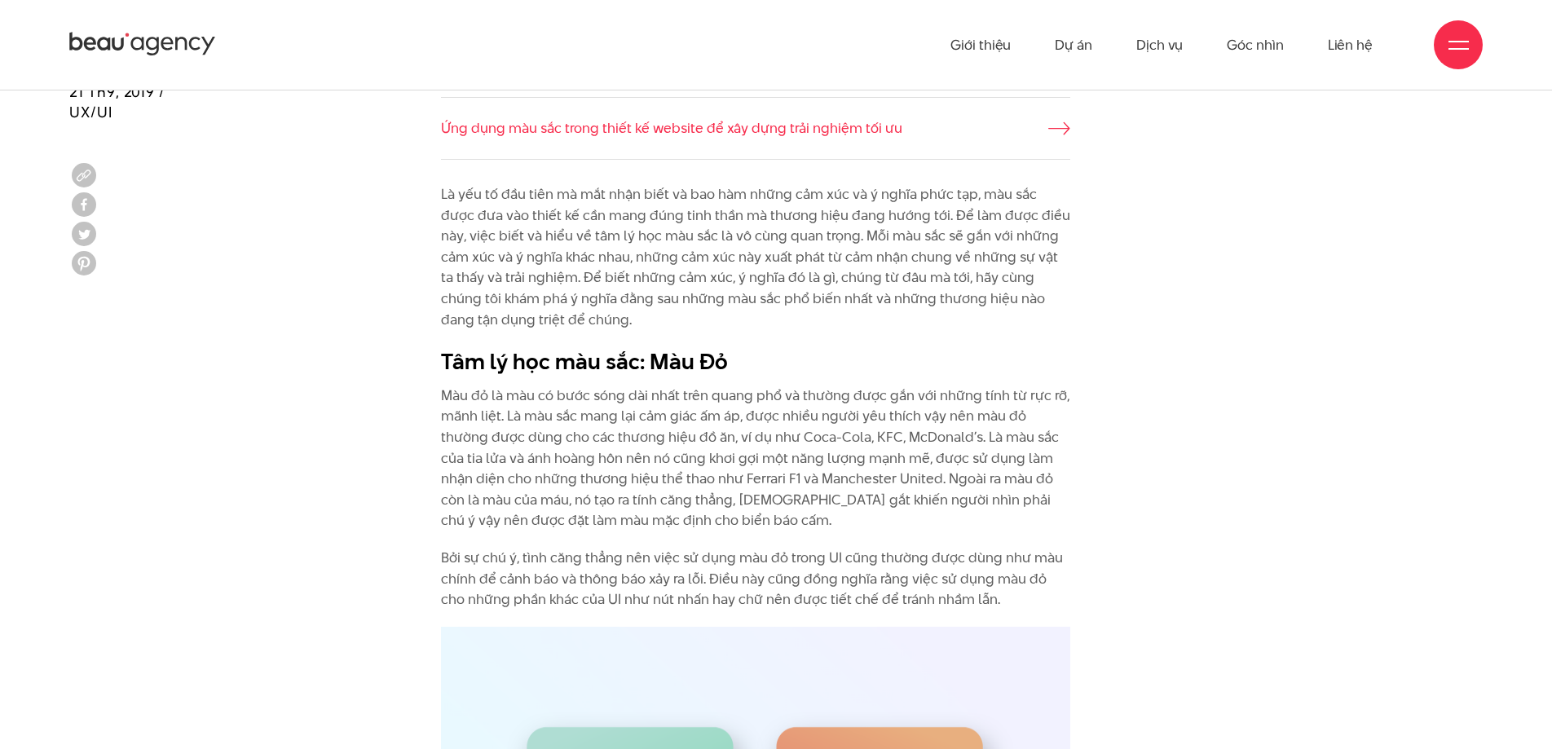
scroll to position [1757, 0]
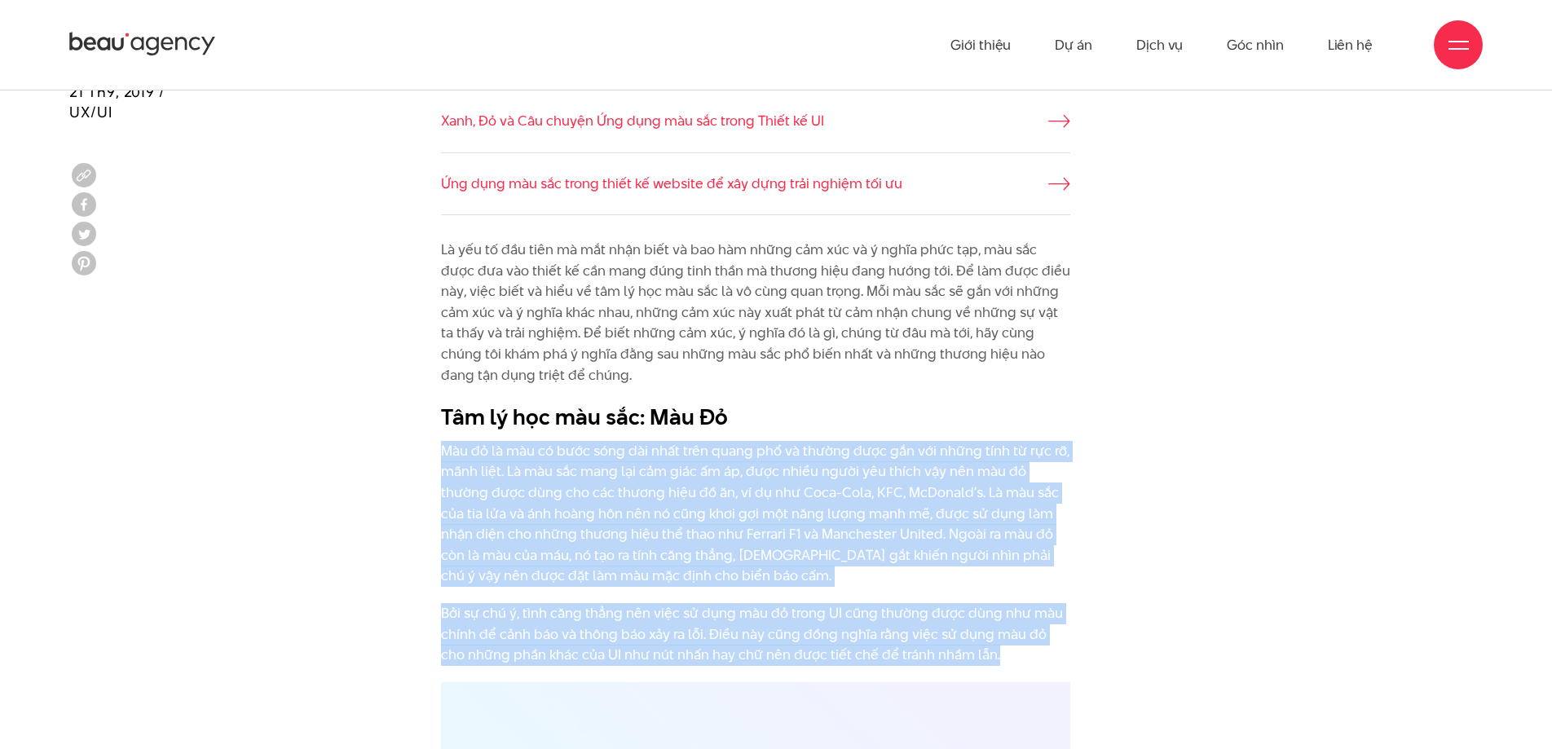
drag, startPoint x: 426, startPoint y: 450, endPoint x: 1062, endPoint y: 679, distance: 675.2
click at [1062, 679] on div "Là yếu tố đầu tiên mà mắt nhận biết và bao hàm những cảm xúc và ý nghĩa phức tạ…" at bounding box center [776, 461] width 727 height 443
copy div "Lor ip do sit am cons adip eli sedd eius tempo inc ut labore etdo mag ali enima…"
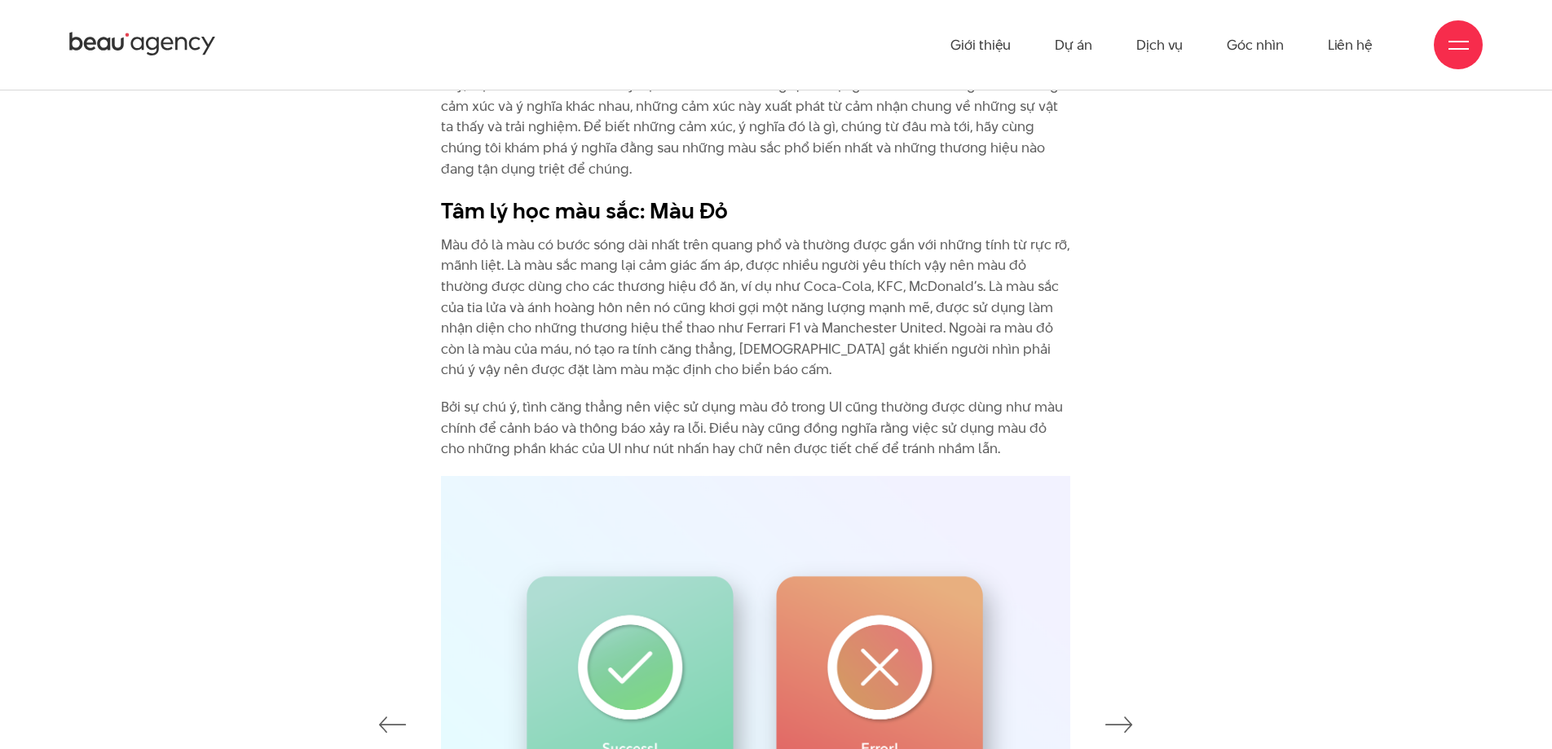
scroll to position [1376, 0]
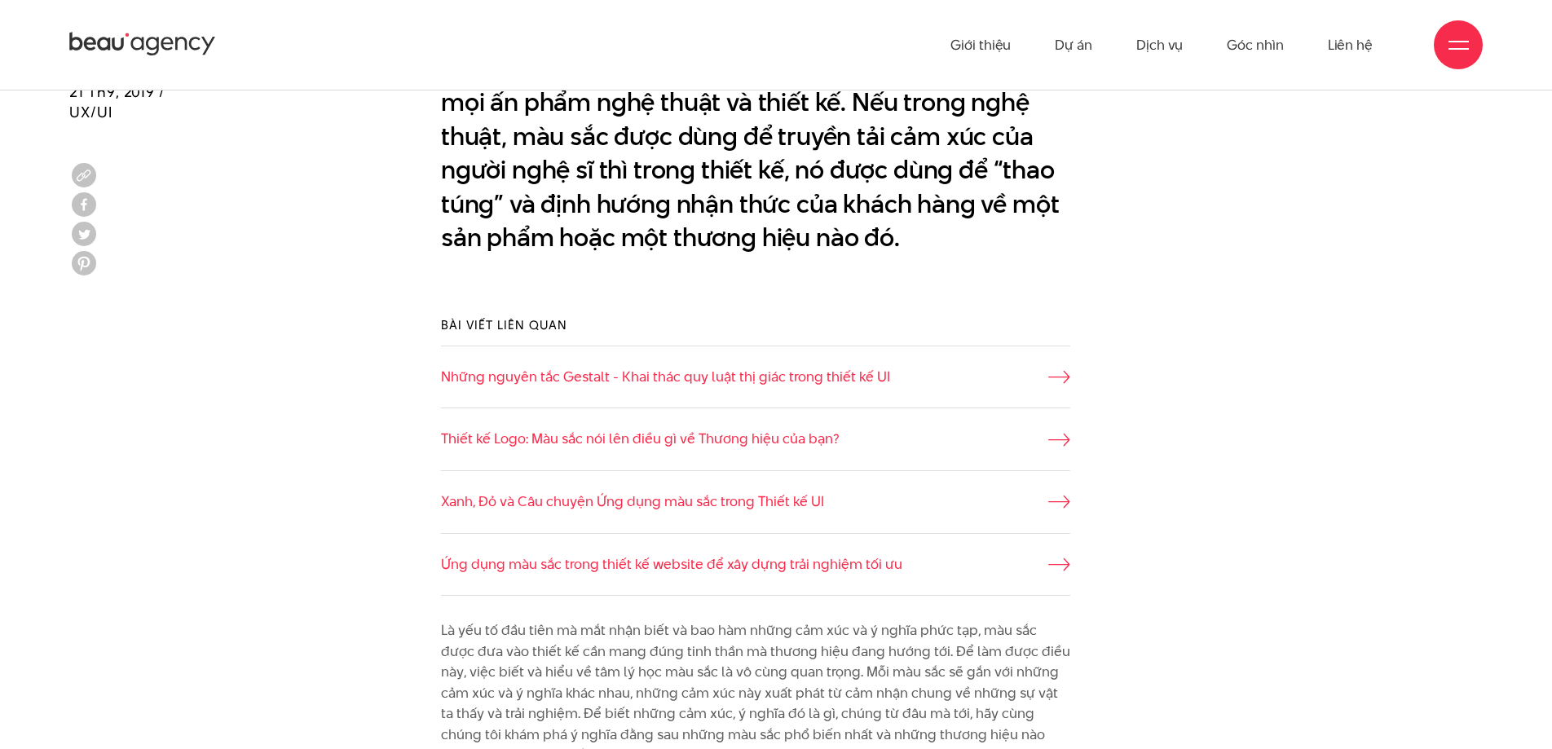
drag, startPoint x: 1560, startPoint y: 150, endPoint x: 1349, endPoint y: 115, distance: 214.1
click at [1339, 119] on div "Con người đang sống trong một thế giới phủ đầy màu sắc, bao trọn chúng ta từ th…" at bounding box center [776, 69] width 1455 height 445
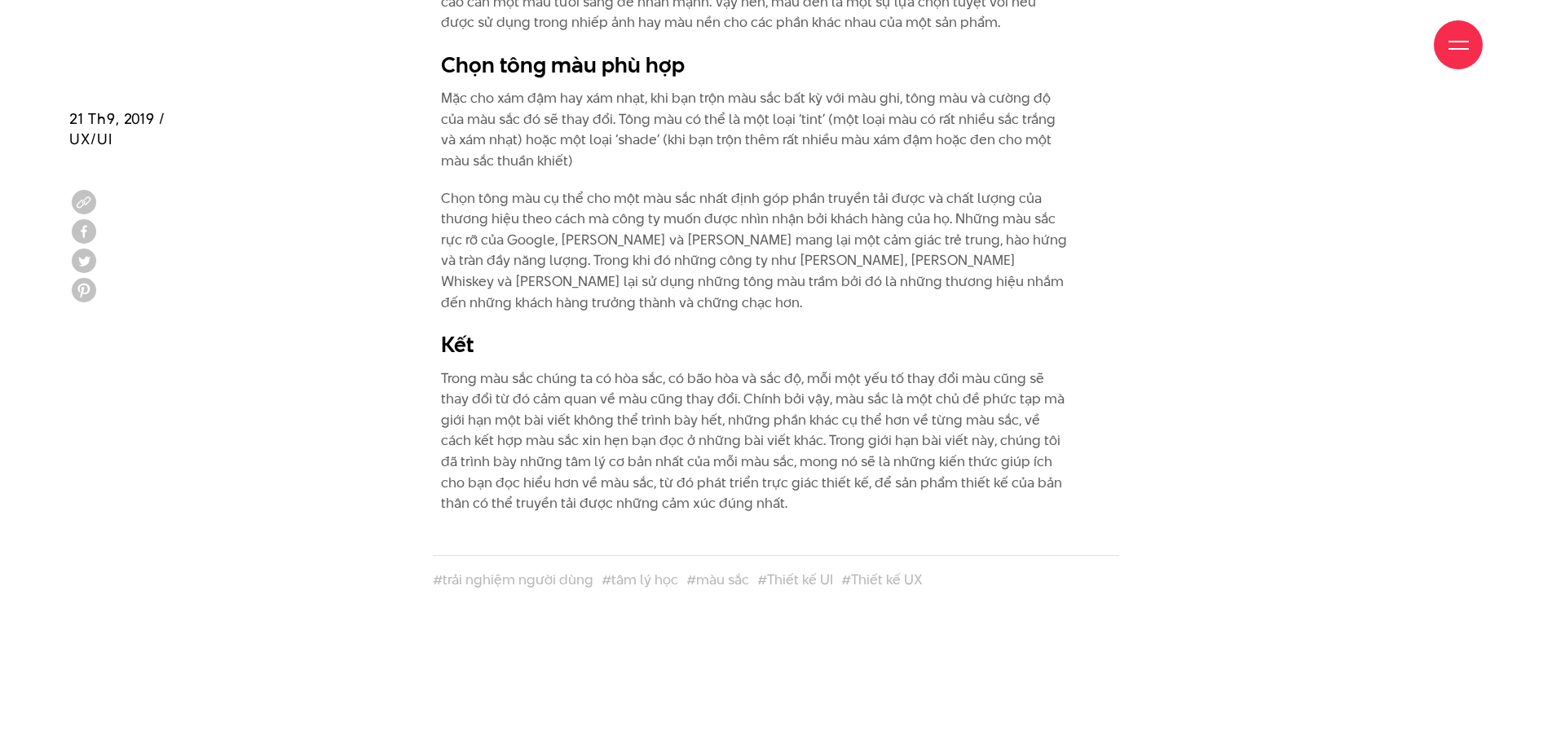
scroll to position [9586, 0]
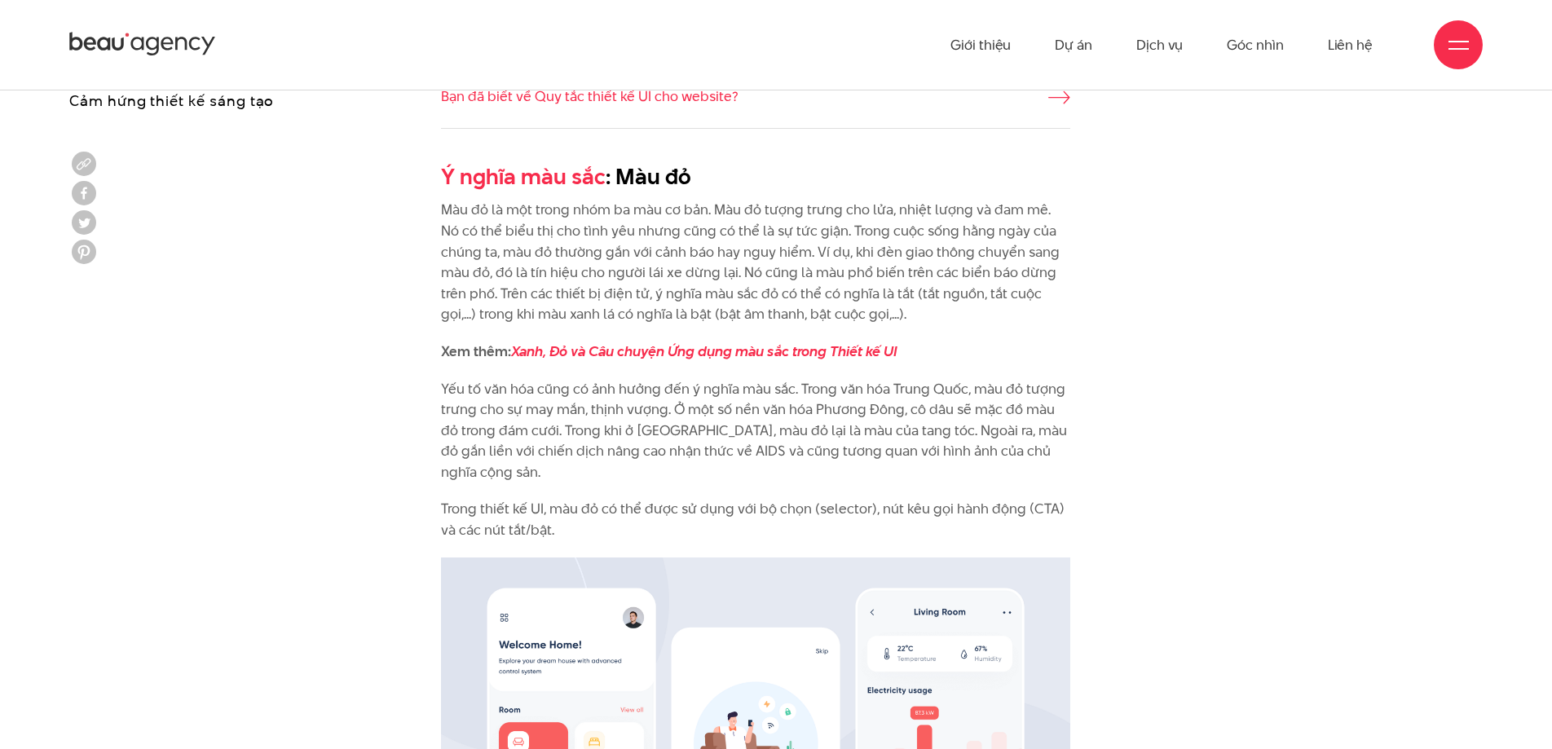
scroll to position [1528, 0]
